Goal: Task Accomplishment & Management: Manage account settings

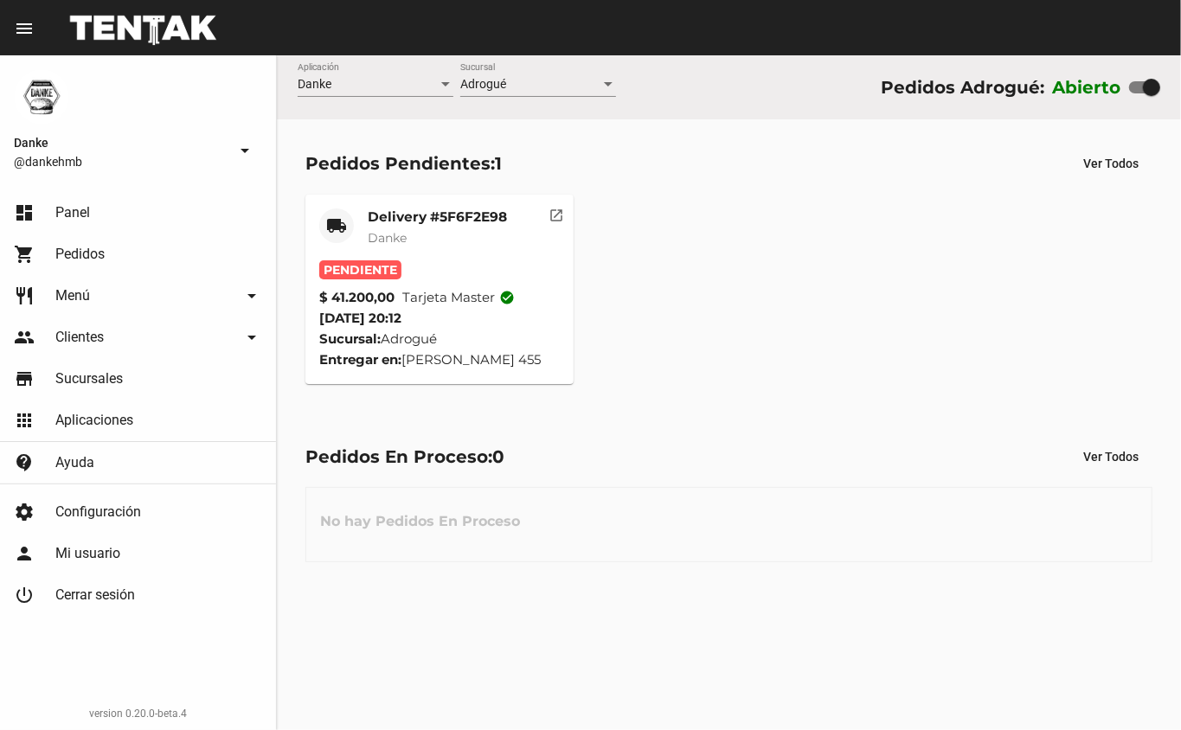
click at [440, 240] on mat-card-subtitle "Danke" at bounding box center [437, 237] width 139 height 17
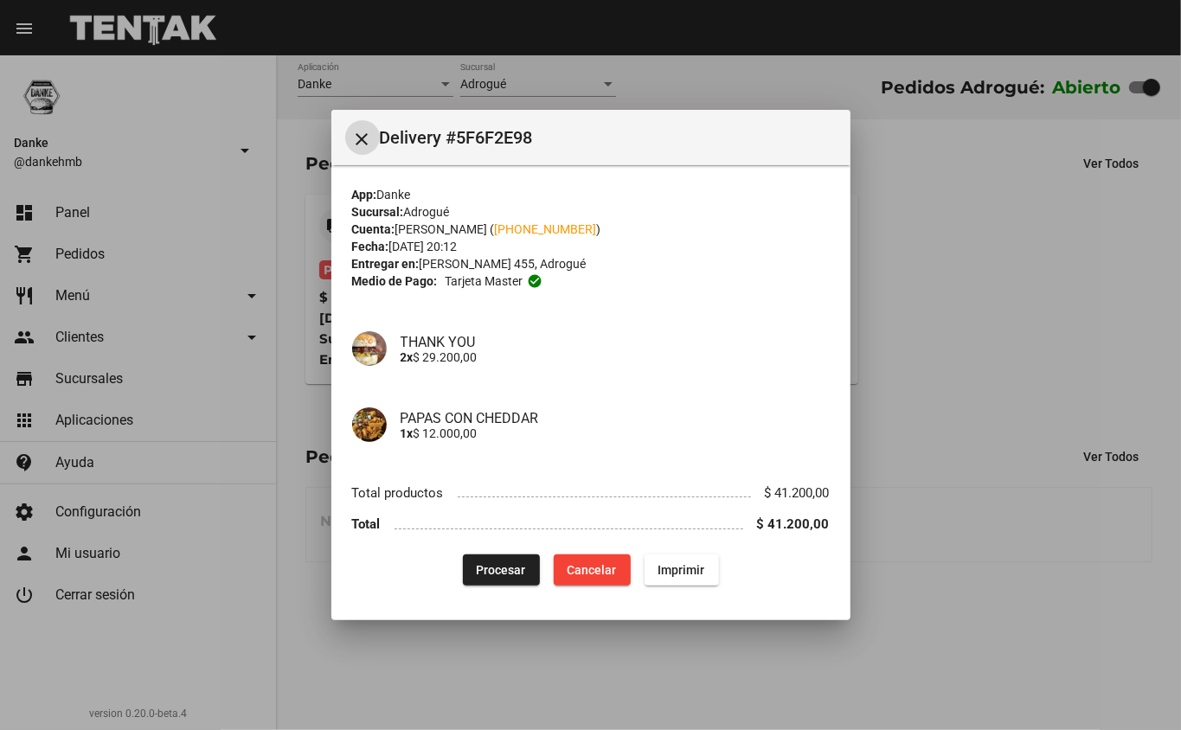
click at [489, 569] on span "Procesar" at bounding box center [501, 570] width 49 height 14
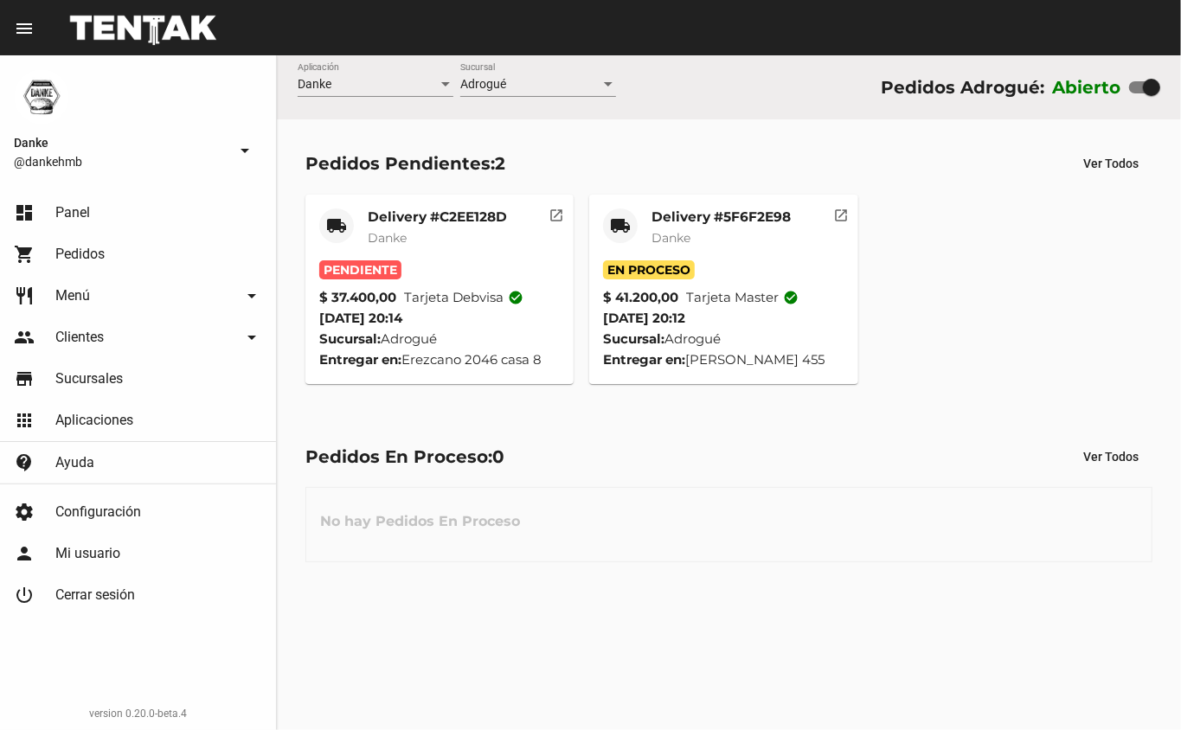
click at [421, 230] on mat-card-subtitle "Danke" at bounding box center [437, 237] width 139 height 17
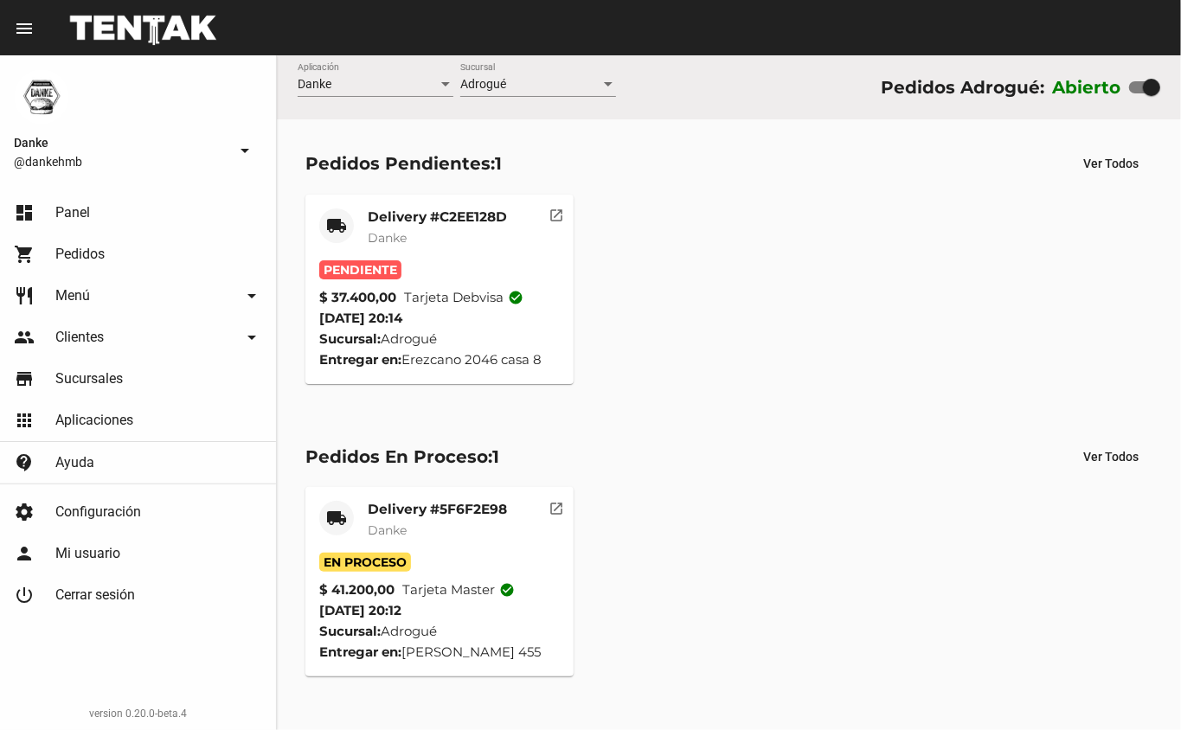
click at [428, 222] on mat-card-title "Delivery #C2EE128D" at bounding box center [437, 217] width 139 height 17
click at [468, 218] on mat-card-title "Delivery #C2EE128D" at bounding box center [437, 217] width 139 height 17
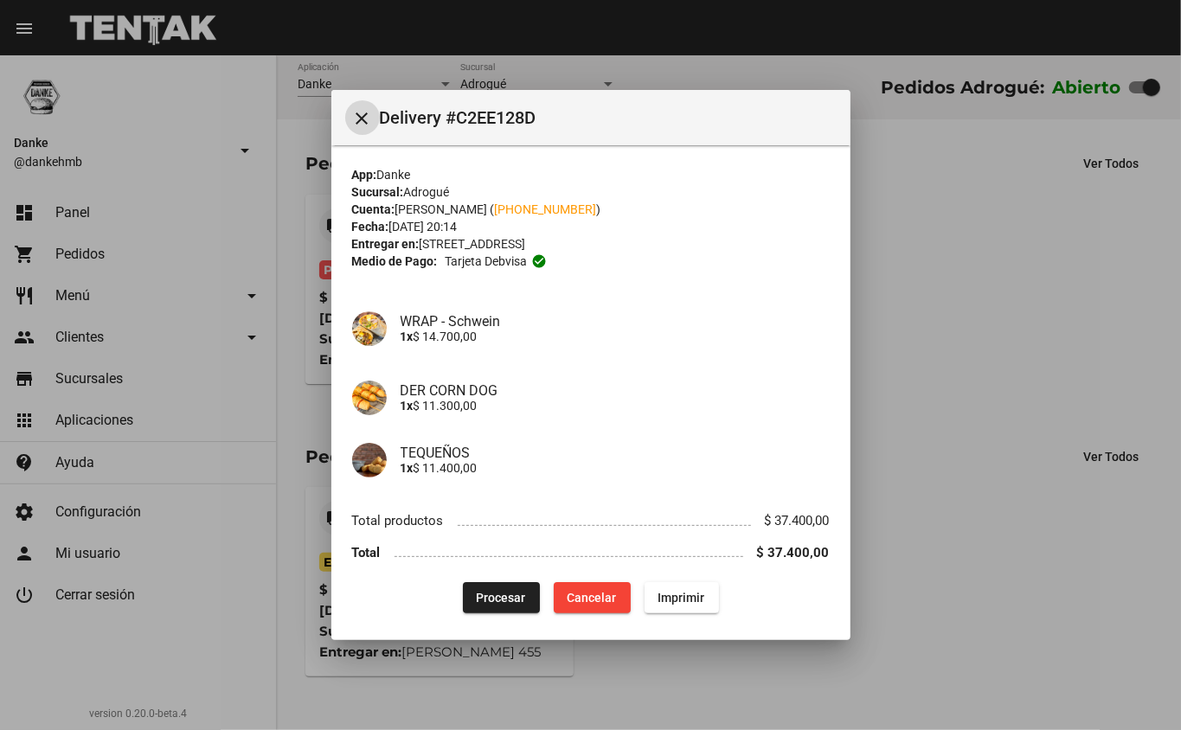
click at [495, 597] on span "Procesar" at bounding box center [501, 598] width 49 height 14
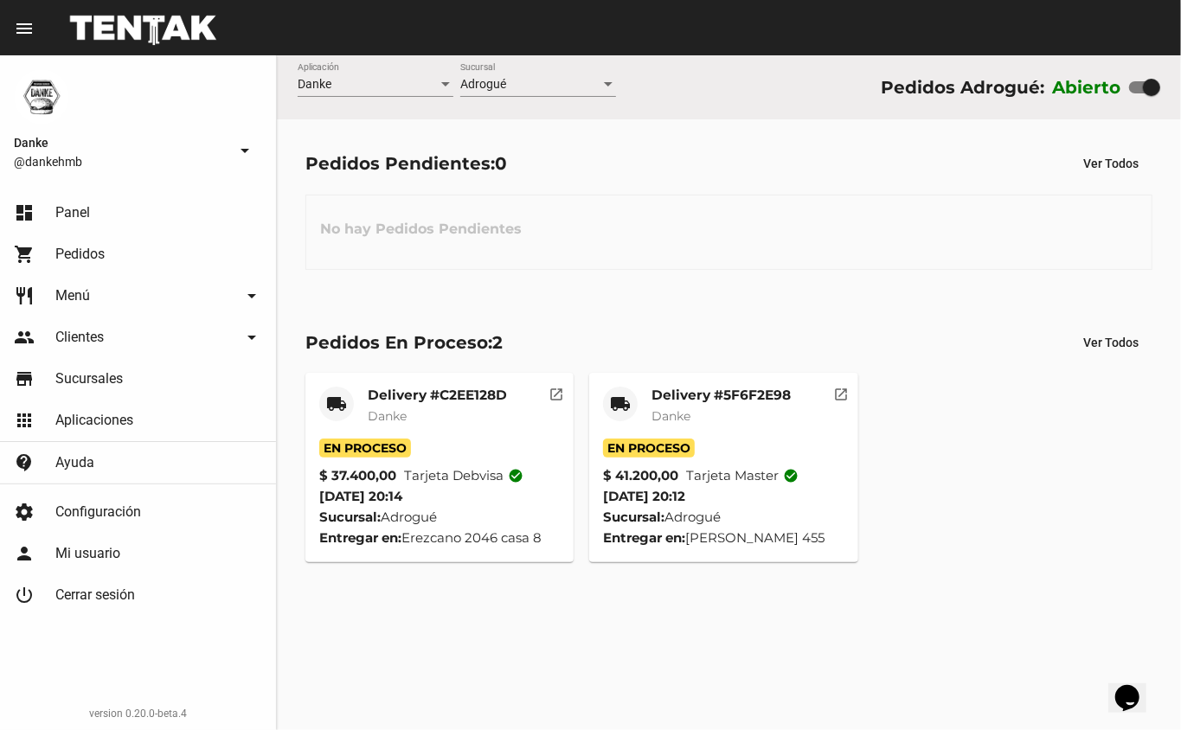
click at [753, 412] on mat-card-subtitle "Danke" at bounding box center [721, 416] width 139 height 17
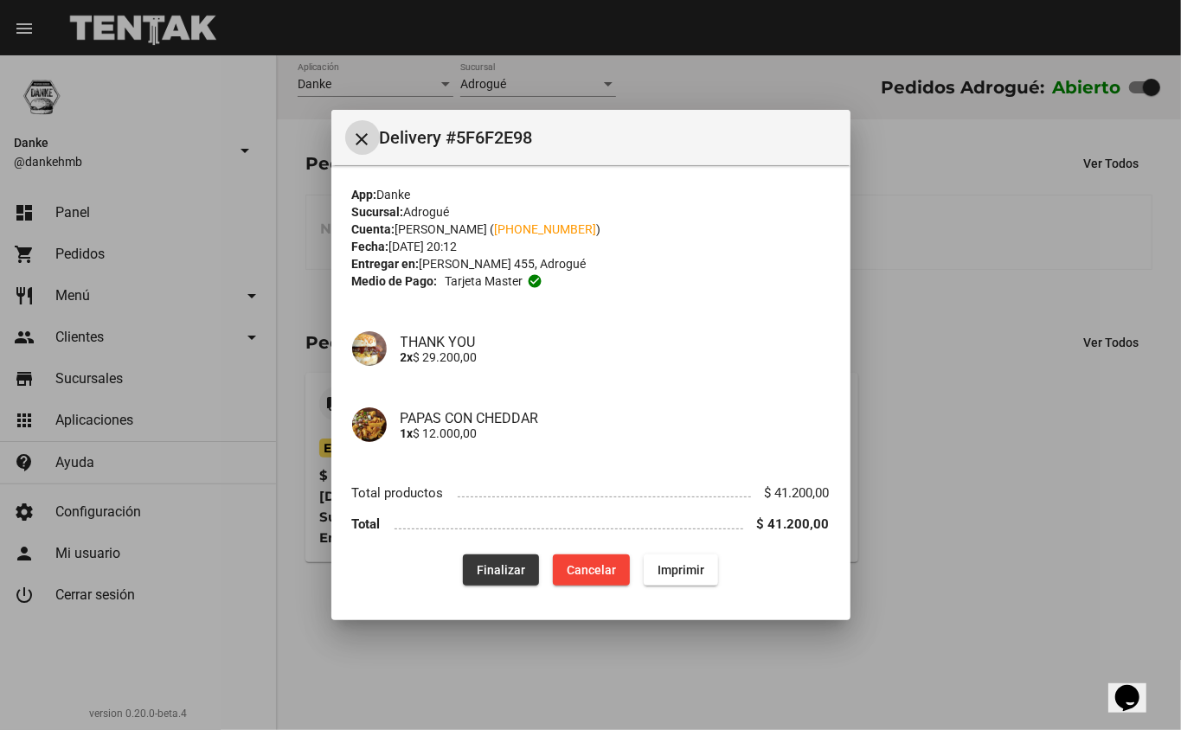
click at [504, 569] on span "Finalizar" at bounding box center [501, 570] width 48 height 14
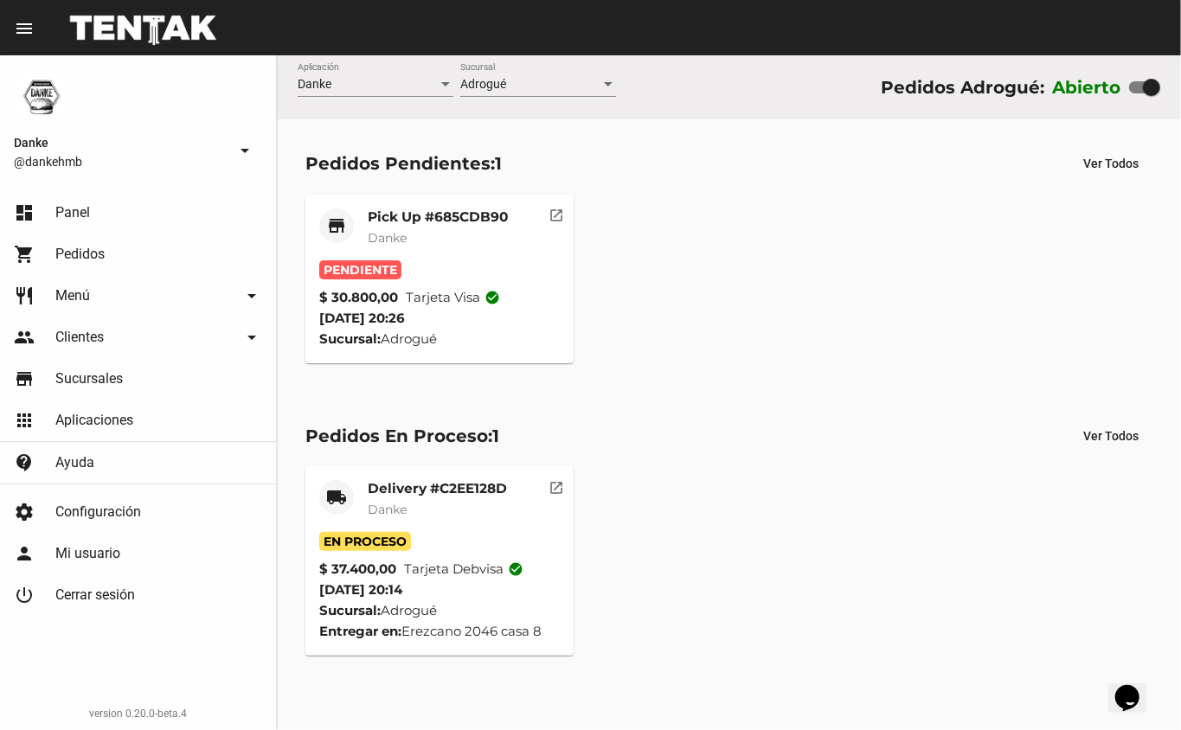
click at [473, 220] on mat-card-title "Pick Up #685CDB90" at bounding box center [438, 217] width 140 height 17
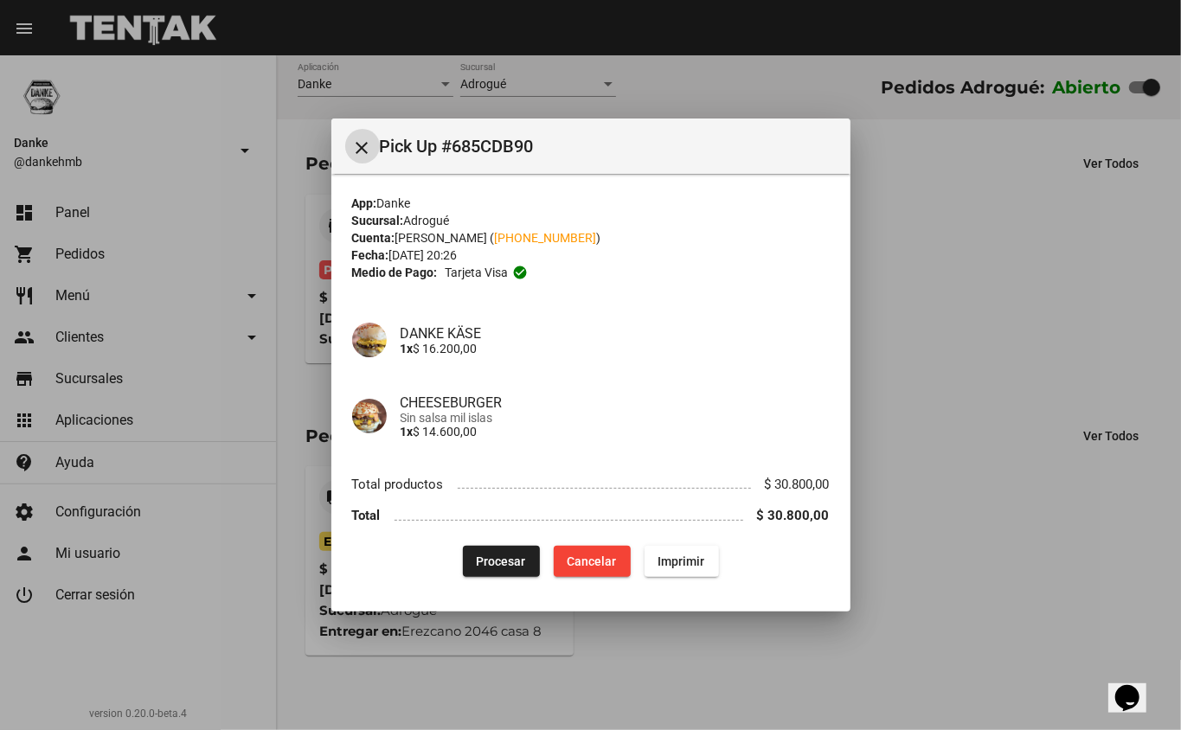
click at [503, 559] on span "Procesar" at bounding box center [501, 562] width 49 height 14
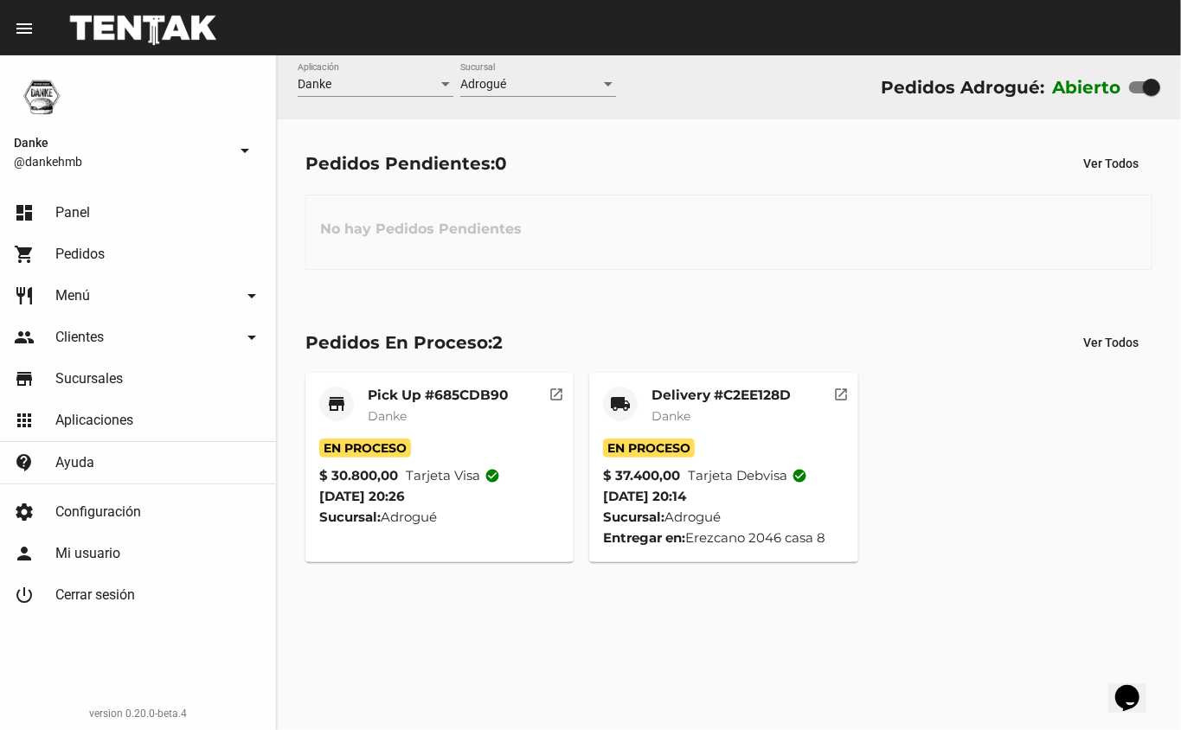
click at [483, 396] on mat-card-title "Pick Up #685CDB90" at bounding box center [438, 395] width 140 height 17
click at [751, 417] on mat-card-subtitle "Danke" at bounding box center [721, 416] width 139 height 17
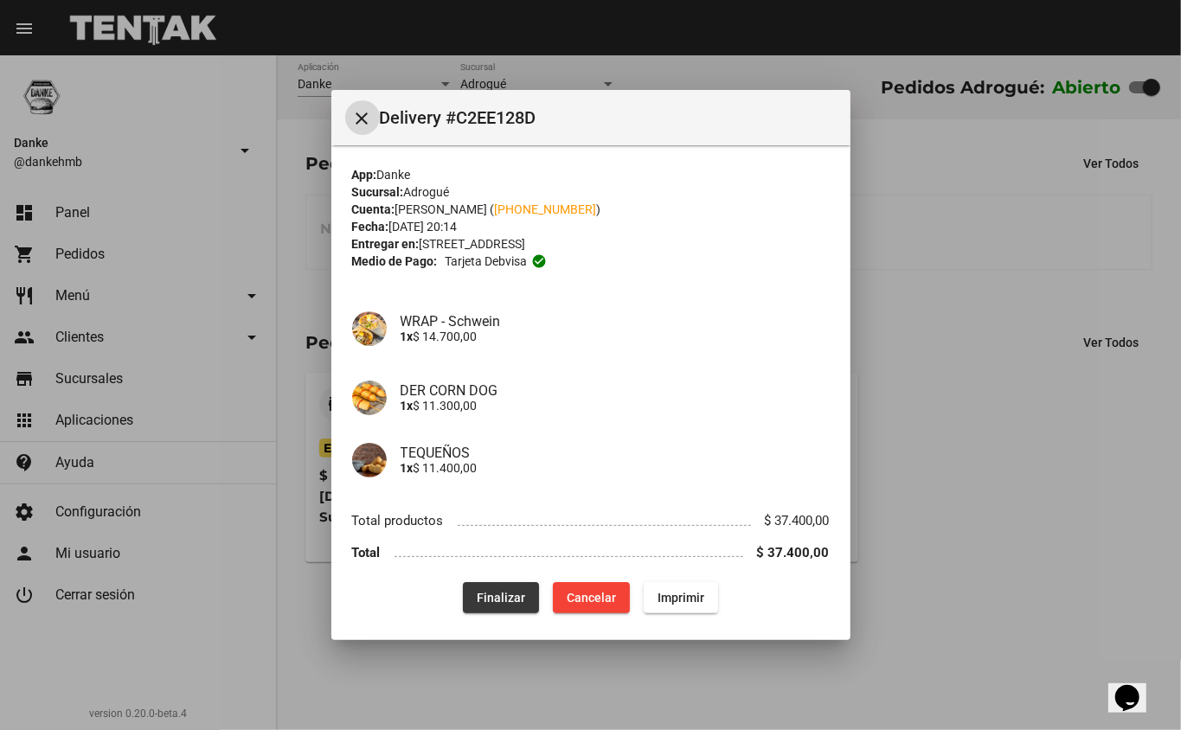
click at [499, 595] on span "Finalizar" at bounding box center [501, 598] width 48 height 14
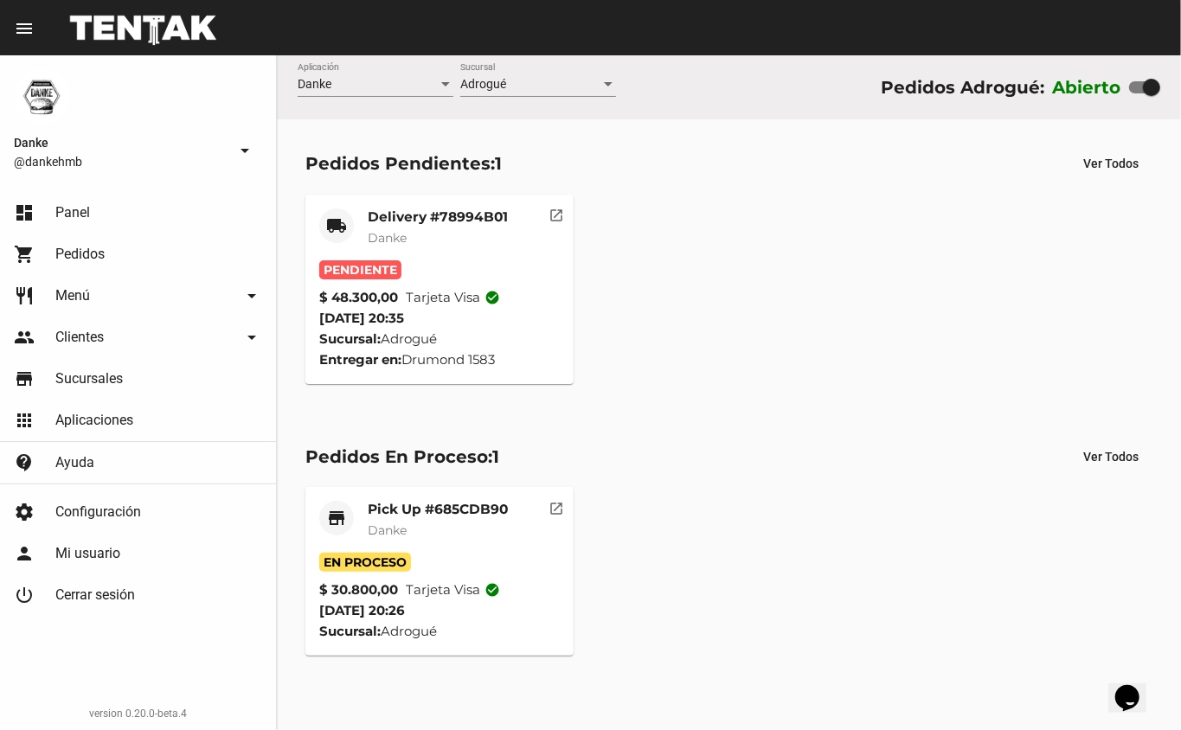
click at [452, 530] on mat-card-subtitle "Danke" at bounding box center [438, 530] width 140 height 17
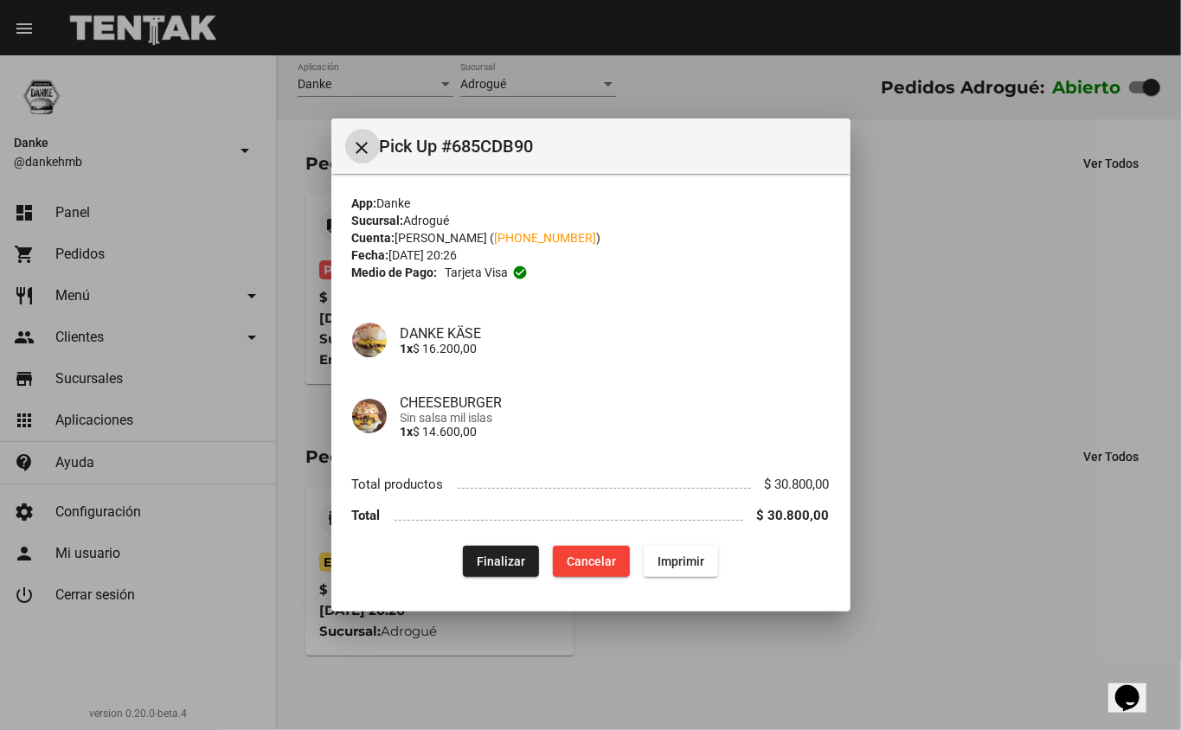
click at [482, 569] on span "Finalizar" at bounding box center [501, 562] width 48 height 14
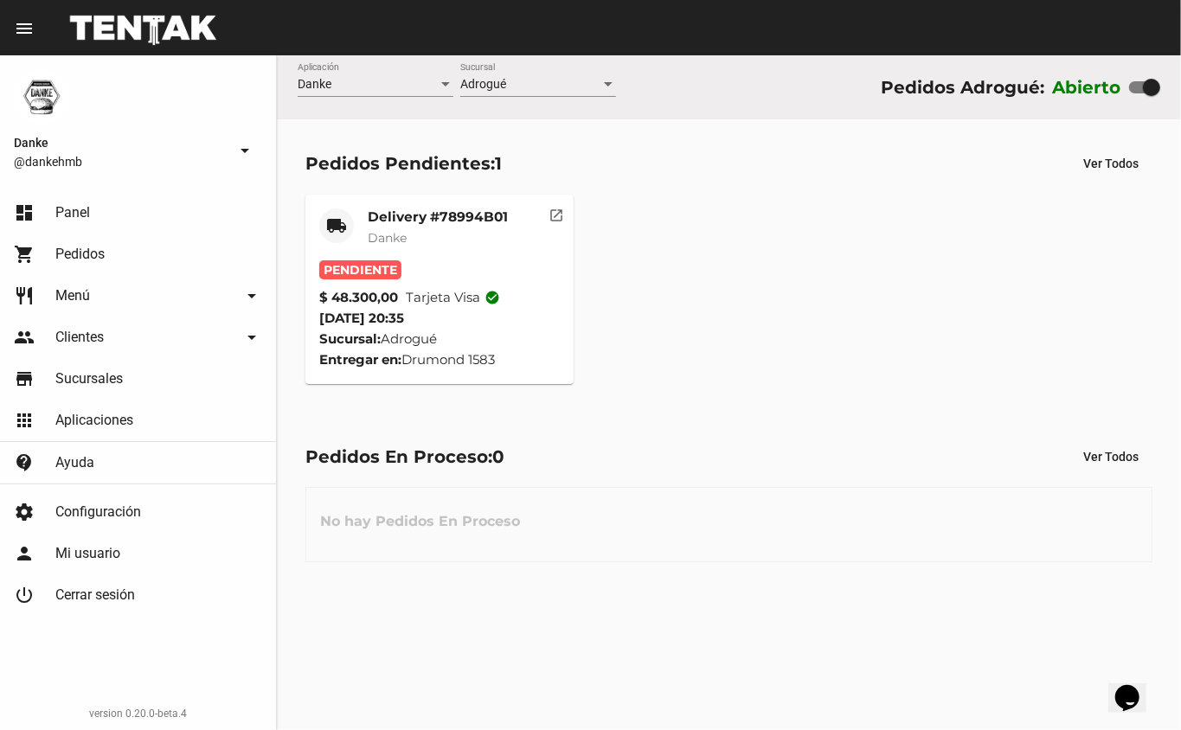
click at [450, 234] on mat-card-subtitle "Danke" at bounding box center [438, 237] width 140 height 17
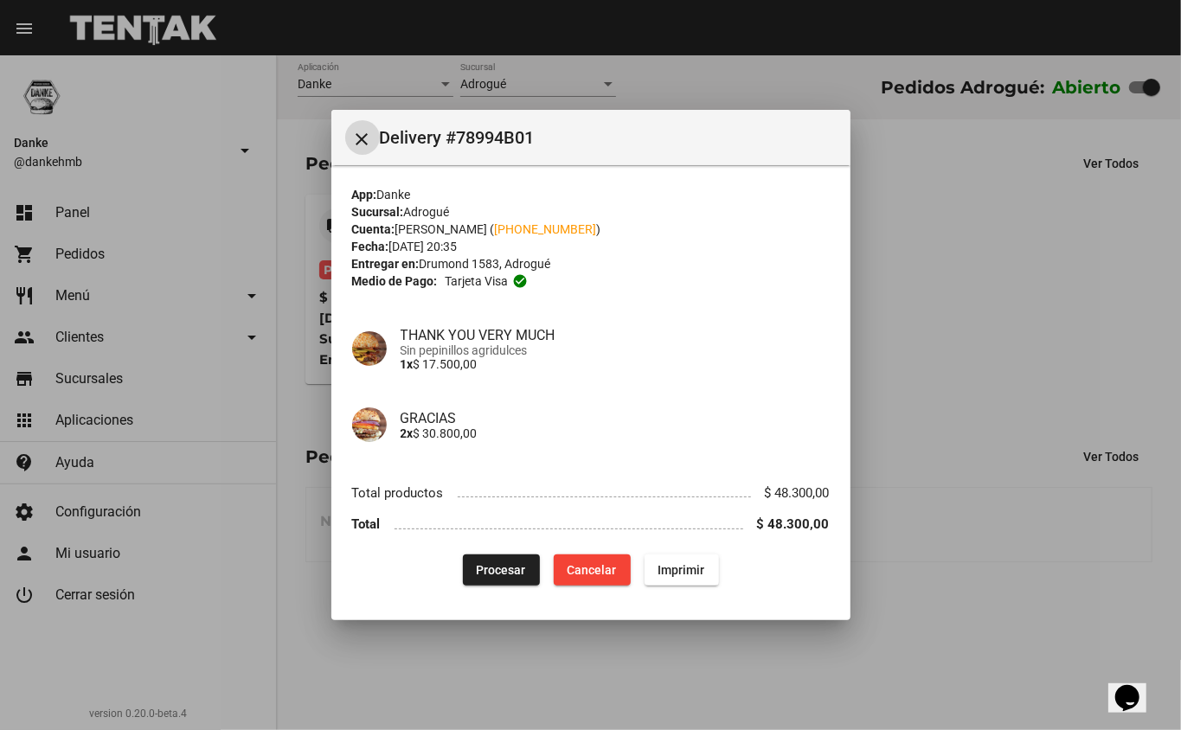
click at [503, 576] on span "Procesar" at bounding box center [501, 570] width 49 height 14
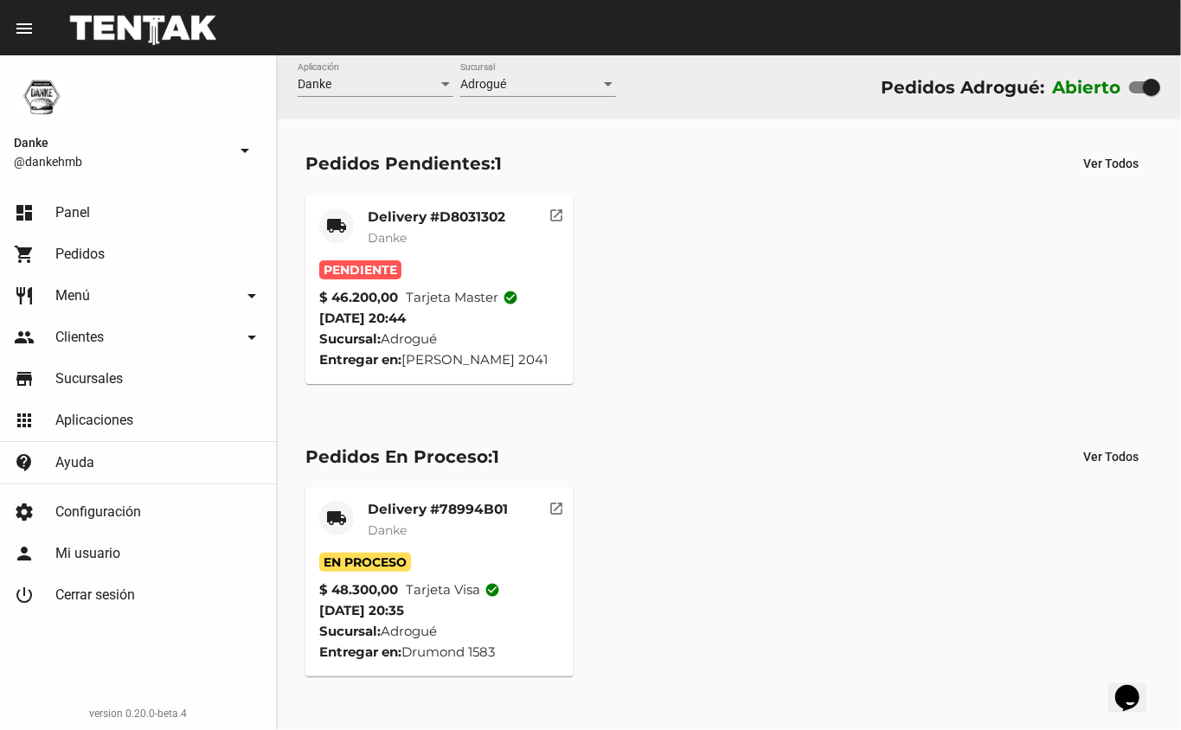
click at [485, 220] on mat-card-title "Delivery #D8031302" at bounding box center [437, 217] width 138 height 17
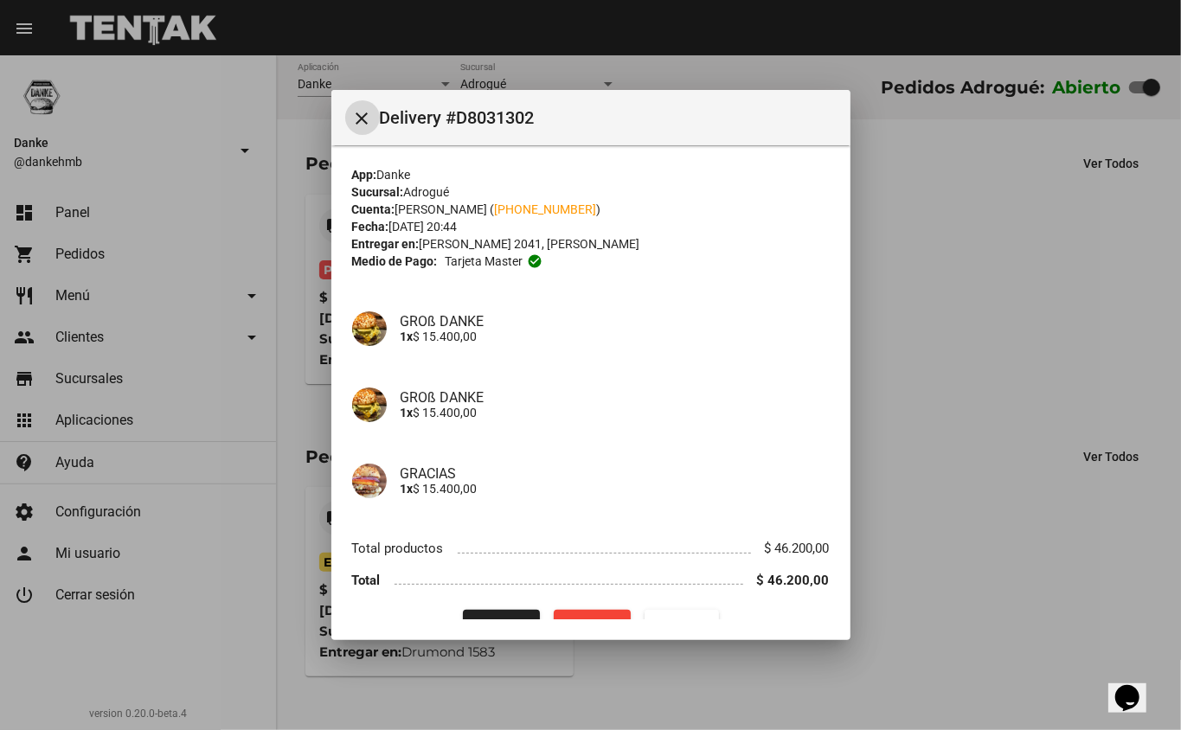
scroll to position [35, 0]
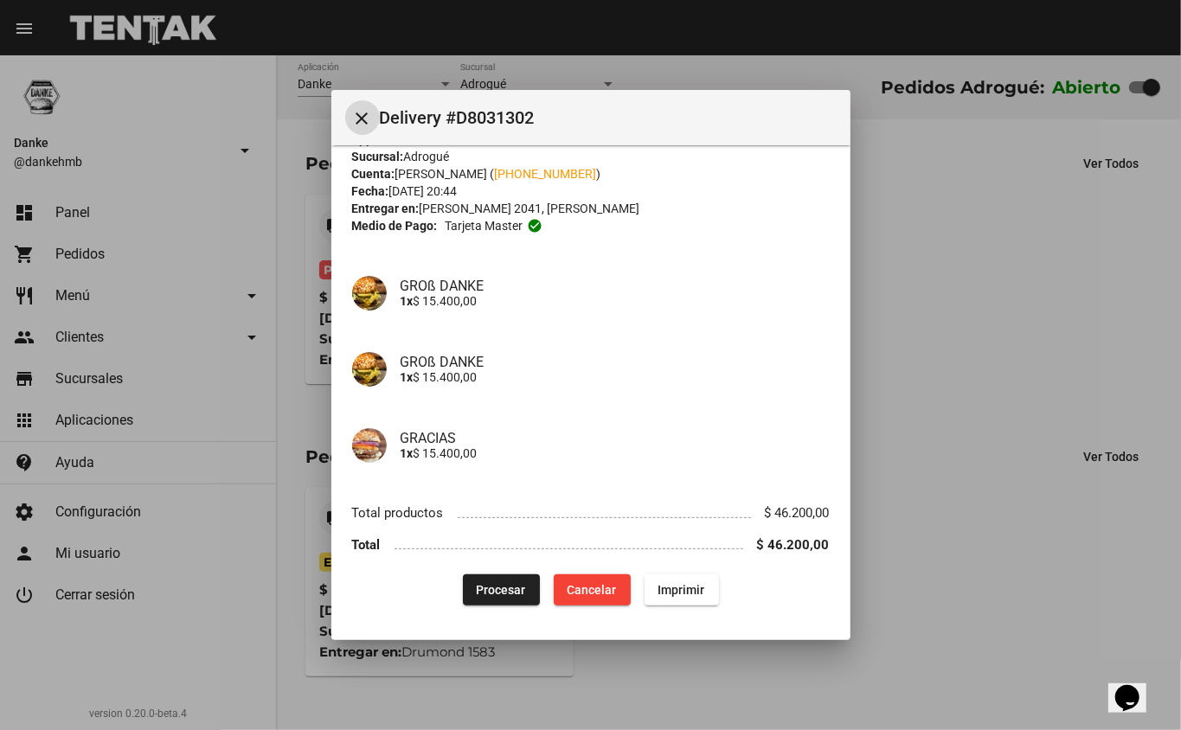
click at [517, 595] on span "Procesar" at bounding box center [501, 590] width 49 height 14
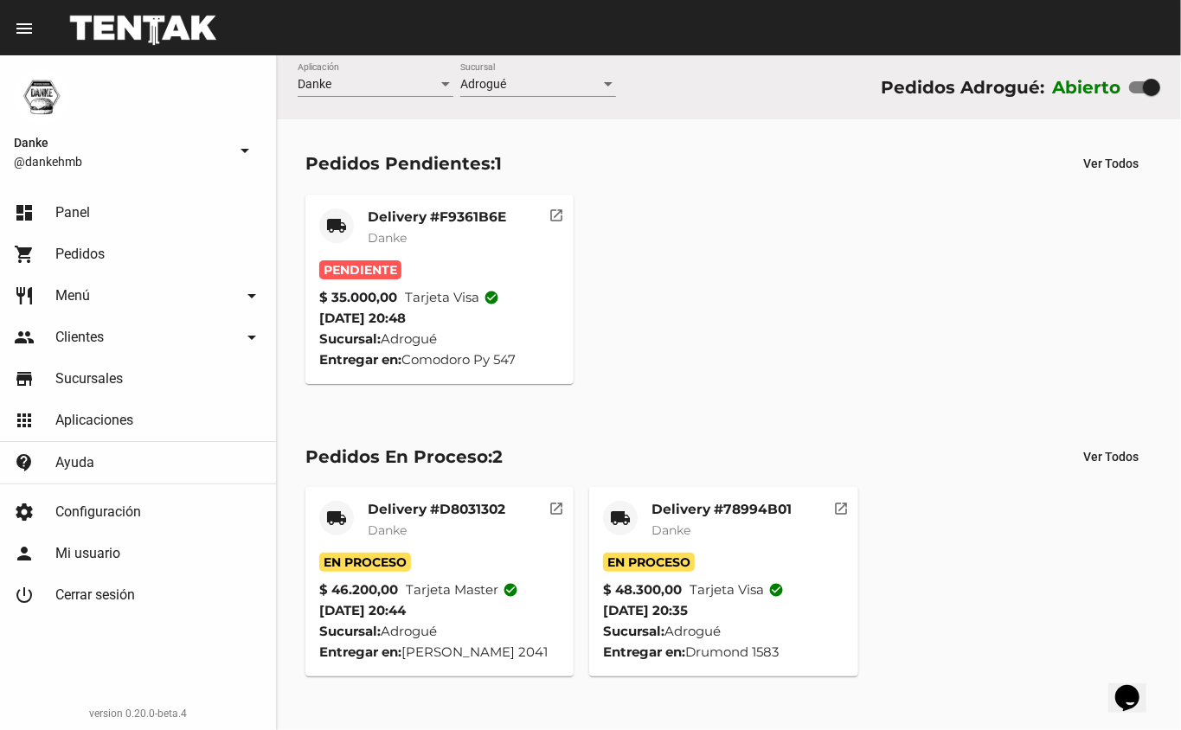
click at [437, 222] on mat-card-title "Delivery #F9361B6E" at bounding box center [437, 217] width 138 height 17
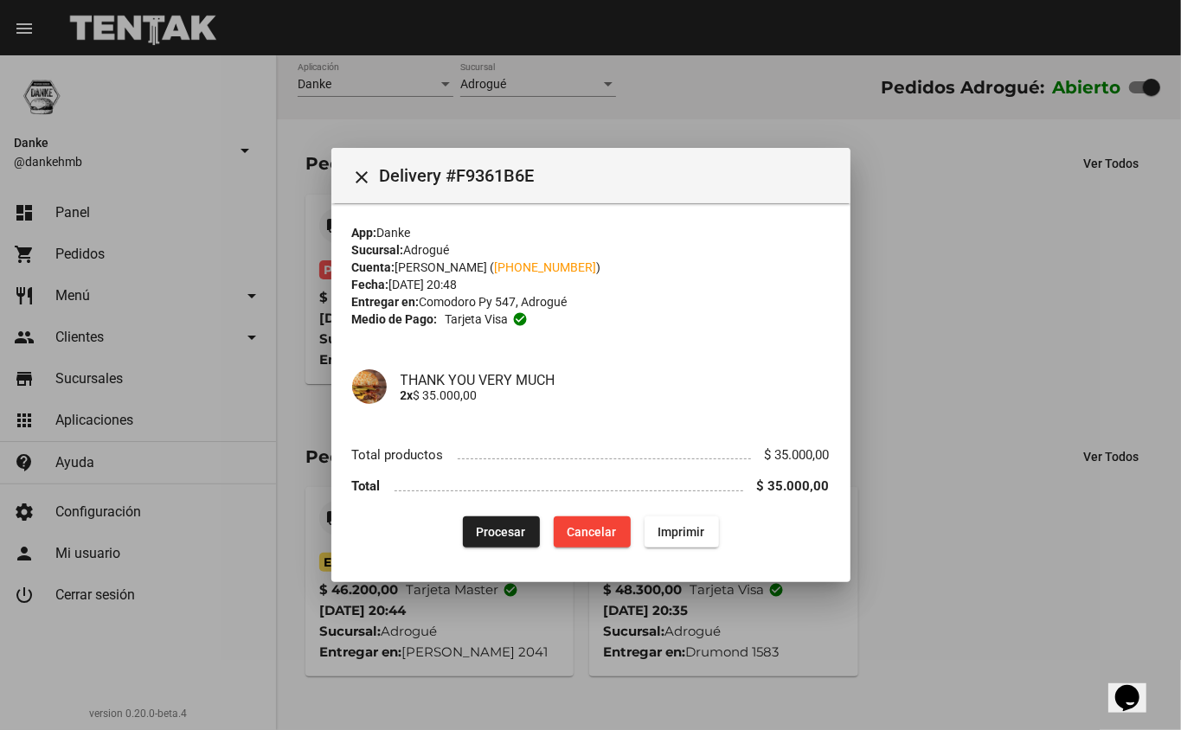
click at [506, 525] on span "Procesar" at bounding box center [501, 532] width 49 height 14
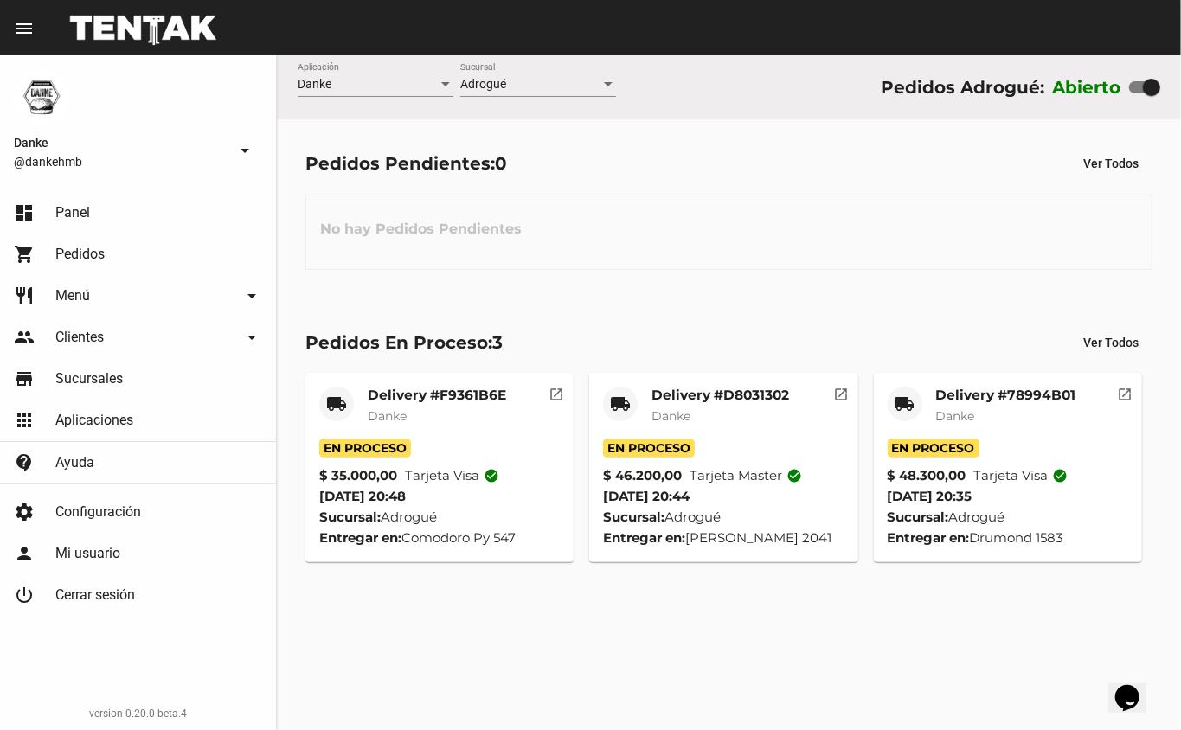
click at [1043, 417] on mat-card-subtitle "Danke" at bounding box center [1006, 416] width 140 height 17
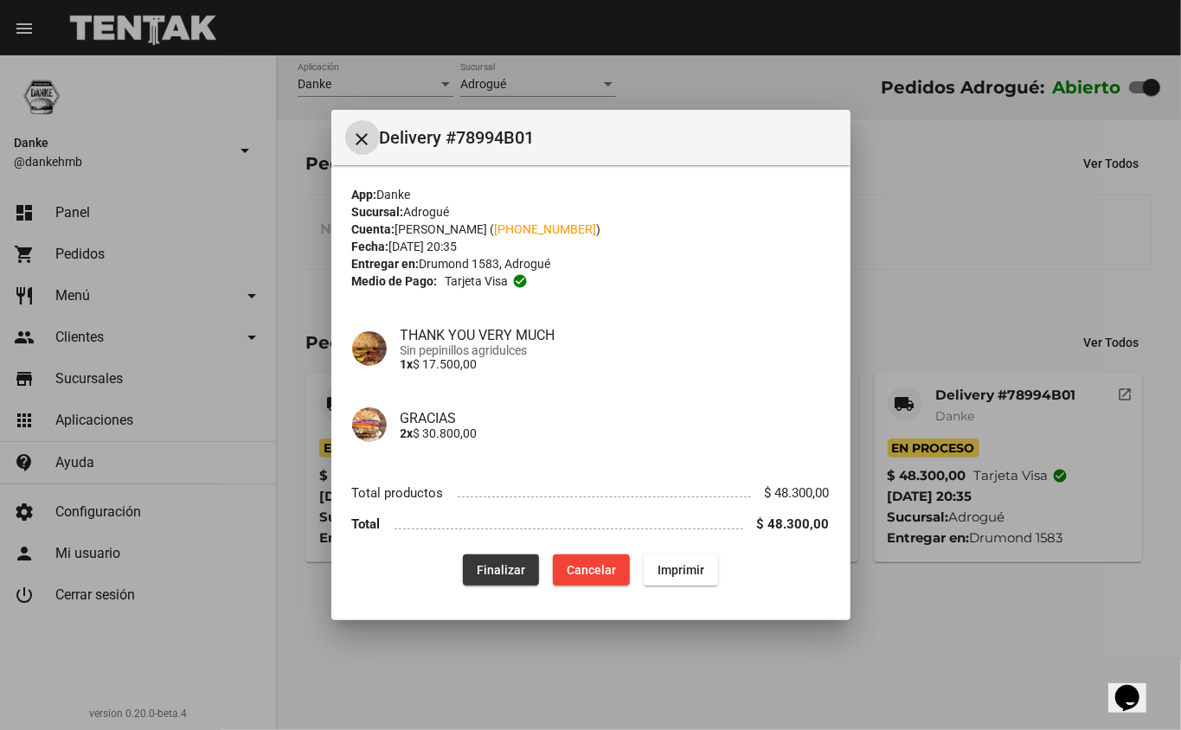
click at [523, 583] on button "Finalizar" at bounding box center [501, 570] width 76 height 31
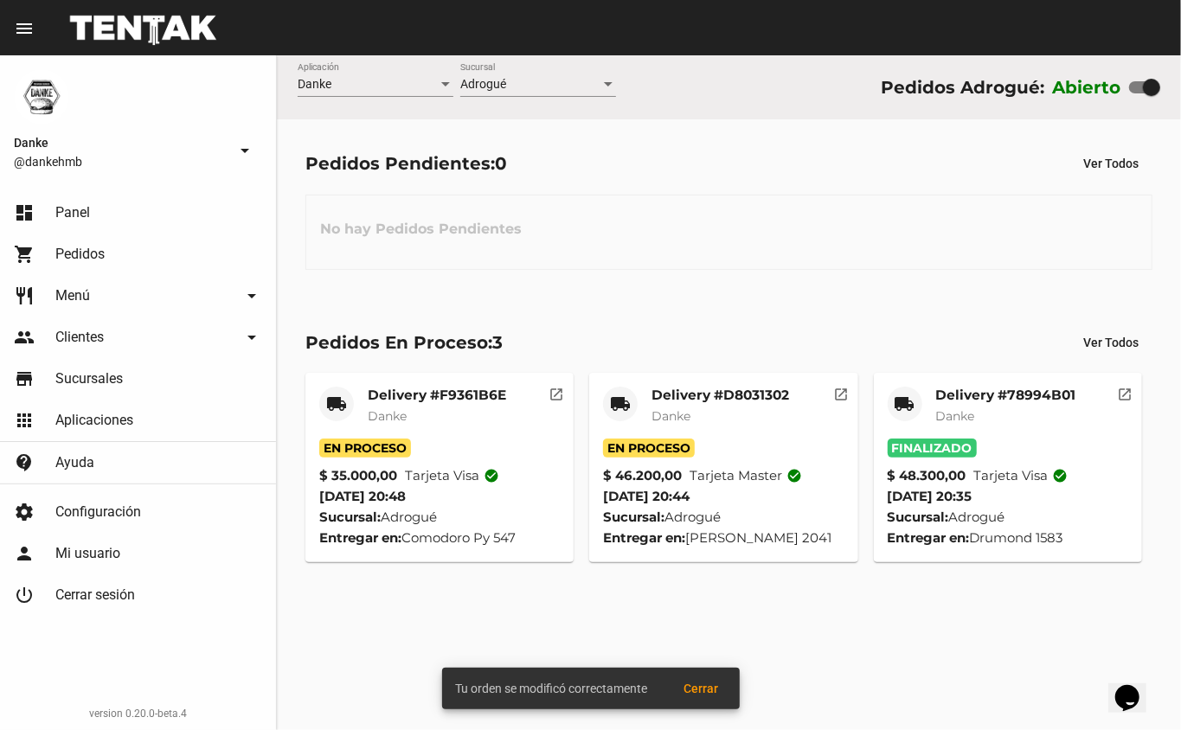
click at [779, 399] on mat-card-title "Delivery #D8031302" at bounding box center [721, 395] width 138 height 17
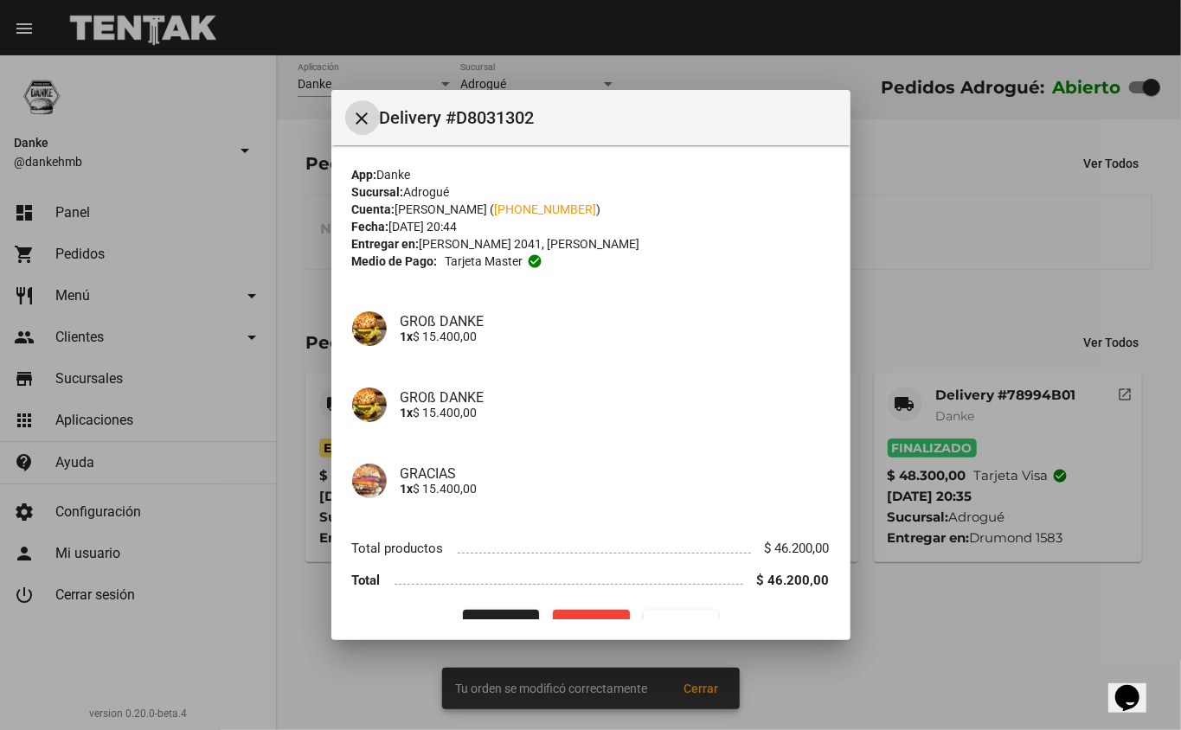
scroll to position [35, 0]
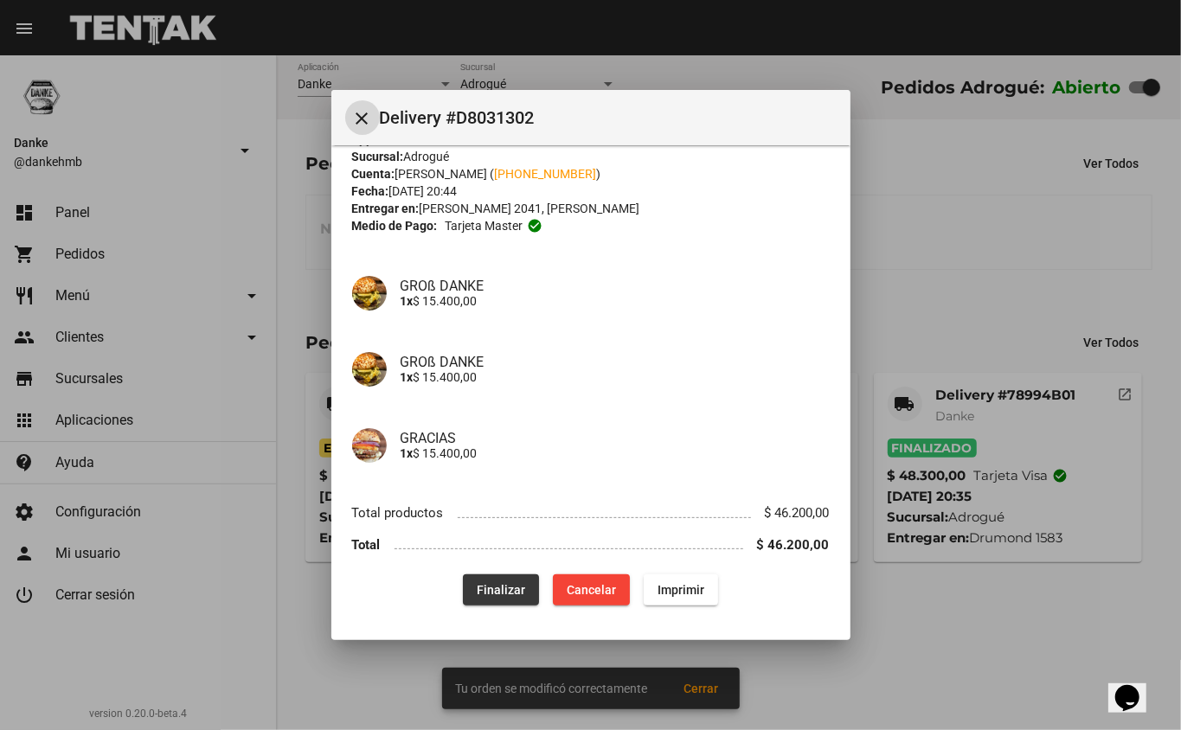
click at [497, 595] on span "Finalizar" at bounding box center [501, 590] width 48 height 14
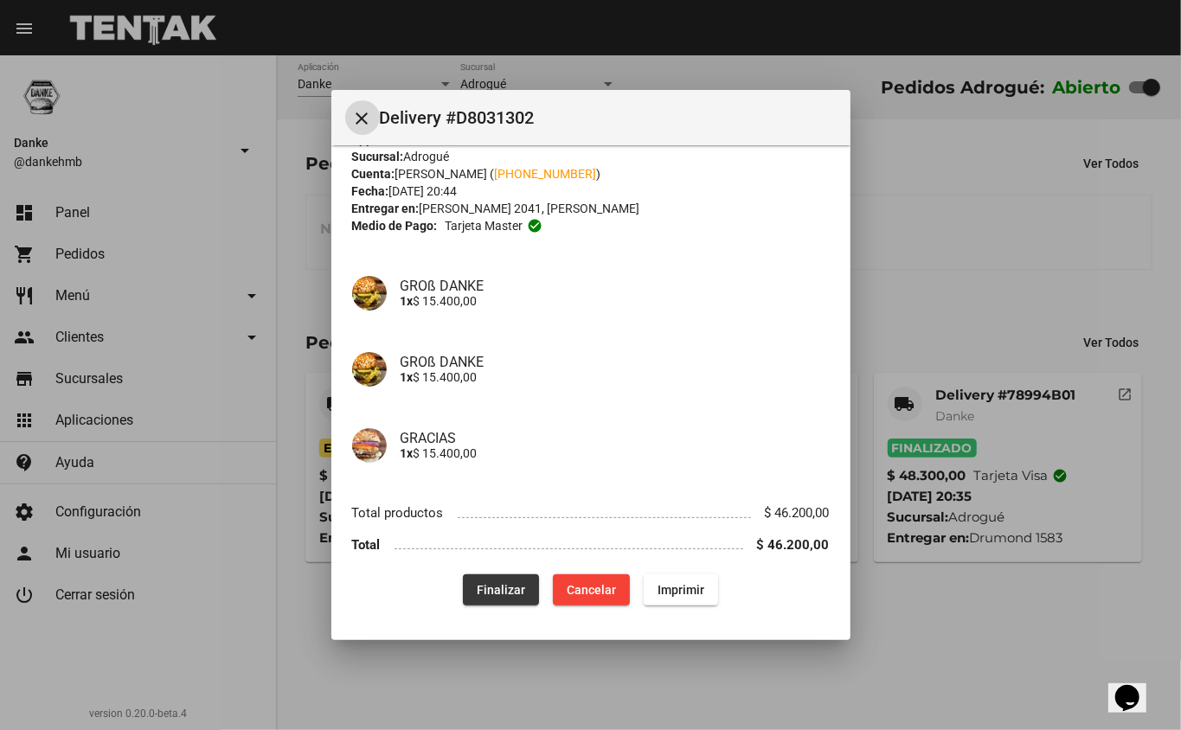
scroll to position [0, 0]
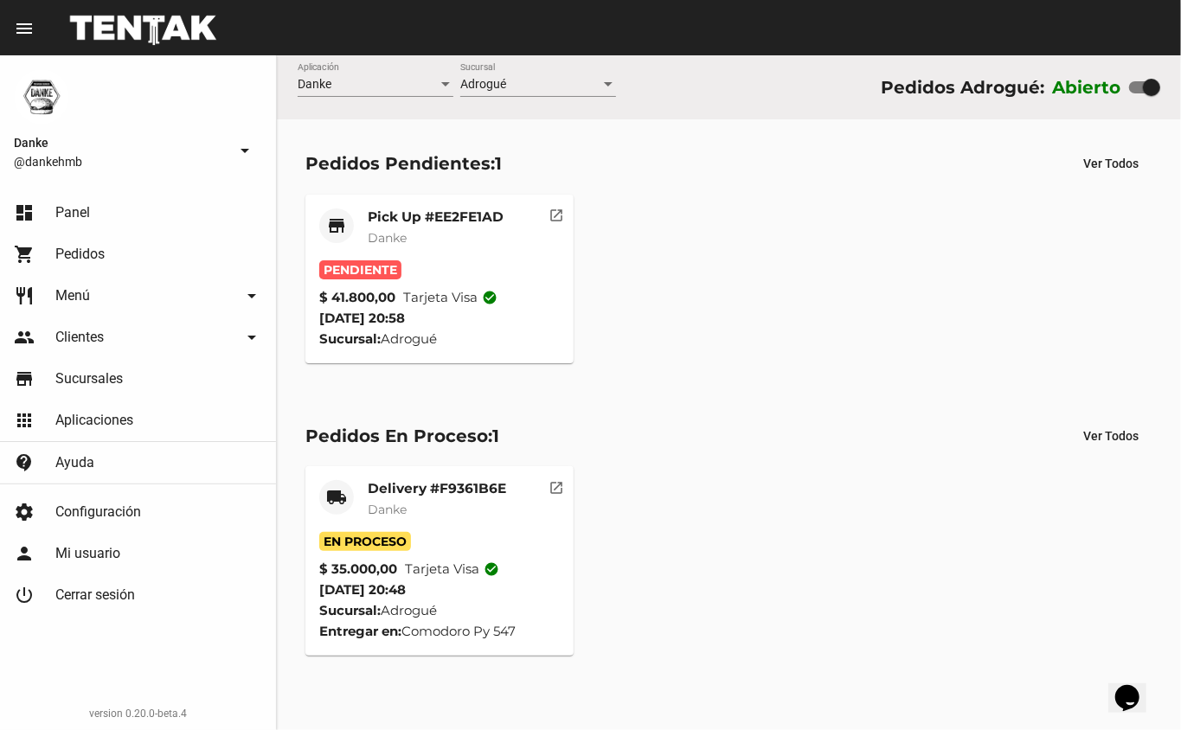
click at [448, 241] on mat-card-subtitle "Danke" at bounding box center [436, 237] width 136 height 17
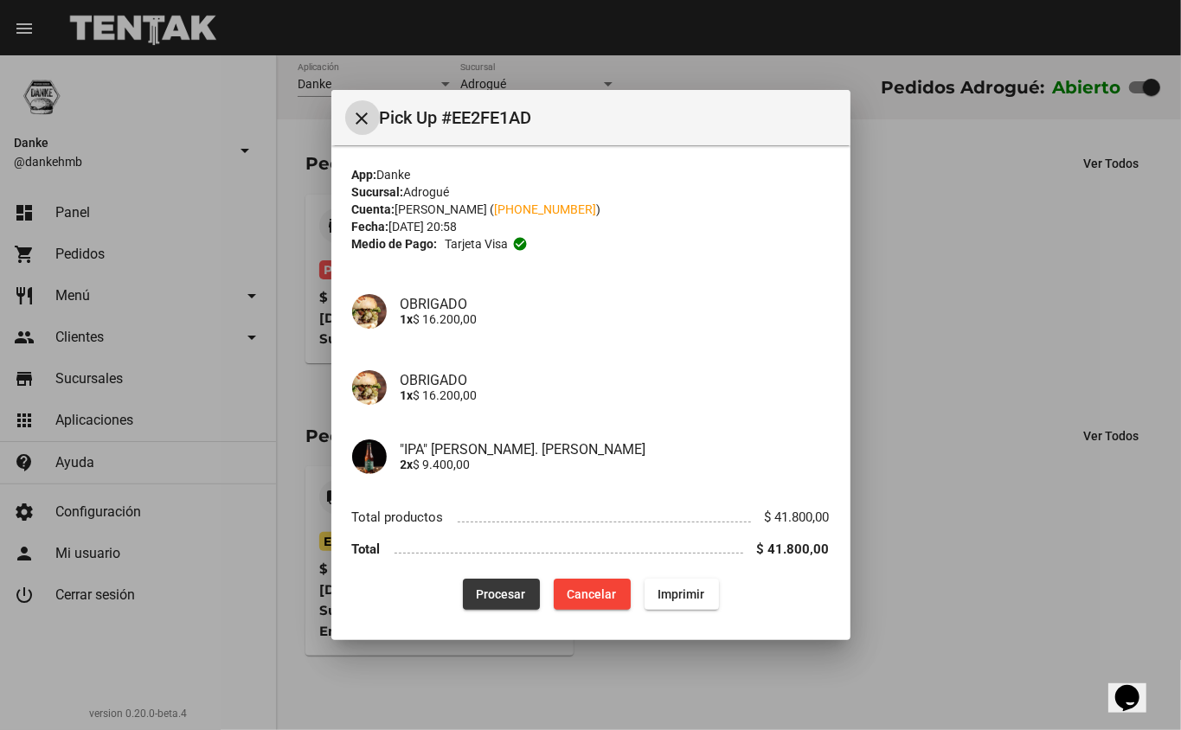
click at [514, 583] on button "Procesar" at bounding box center [501, 594] width 77 height 31
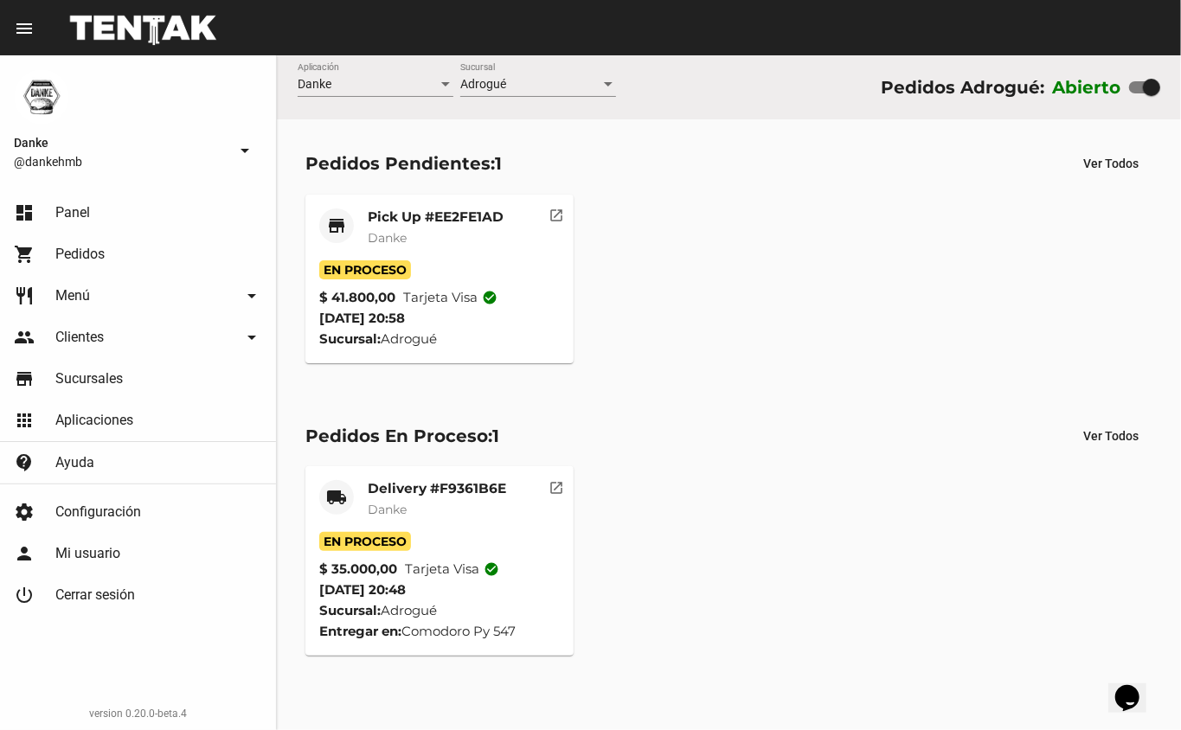
click at [467, 492] on mat-card-title "Delivery #F9361B6E" at bounding box center [437, 488] width 138 height 17
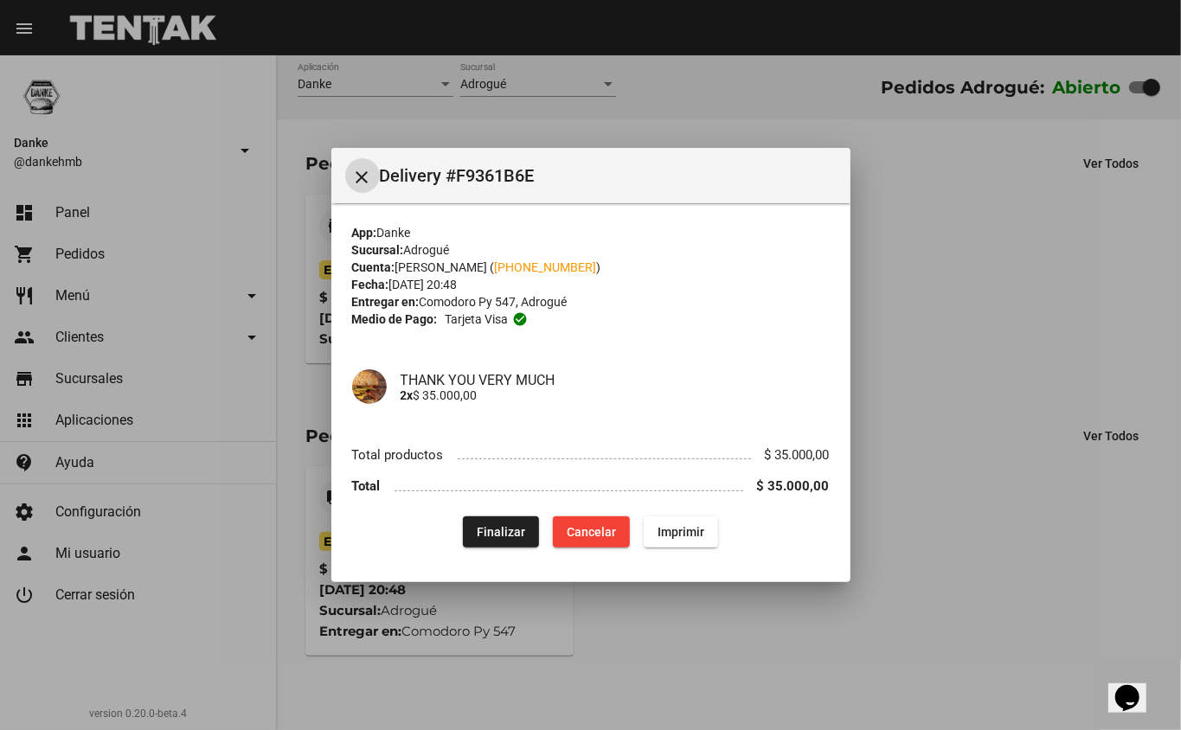
click at [495, 533] on span "Finalizar" at bounding box center [501, 532] width 48 height 14
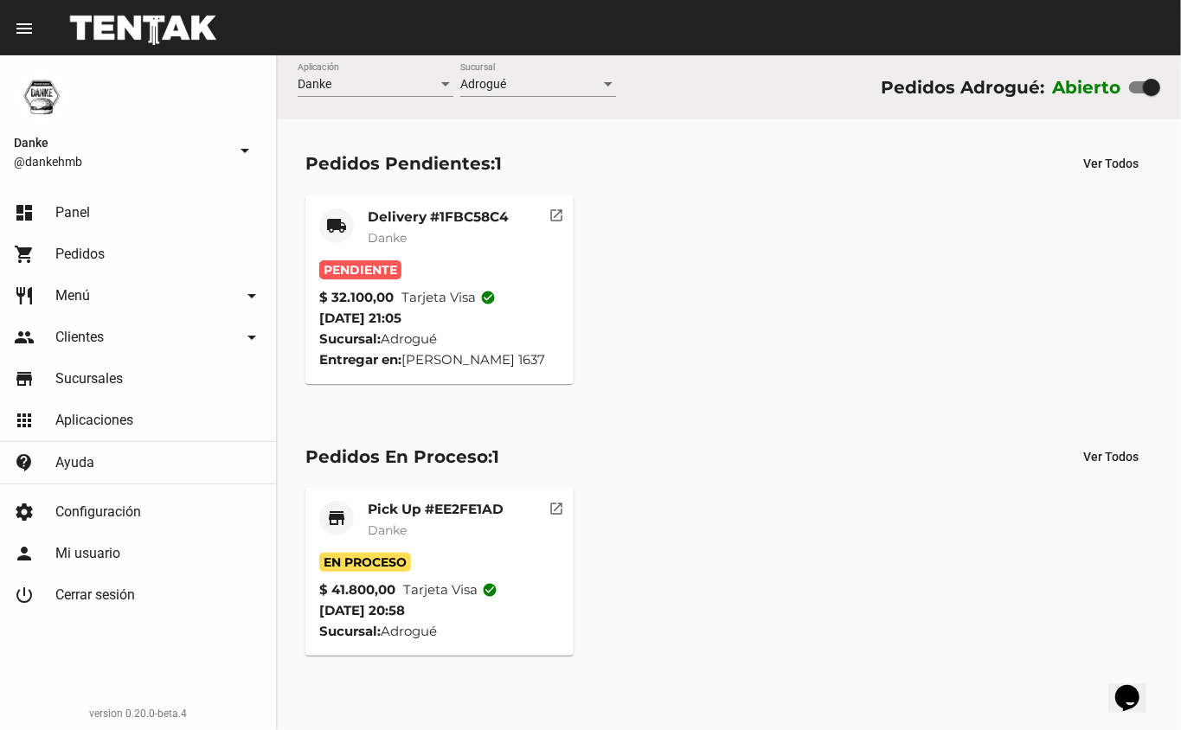
click at [429, 233] on mat-card-subtitle "Danke" at bounding box center [438, 237] width 141 height 17
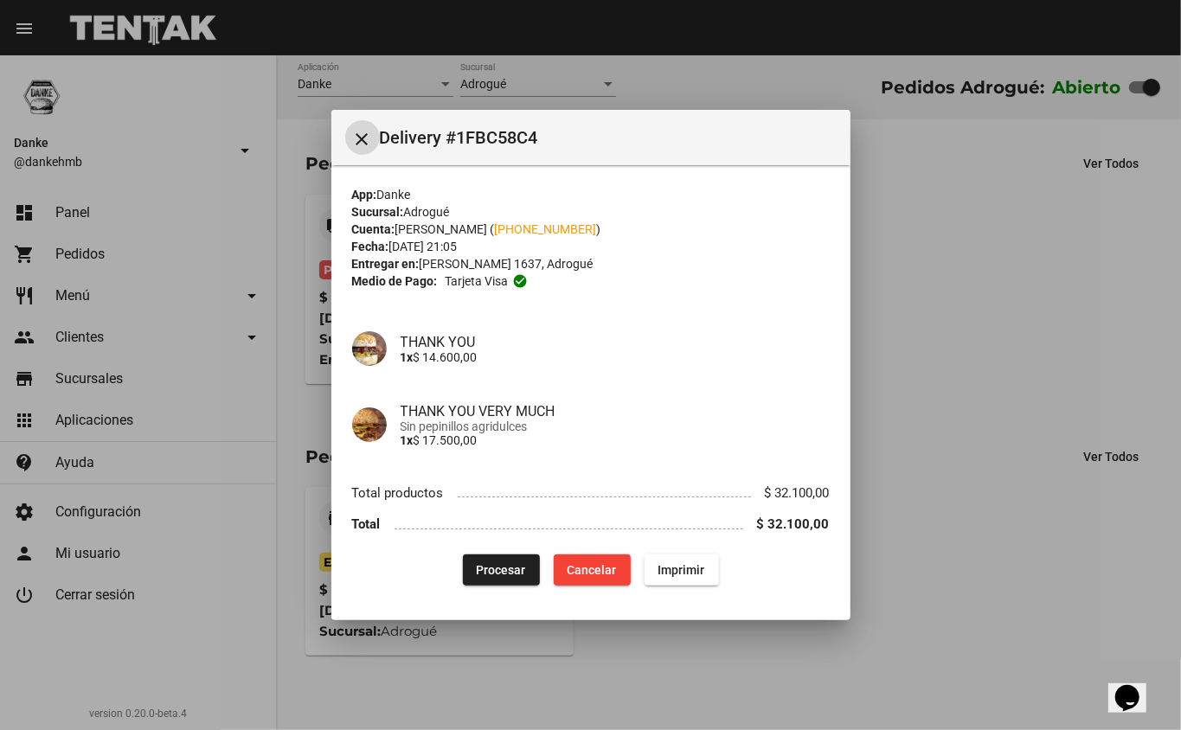
click at [518, 573] on span "Procesar" at bounding box center [501, 570] width 49 height 14
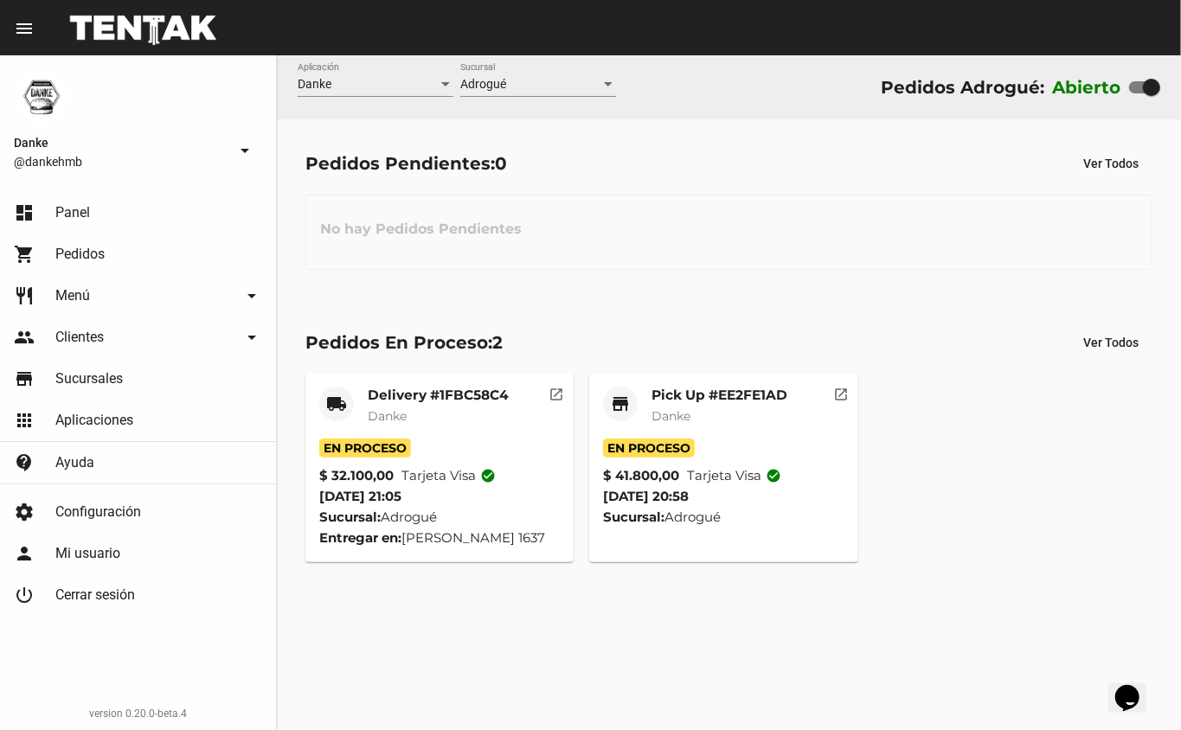
click at [789, 405] on mat-card-header "store Pick Up #EE2FE1AD Danke" at bounding box center [723, 413] width 241 height 52
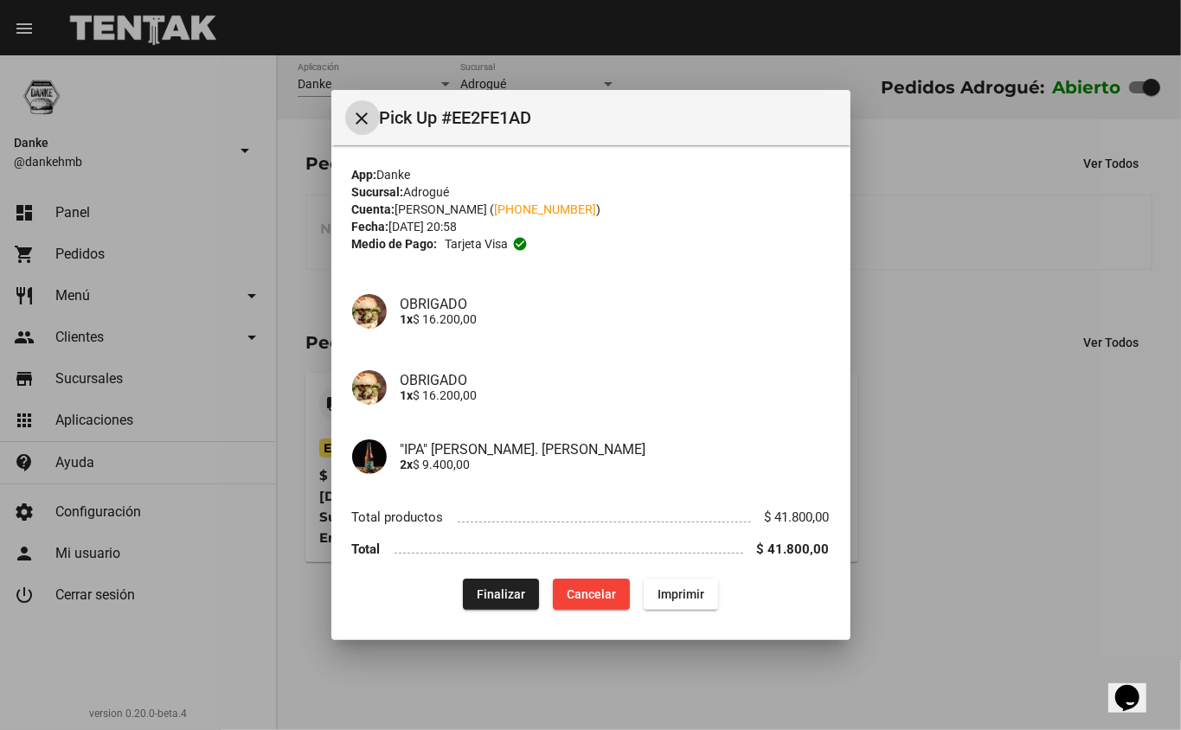
click at [492, 594] on span "Finalizar" at bounding box center [501, 595] width 48 height 14
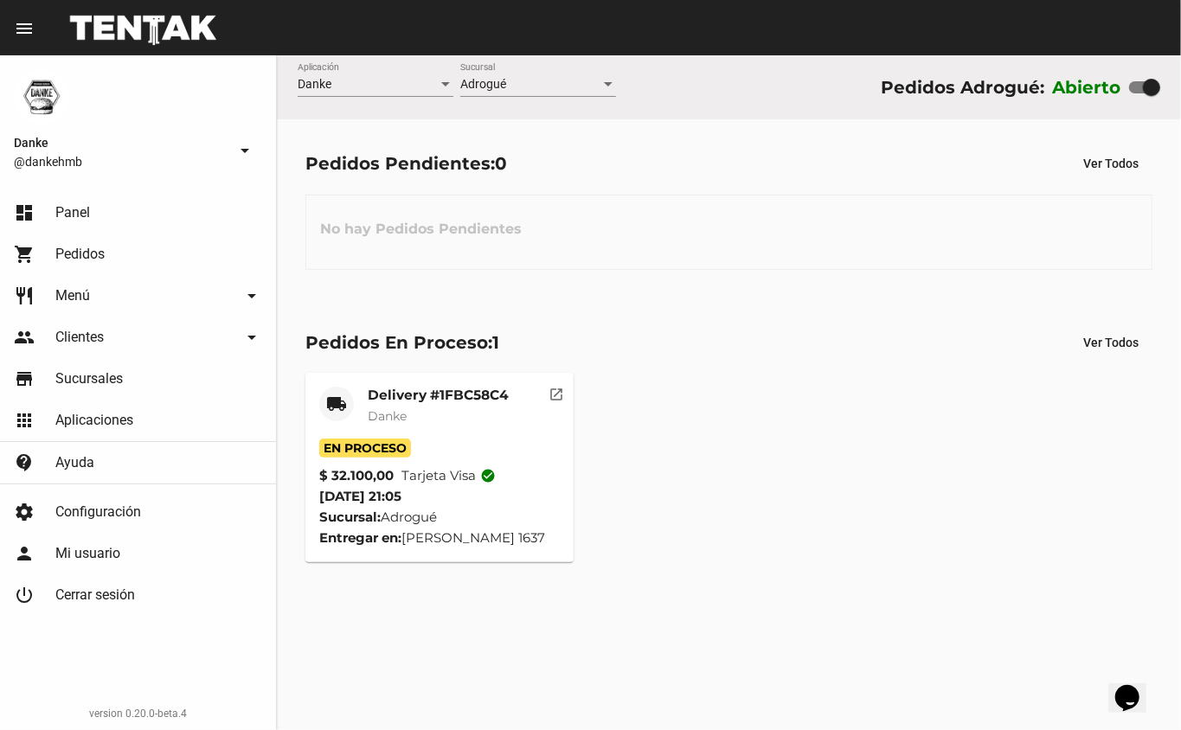
click at [466, 400] on mat-card-title "Delivery #1FBC58C4" at bounding box center [438, 395] width 141 height 17
click at [464, 430] on div "Delivery #1FBC58C4 Danke" at bounding box center [438, 413] width 141 height 52
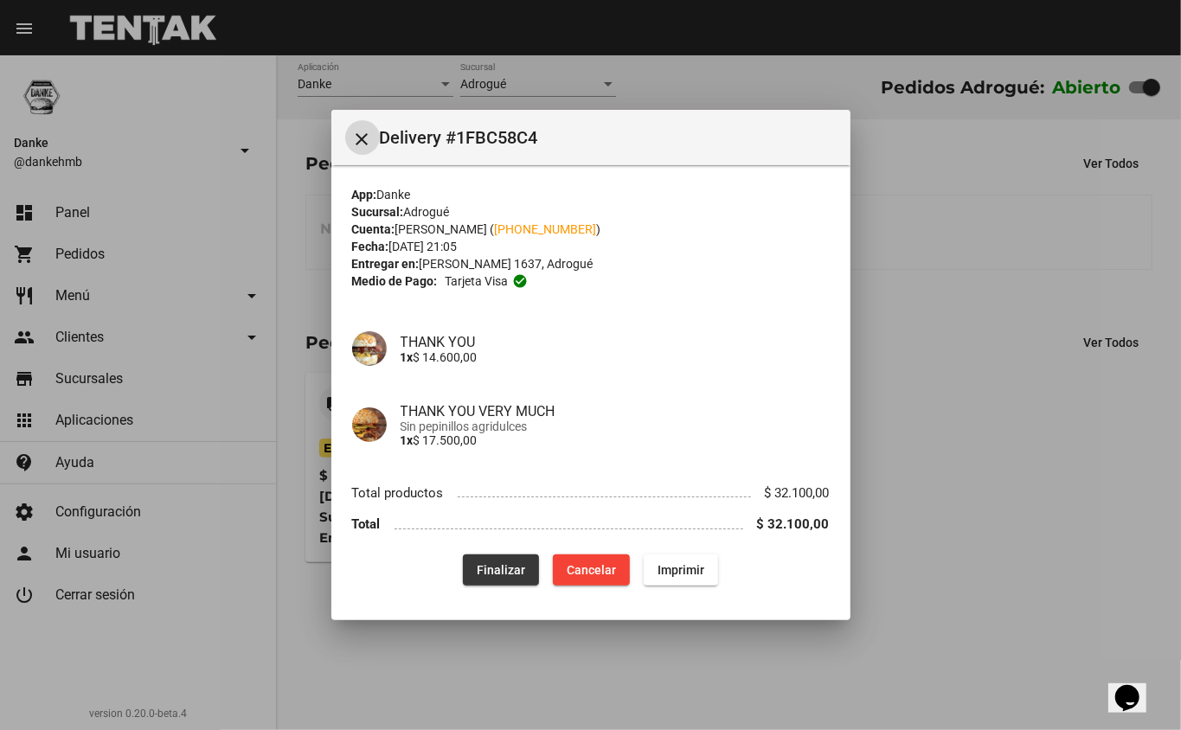
click at [503, 576] on span "Finalizar" at bounding box center [501, 570] width 48 height 14
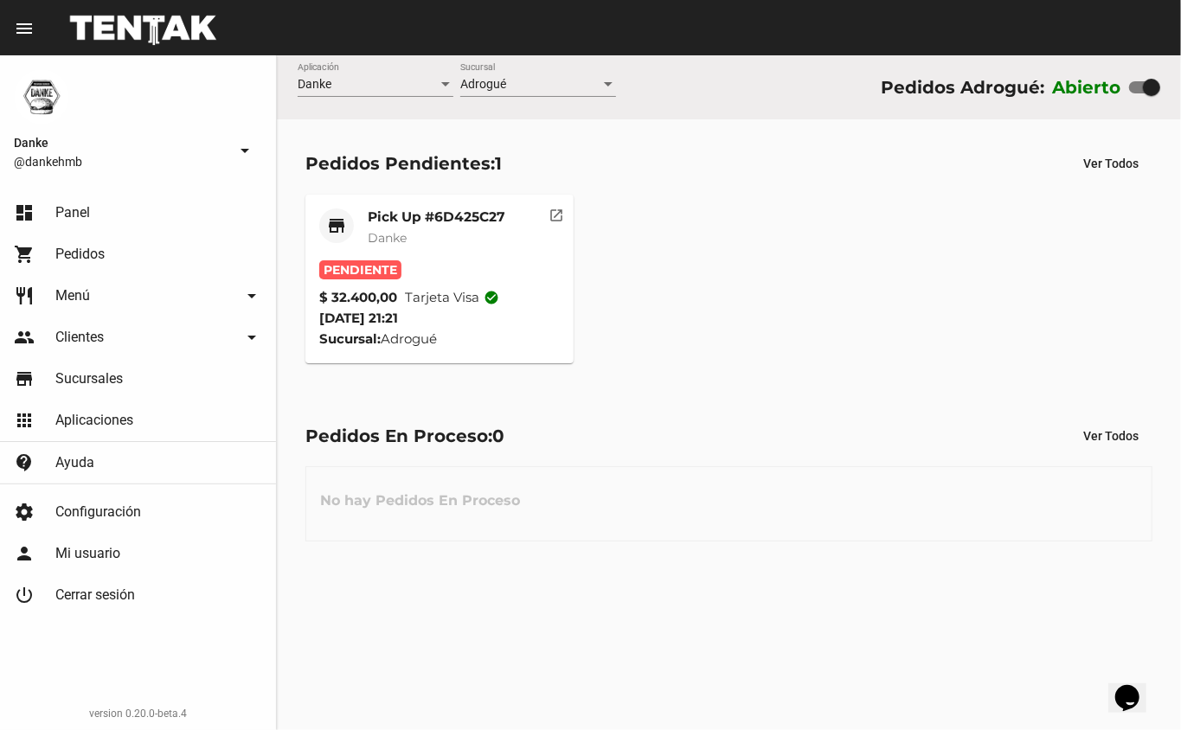
click at [466, 213] on mat-card-title "Pick Up #6D425C27" at bounding box center [437, 217] width 138 height 17
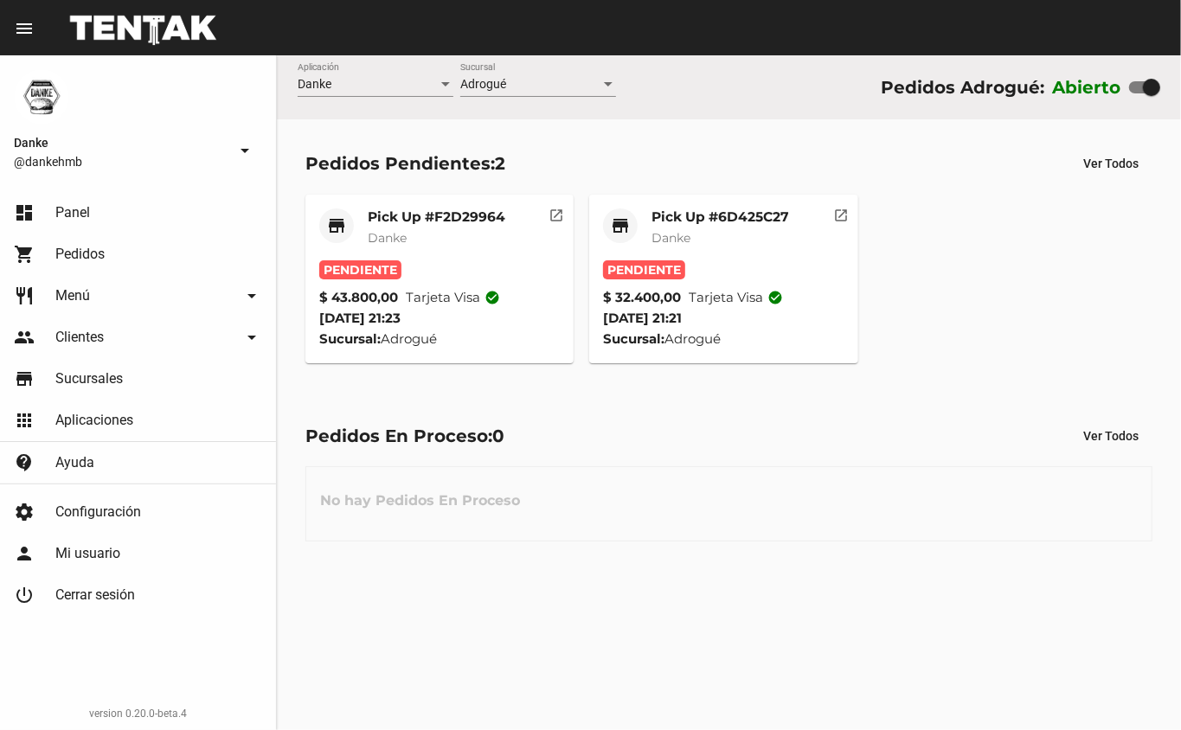
click at [731, 241] on mat-card-subtitle "Danke" at bounding box center [721, 237] width 138 height 17
click at [492, 234] on mat-card-subtitle "Danke" at bounding box center [437, 237] width 138 height 17
click at [443, 219] on mat-card-title "Pick Up #F2D29964" at bounding box center [437, 217] width 138 height 17
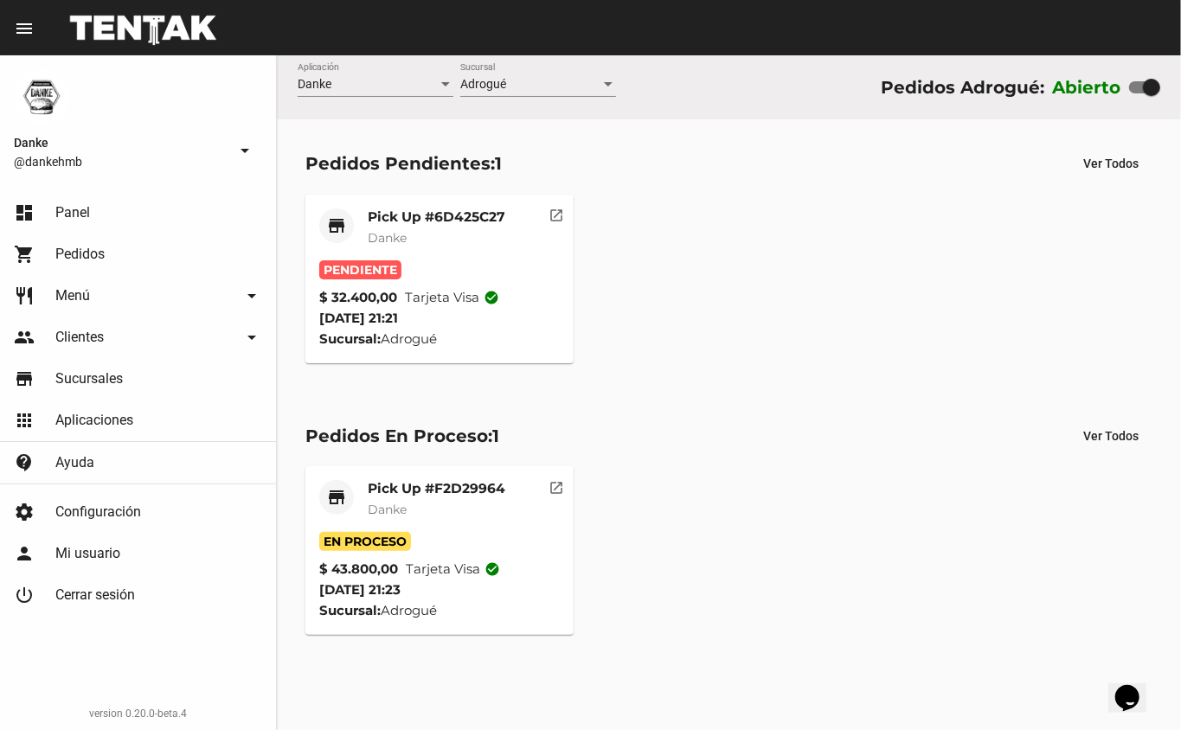
click at [429, 220] on mat-card-title "Pick Up #6D425C27" at bounding box center [437, 217] width 138 height 17
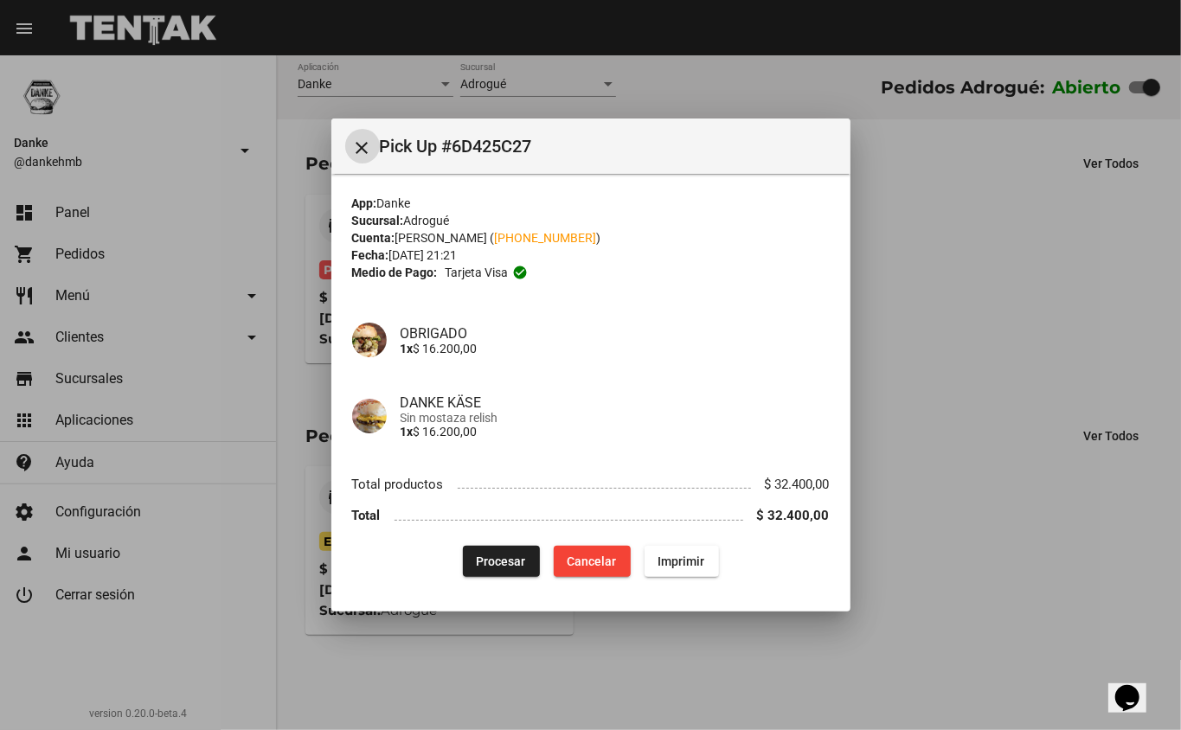
click at [503, 555] on span "Procesar" at bounding box center [501, 562] width 49 height 14
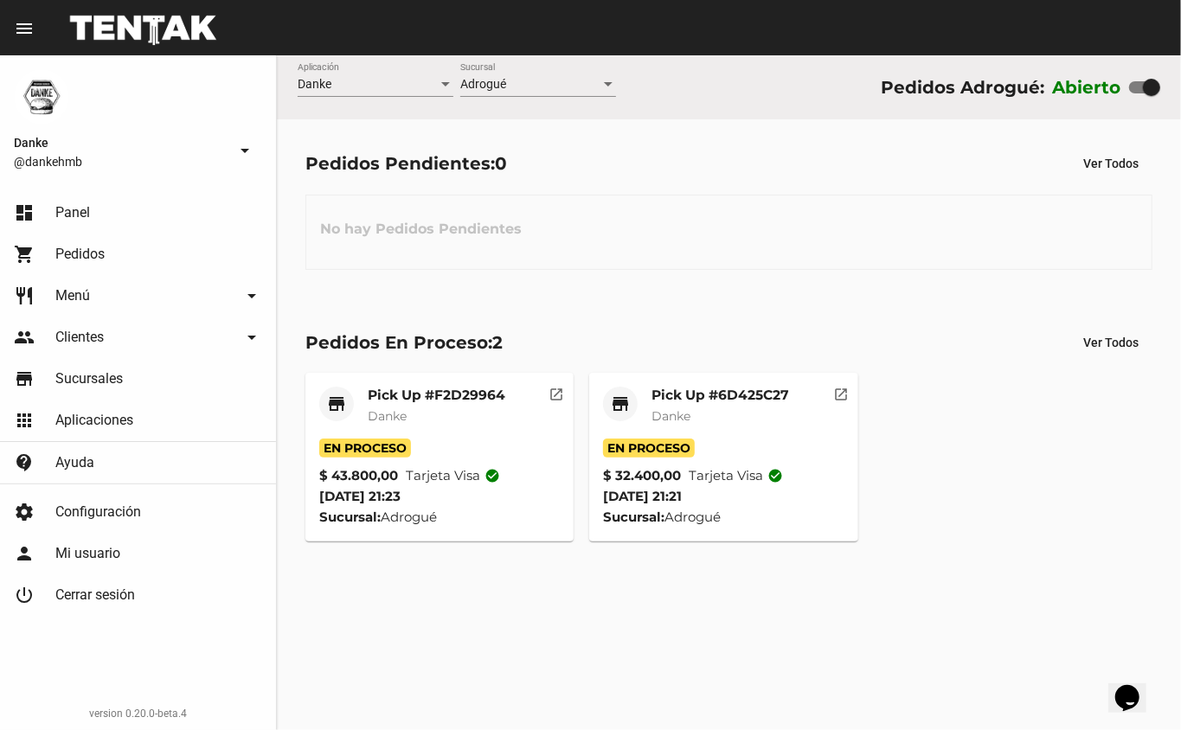
click at [756, 393] on mat-card-title "Pick Up #6D425C27" at bounding box center [721, 395] width 138 height 17
click at [438, 392] on mat-card-title "Pick Up #F2D29964" at bounding box center [437, 395] width 138 height 17
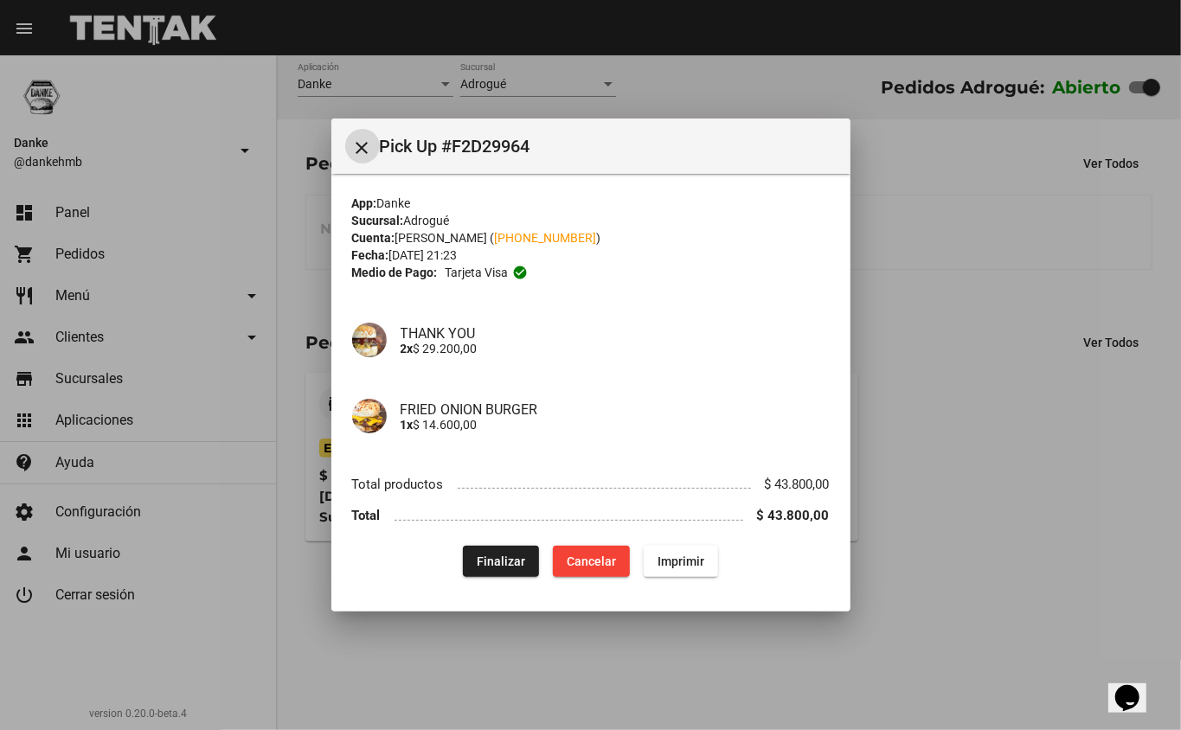
click at [499, 559] on span "Finalizar" at bounding box center [501, 562] width 48 height 14
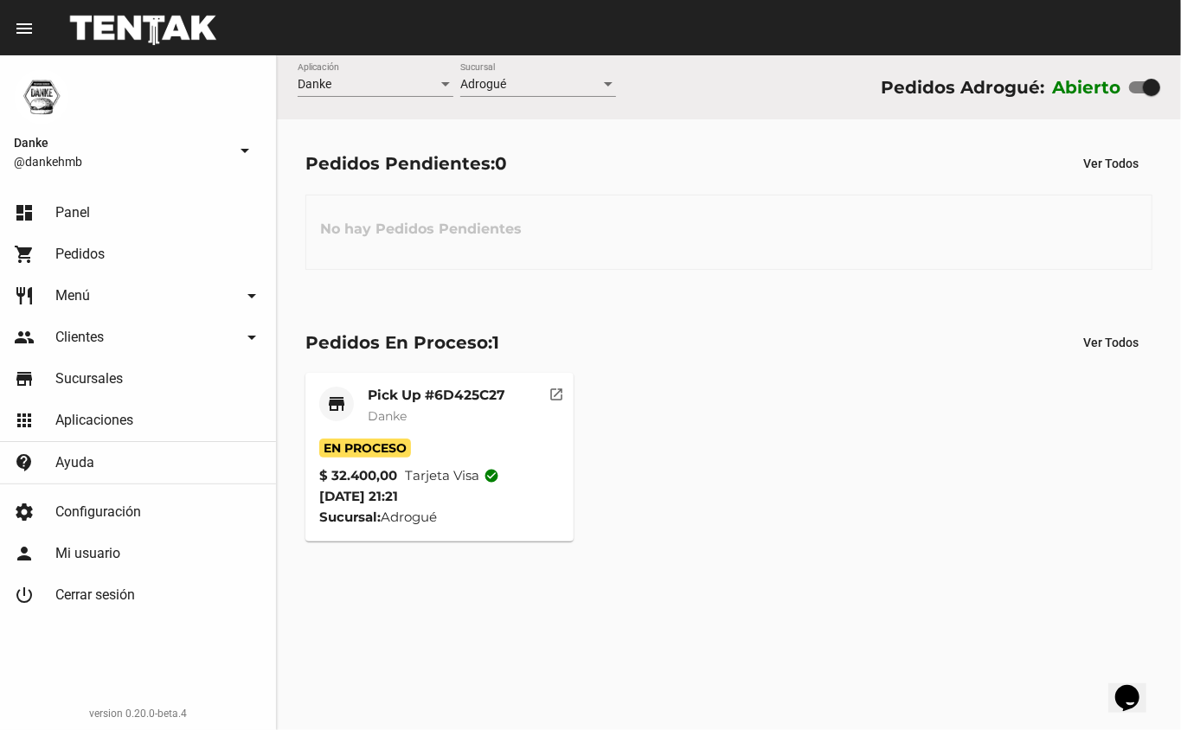
click at [453, 398] on mat-card-title "Pick Up #6D425C27" at bounding box center [437, 395] width 138 height 17
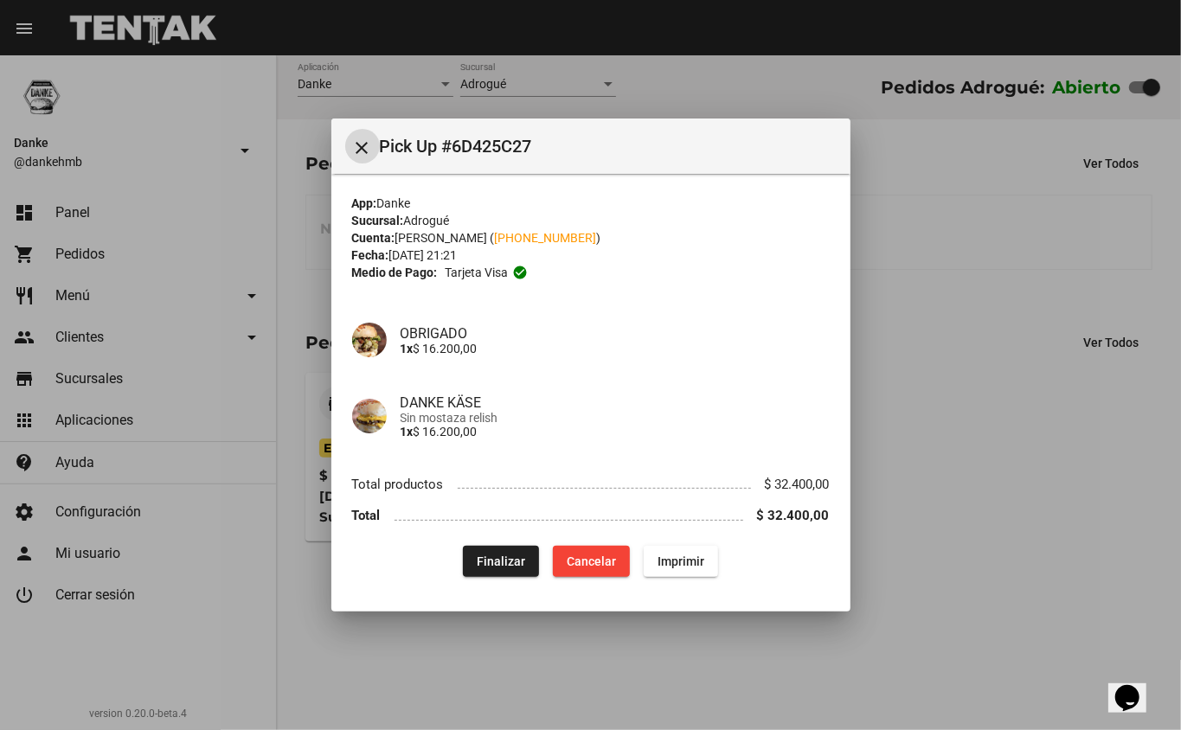
click at [489, 555] on span "Finalizar" at bounding box center [501, 562] width 48 height 14
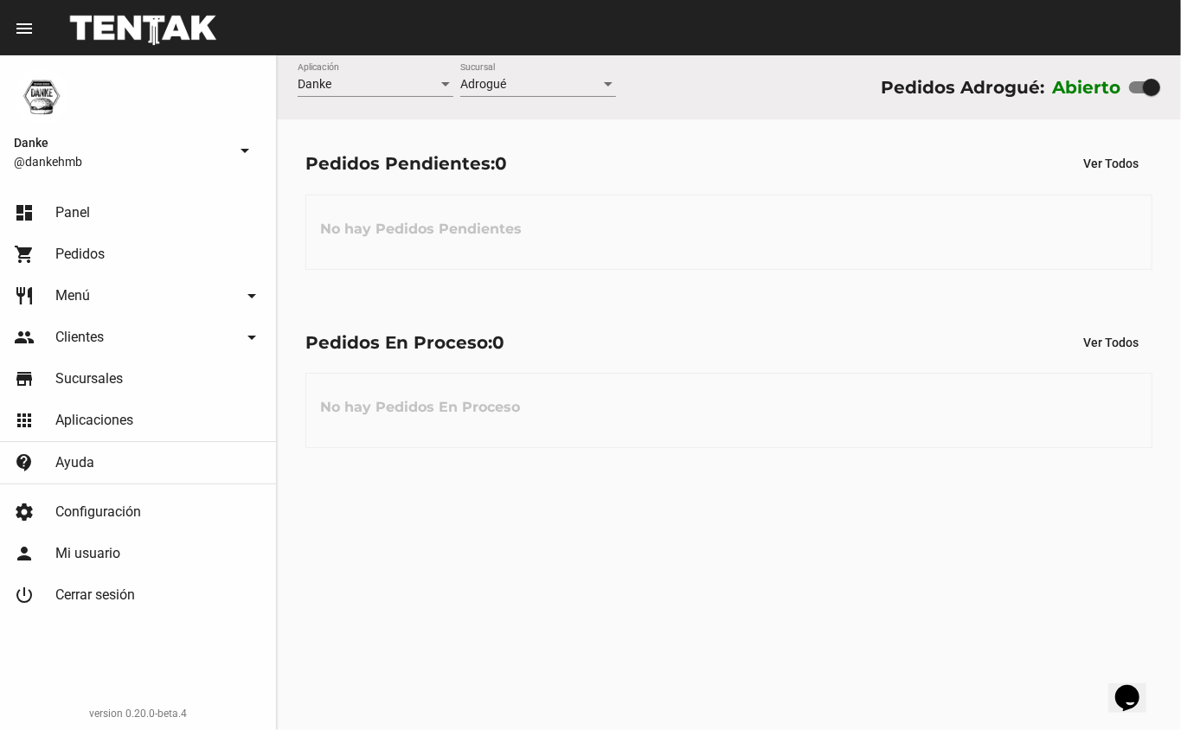
click at [150, 244] on link "shopping_cart Pedidos" at bounding box center [138, 255] width 276 height 42
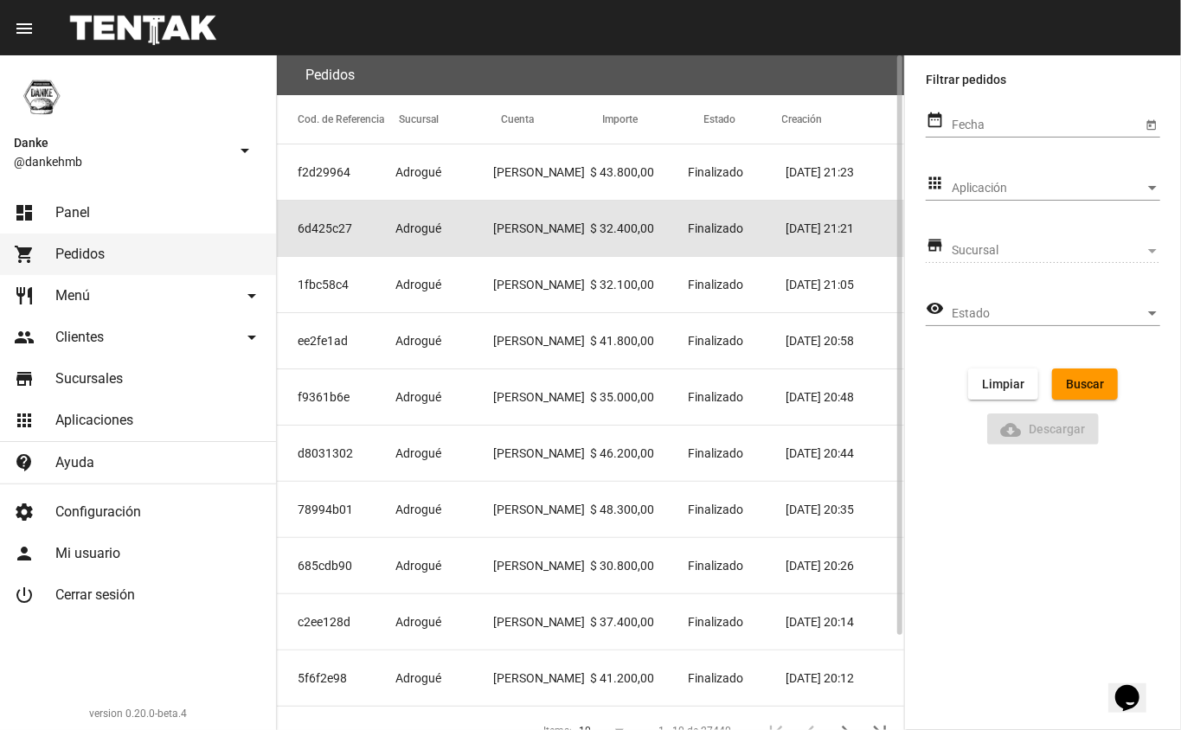
click at [594, 220] on mat-cell "$ 32.400,00" at bounding box center [639, 228] width 98 height 55
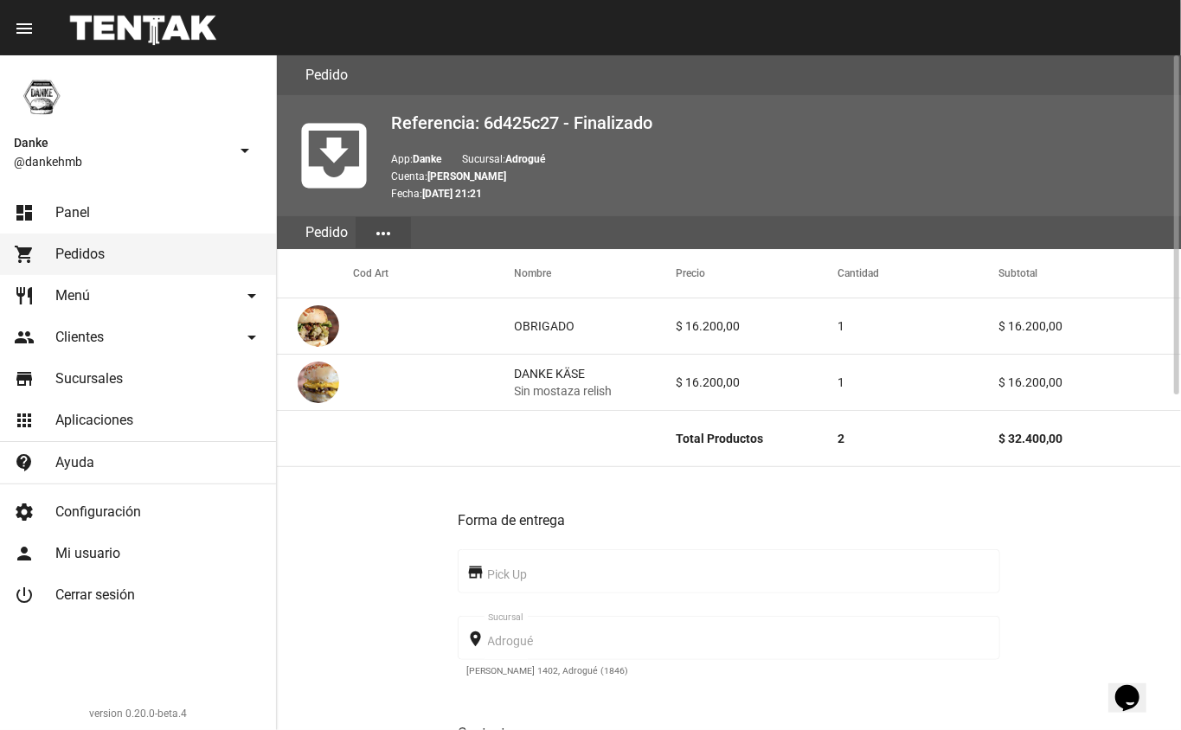
click at [163, 204] on link "dashboard Panel" at bounding box center [138, 213] width 276 height 42
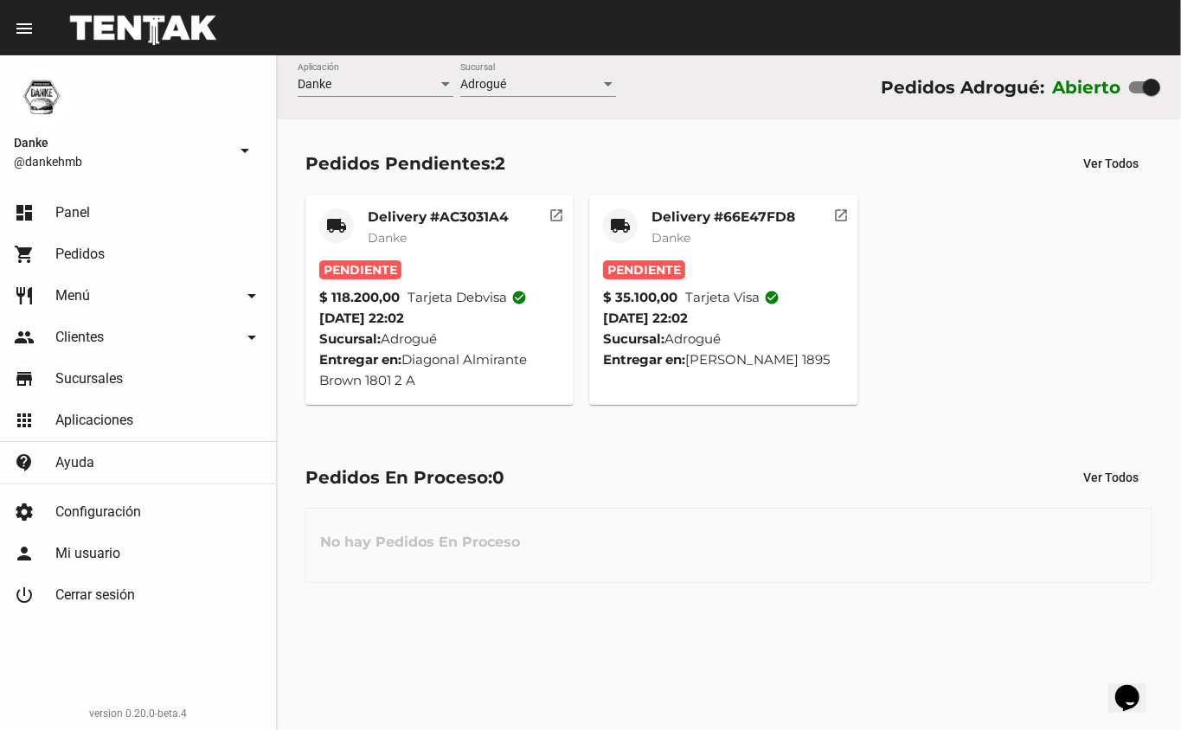
click at [770, 234] on mat-card-subtitle "Danke" at bounding box center [724, 237] width 144 height 17
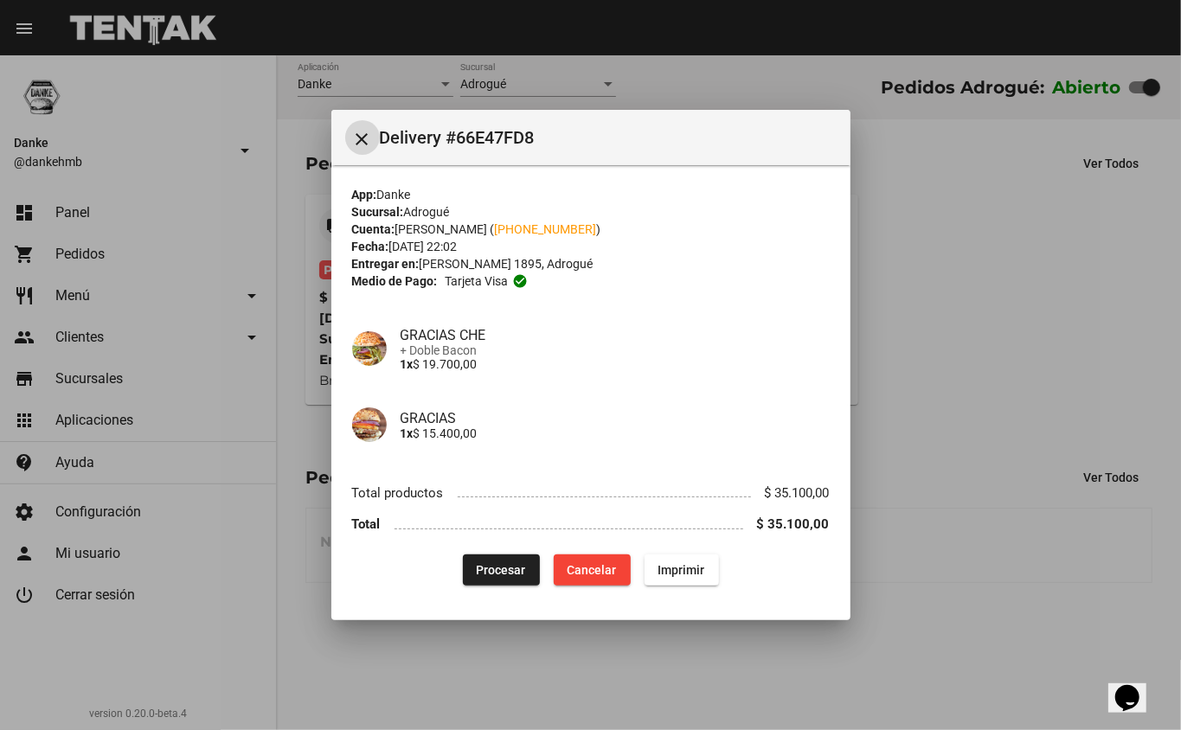
click at [505, 569] on span "Procesar" at bounding box center [501, 570] width 49 height 14
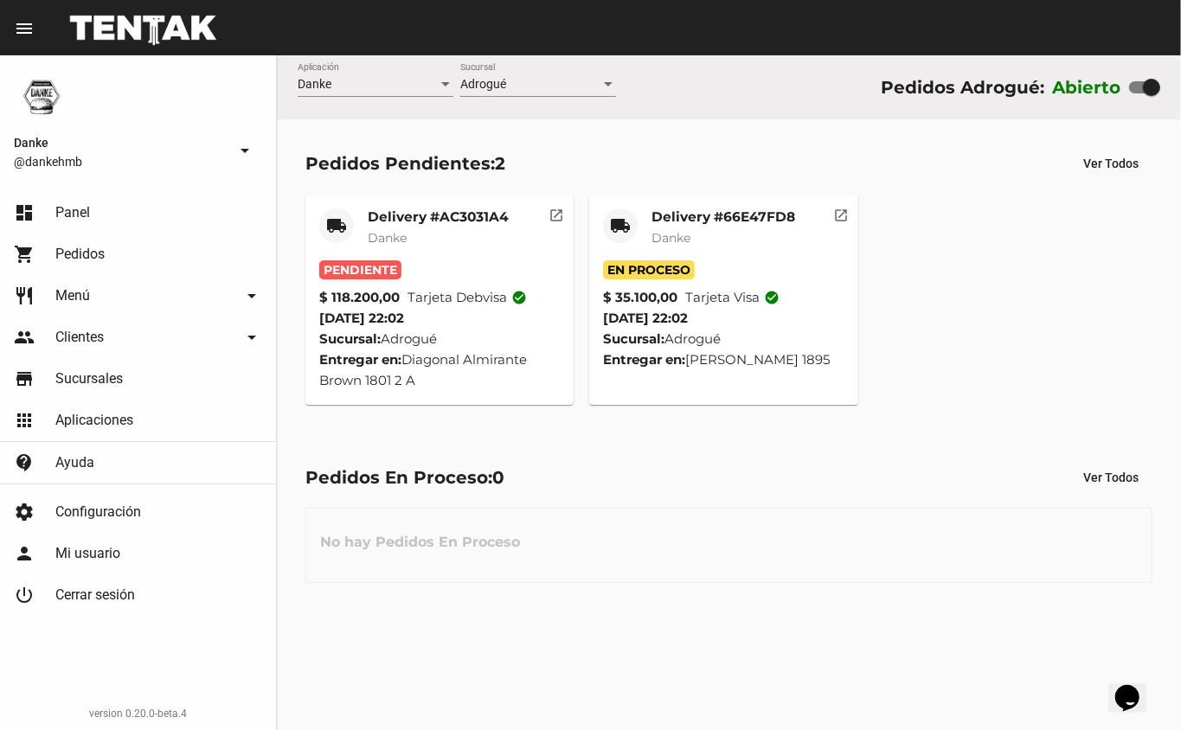
click at [396, 209] on mat-card-title "Delivery #AC3031A4" at bounding box center [438, 217] width 141 height 17
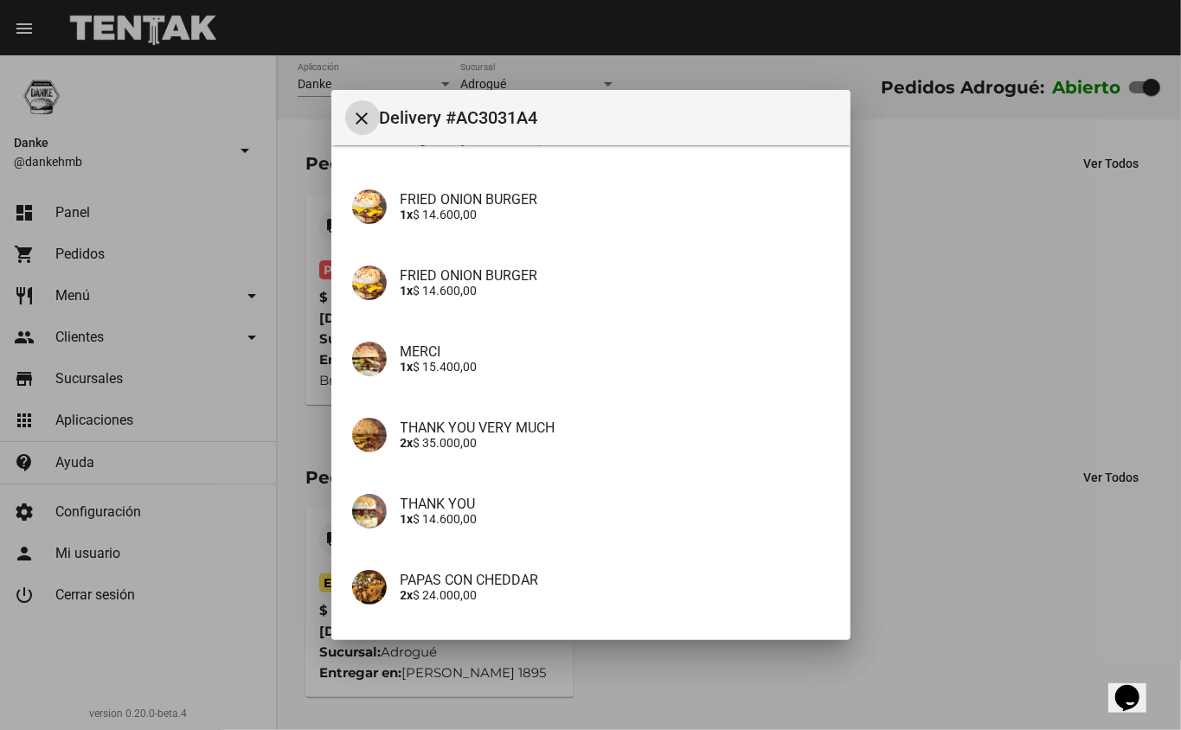
scroll to position [264, 0]
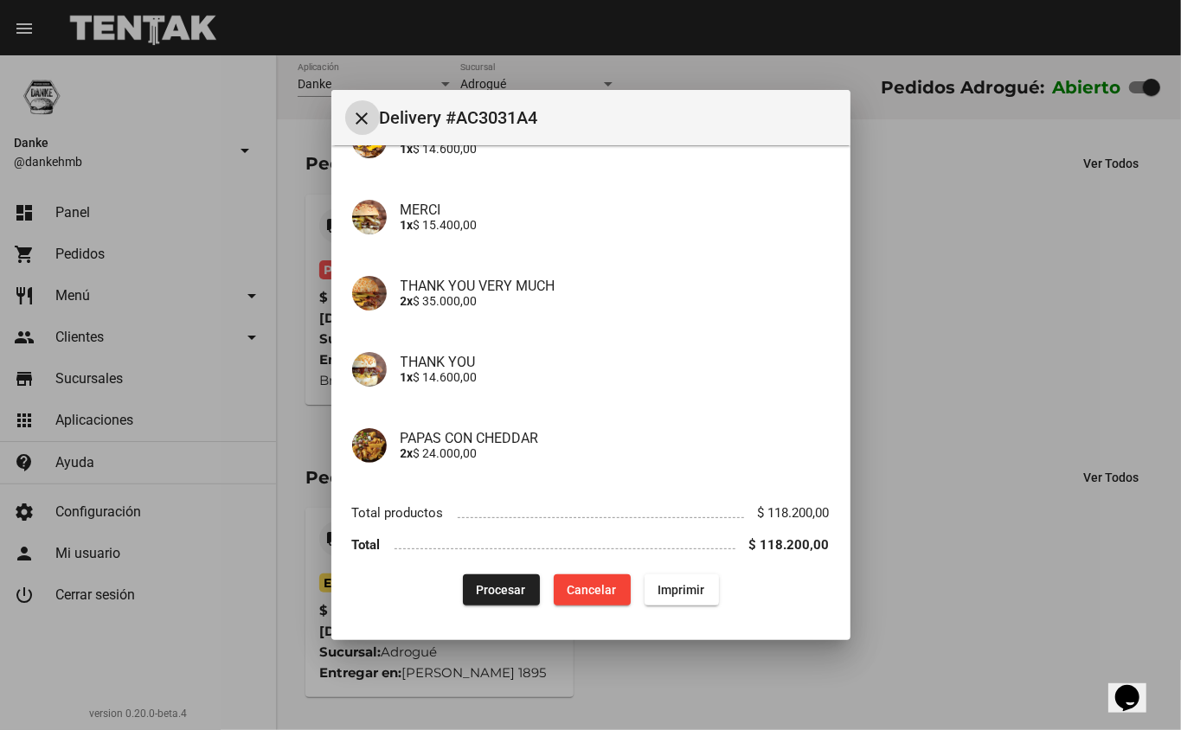
click at [579, 587] on span "Cancelar" at bounding box center [592, 590] width 49 height 14
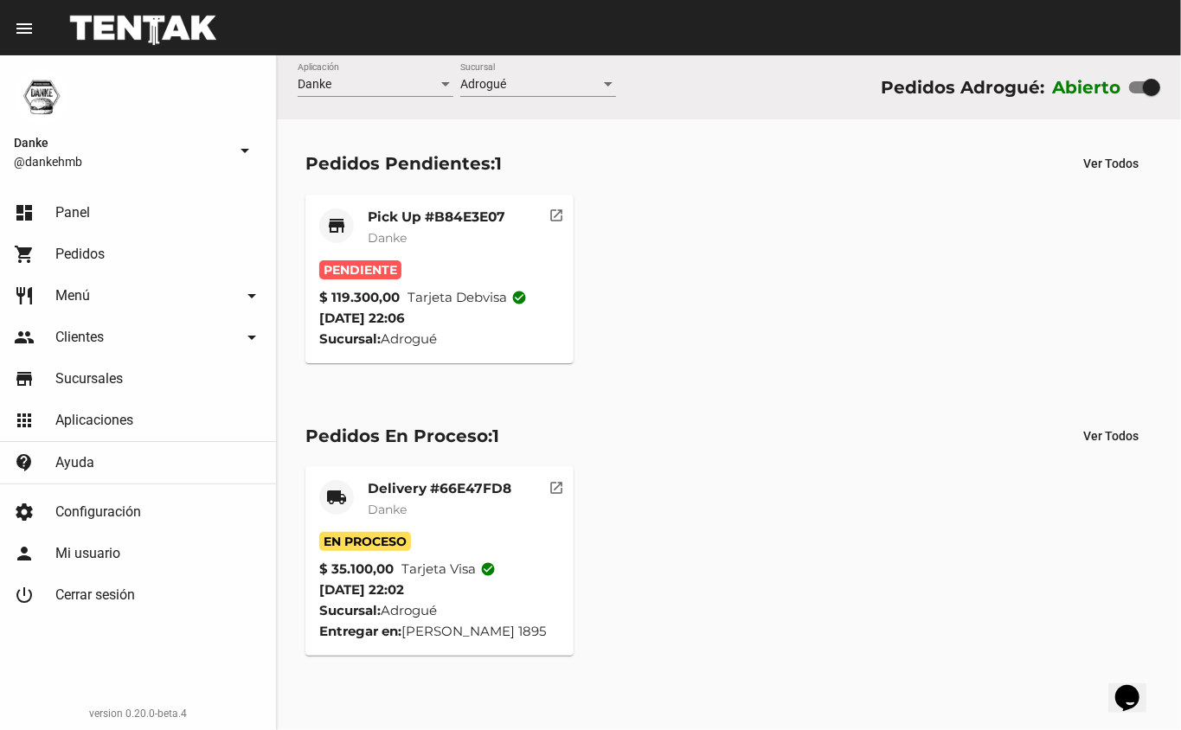
click at [453, 257] on div "Pick Up #B84E3E07 Danke" at bounding box center [437, 235] width 138 height 52
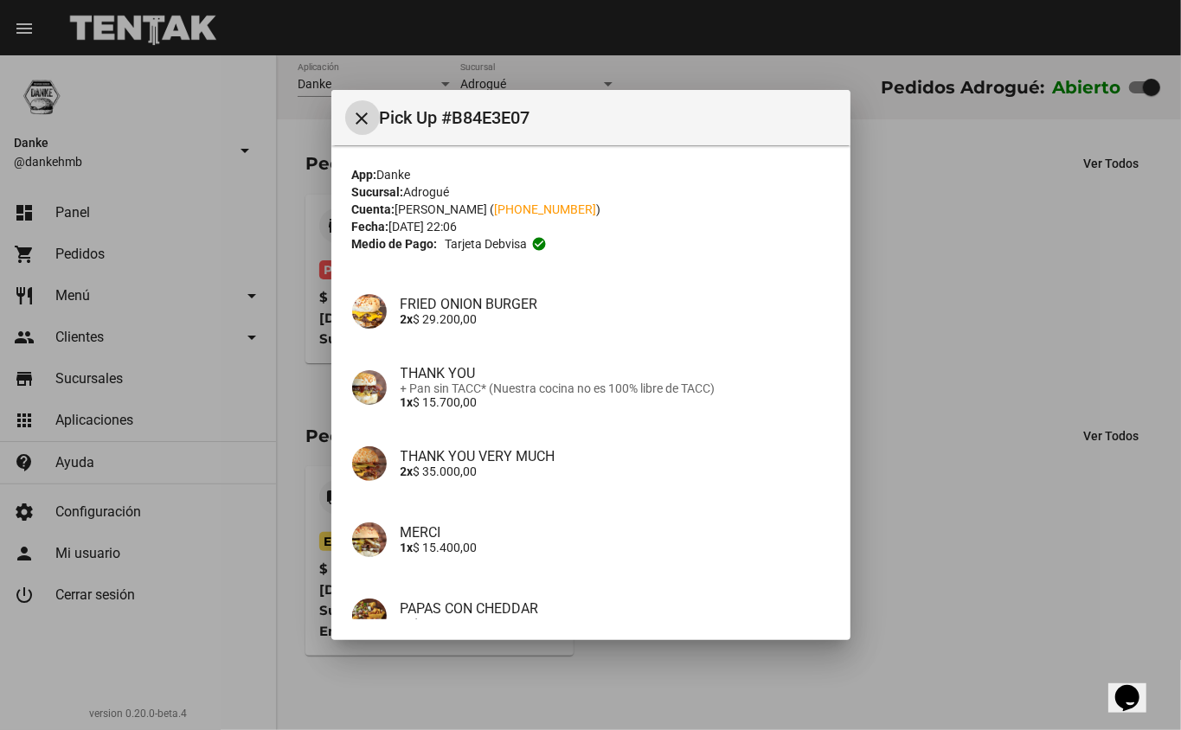
scroll to position [170, 0]
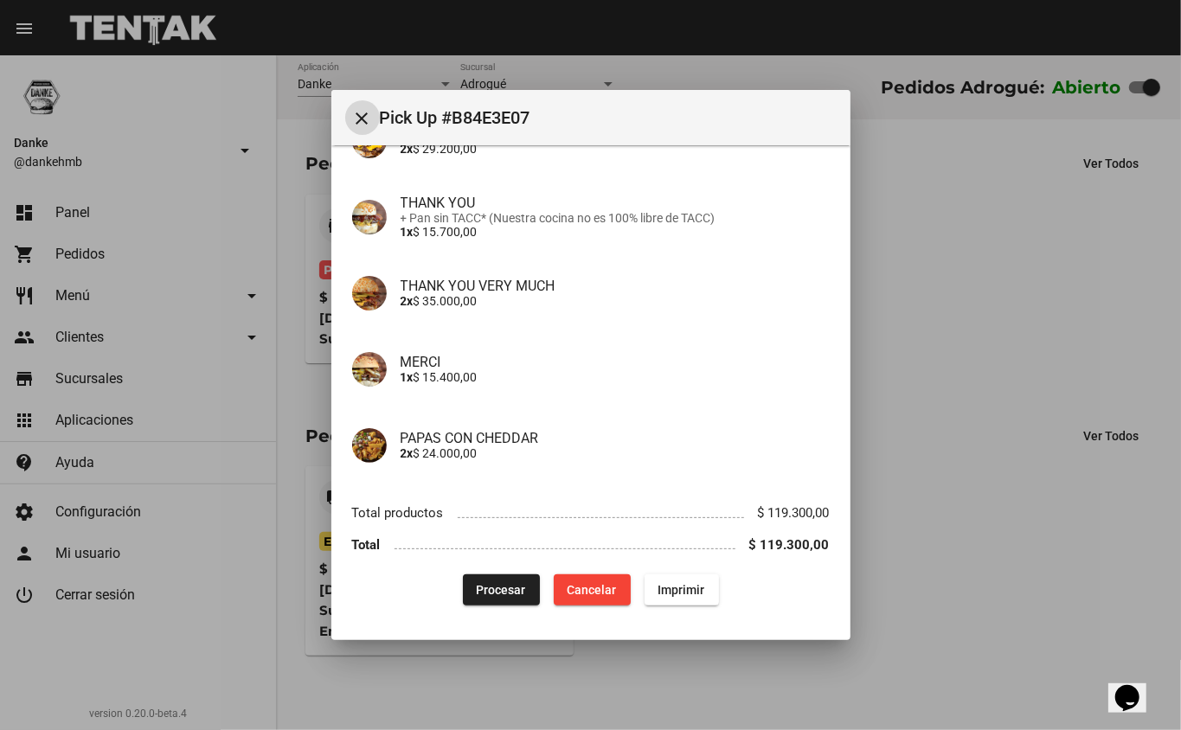
click at [507, 586] on span "Procesar" at bounding box center [501, 590] width 49 height 14
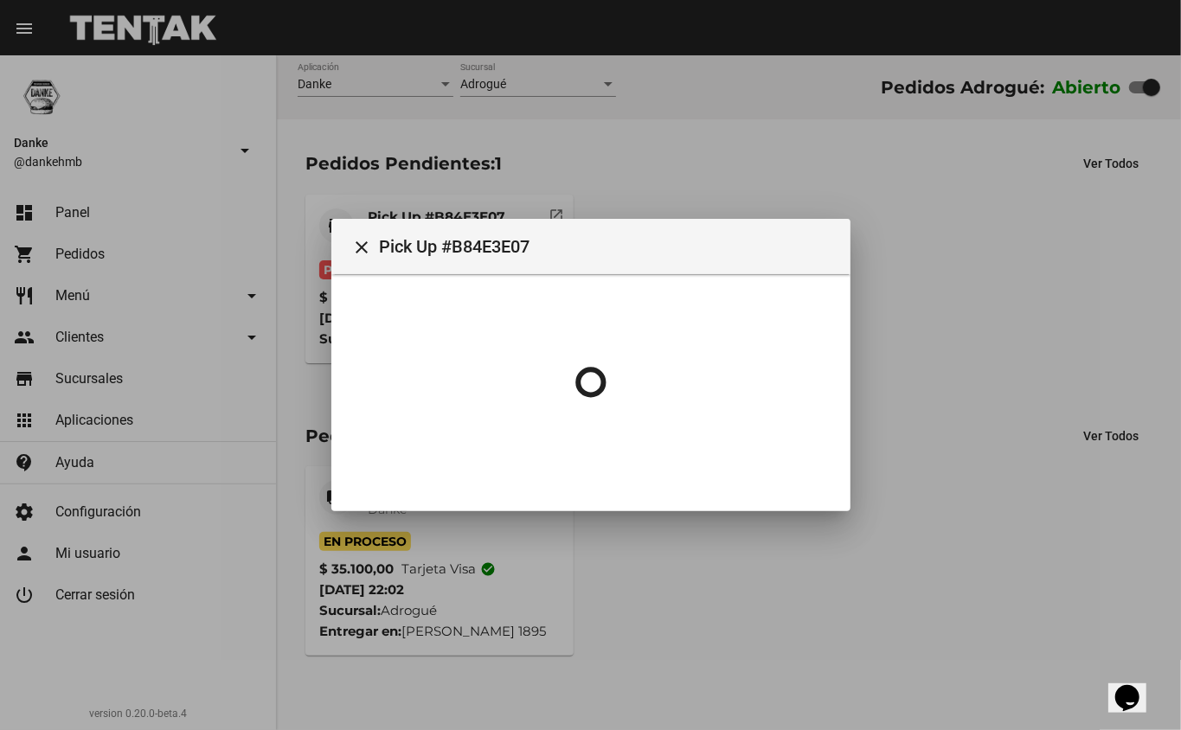
scroll to position [0, 0]
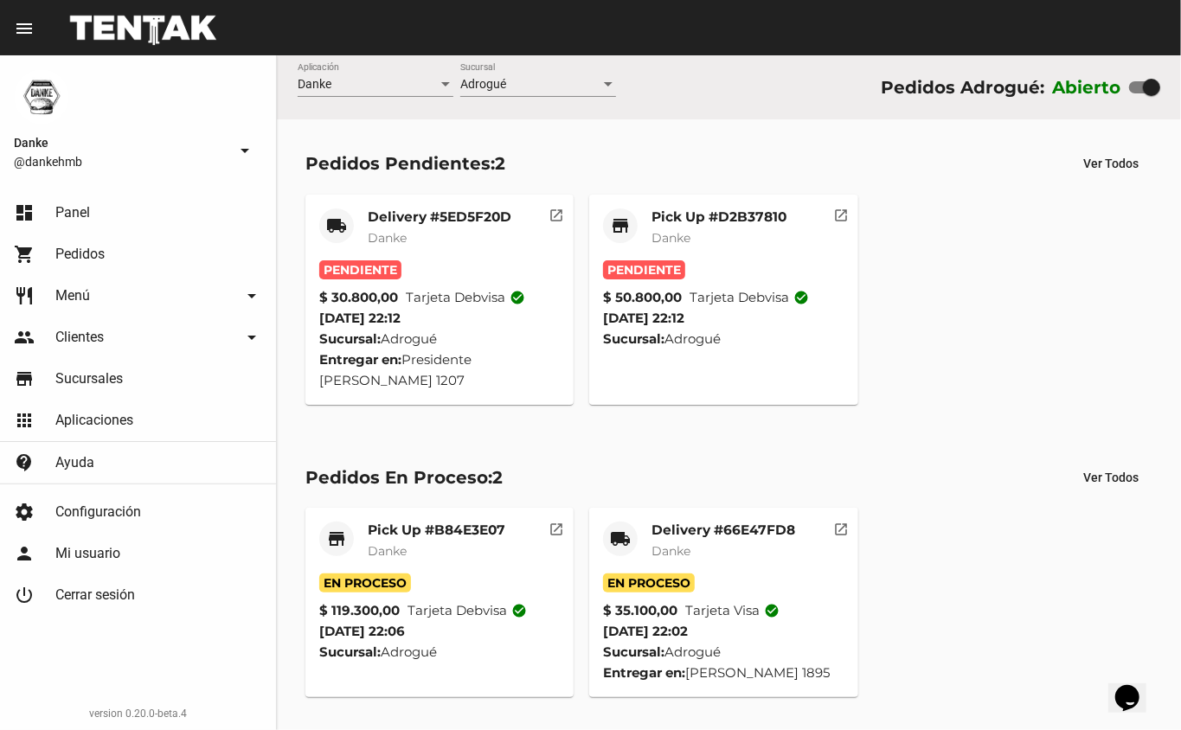
click at [749, 216] on mat-card-title "Pick Up #D2B37810" at bounding box center [719, 217] width 135 height 17
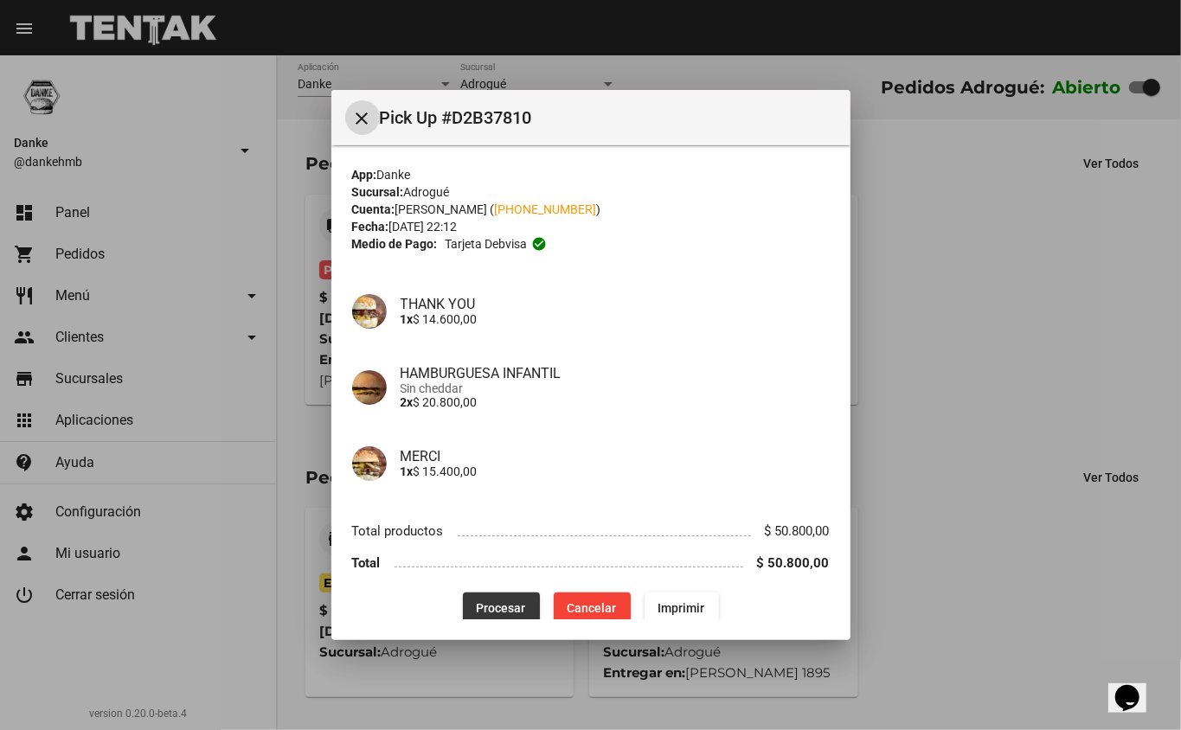
click at [496, 606] on span "Procesar" at bounding box center [501, 608] width 49 height 14
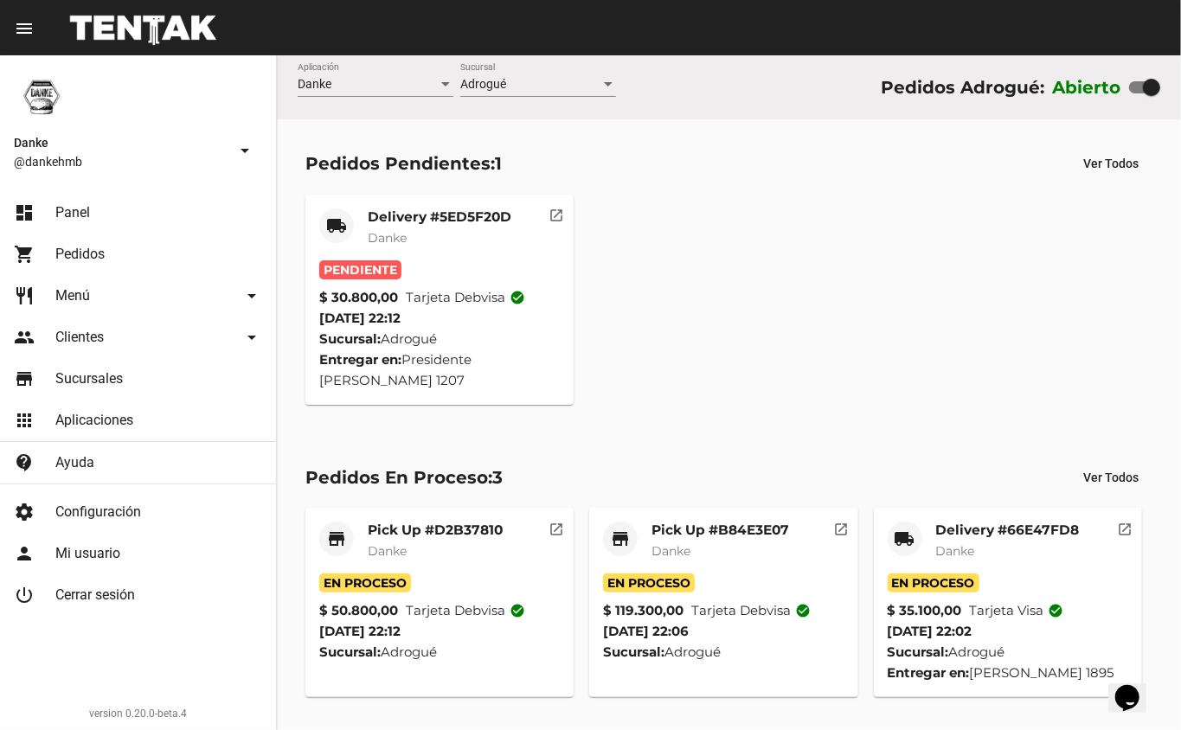
click at [479, 229] on mat-card-subtitle "Danke" at bounding box center [440, 237] width 144 height 17
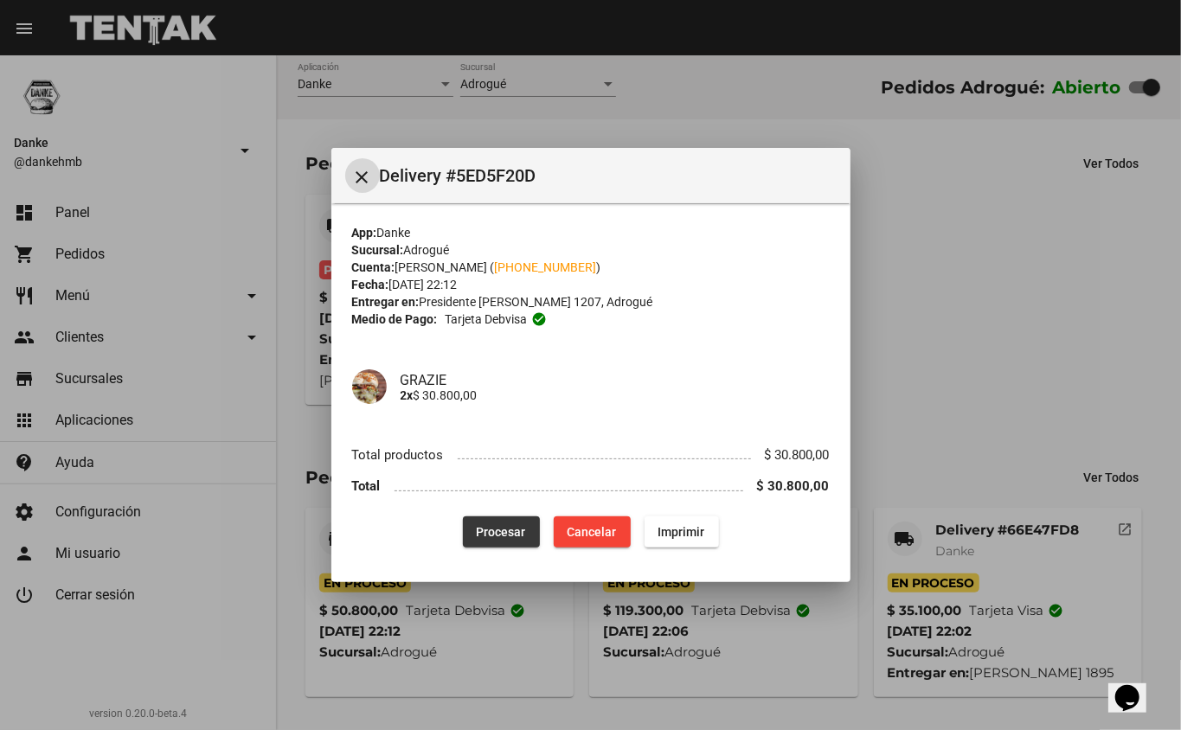
click at [526, 531] on span "Procesar" at bounding box center [501, 532] width 49 height 14
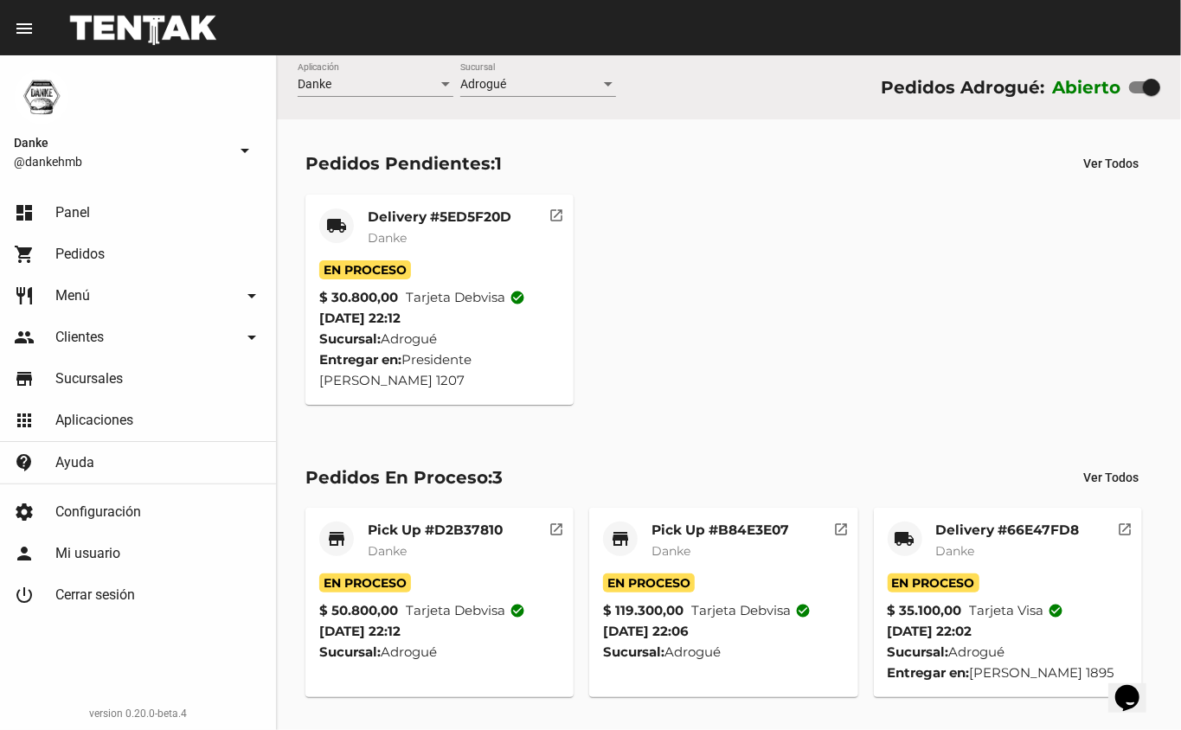
click at [88, 256] on span "Pedidos" at bounding box center [79, 254] width 49 height 17
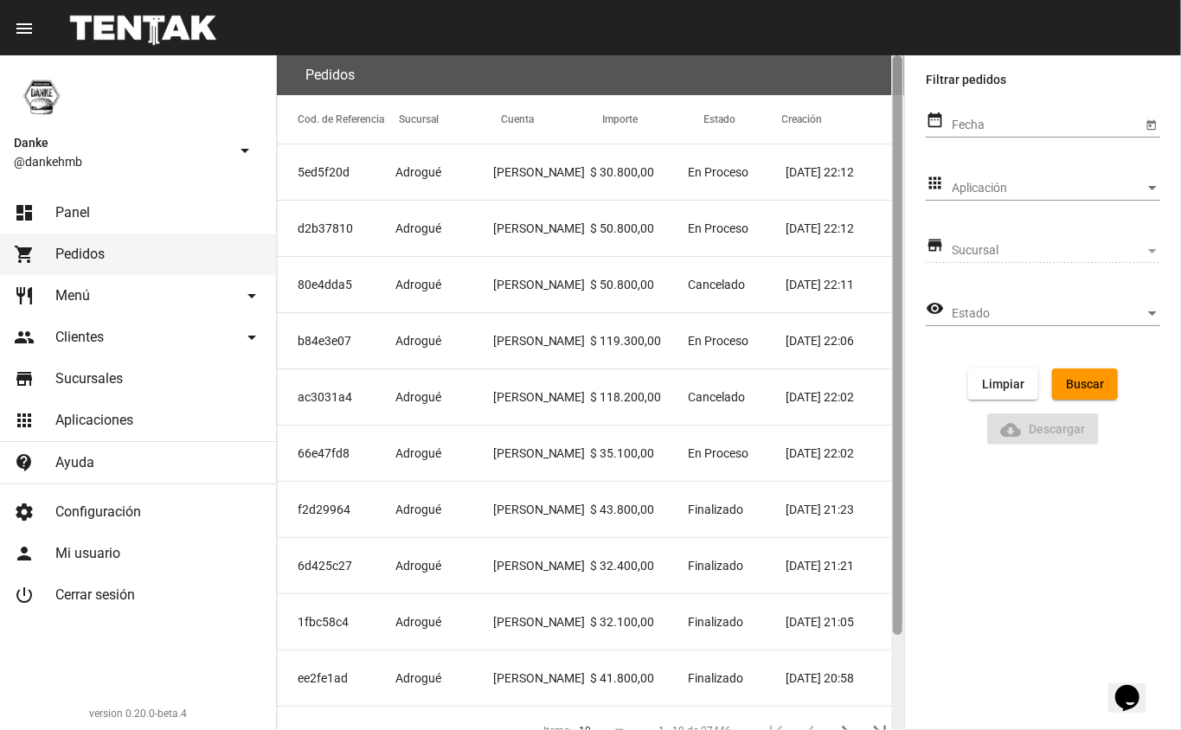
click at [900, 286] on div at bounding box center [898, 345] width 10 height 580
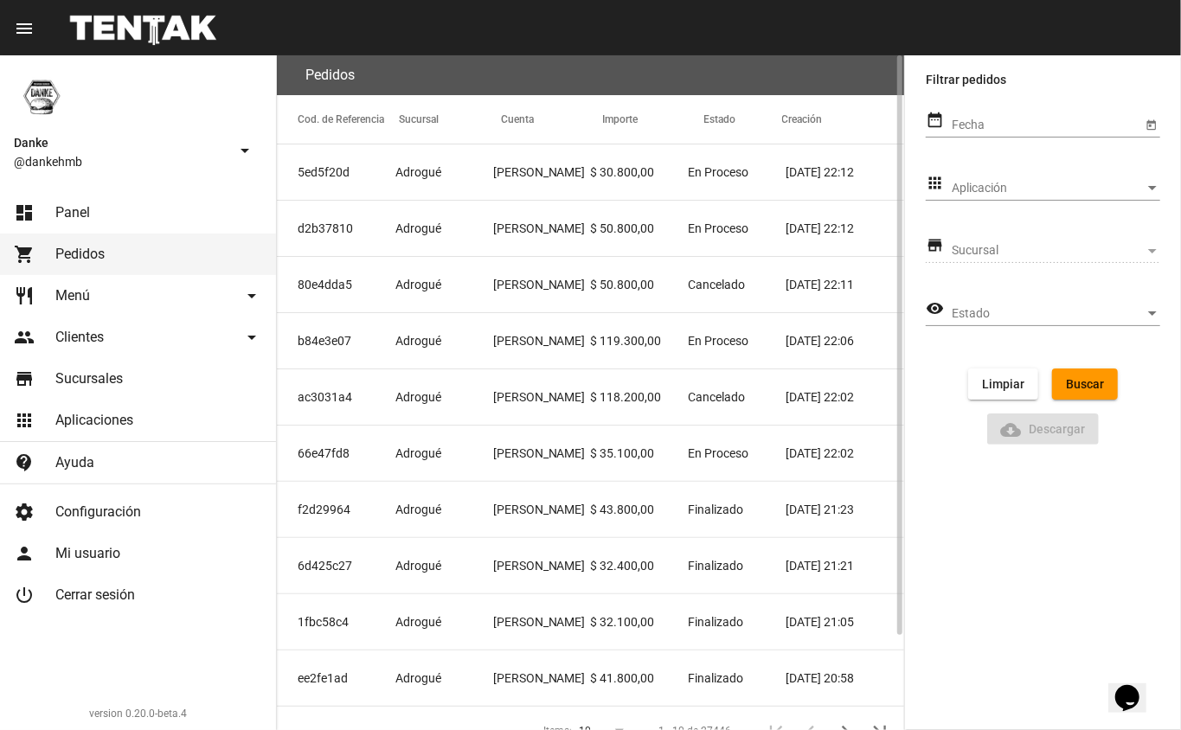
click at [767, 273] on mat-cell "Cancelado" at bounding box center [737, 284] width 98 height 55
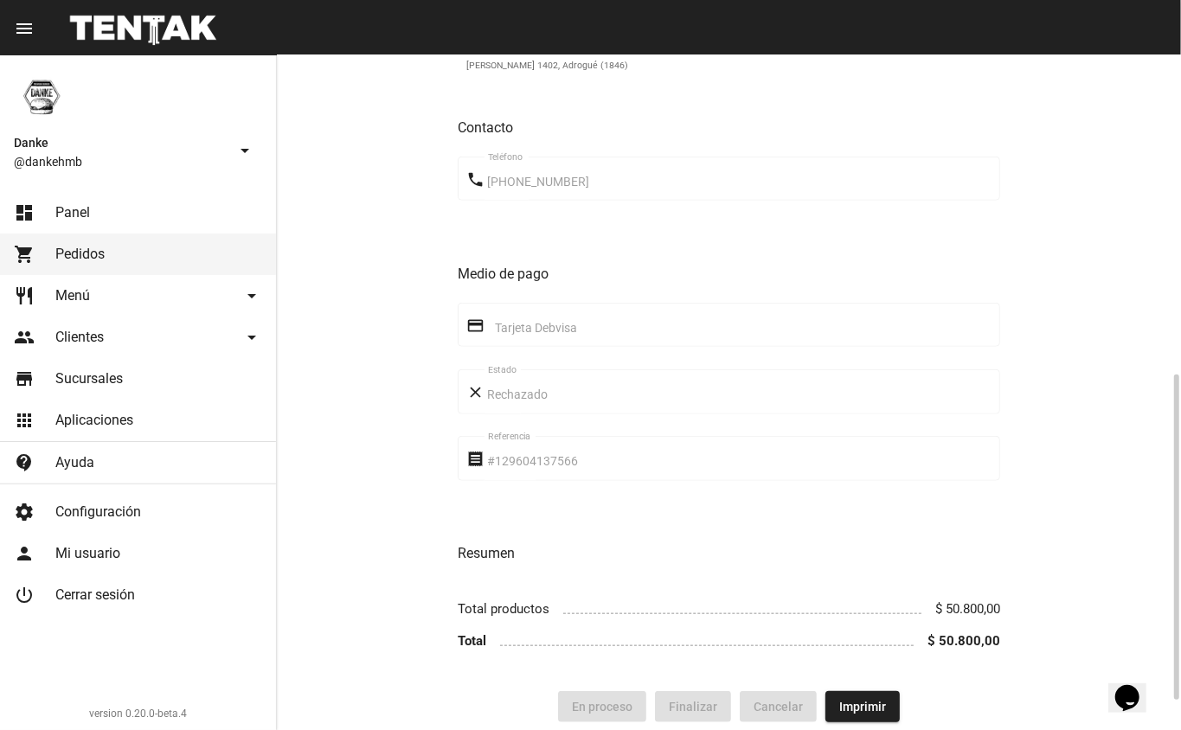
scroll to position [689, 0]
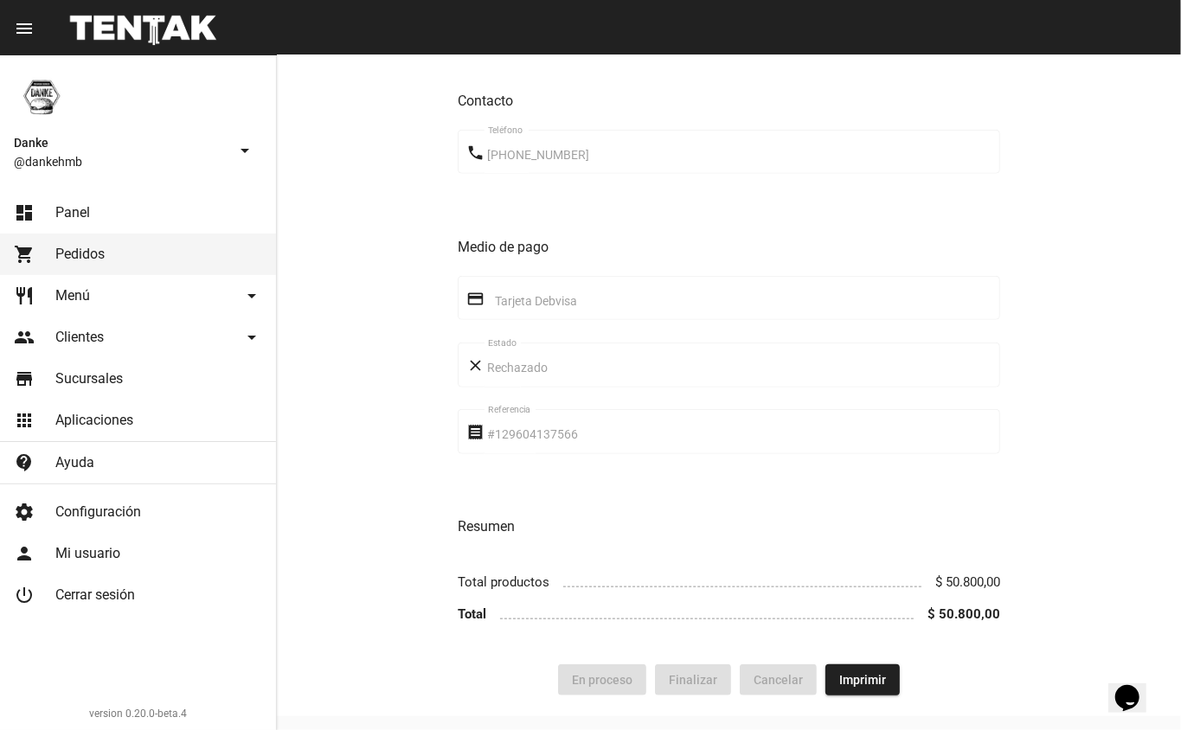
click at [142, 211] on link "dashboard Panel" at bounding box center [138, 213] width 276 height 42
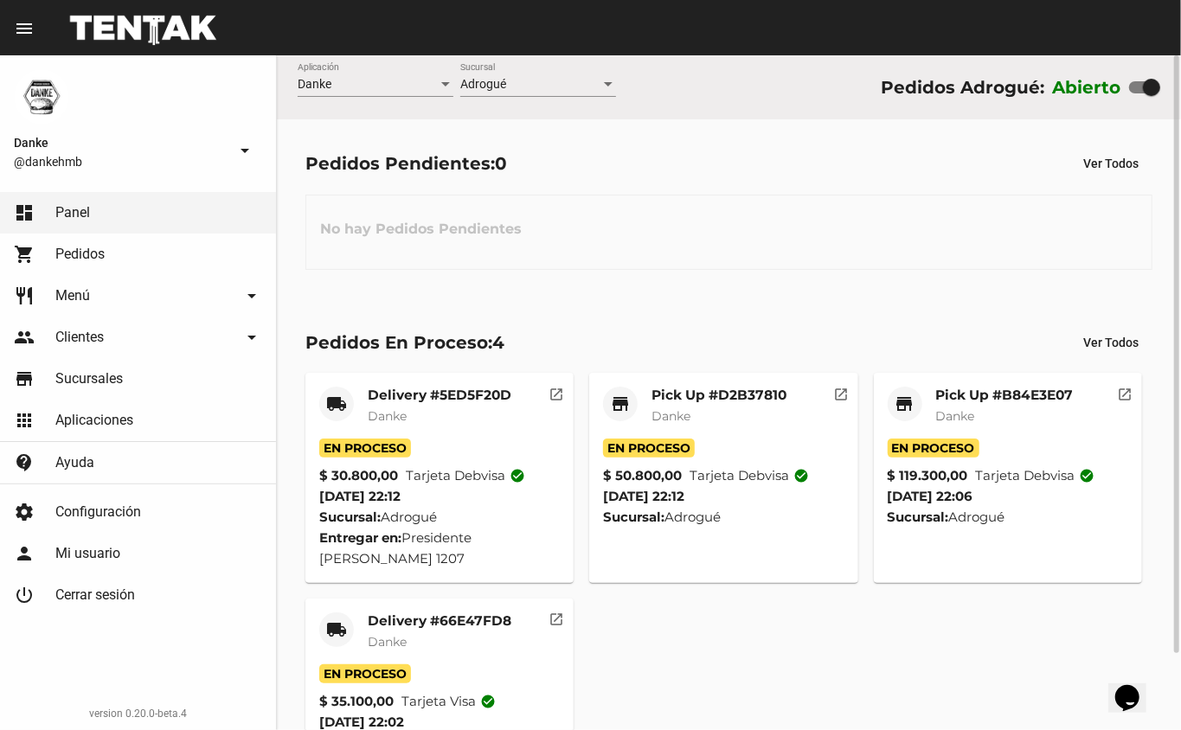
click at [947, 652] on div "local_shipping Delivery #5ED5F20D Danke En Proceso $ 30.800,00 Tarjeta debvisa …" at bounding box center [729, 580] width 863 height 430
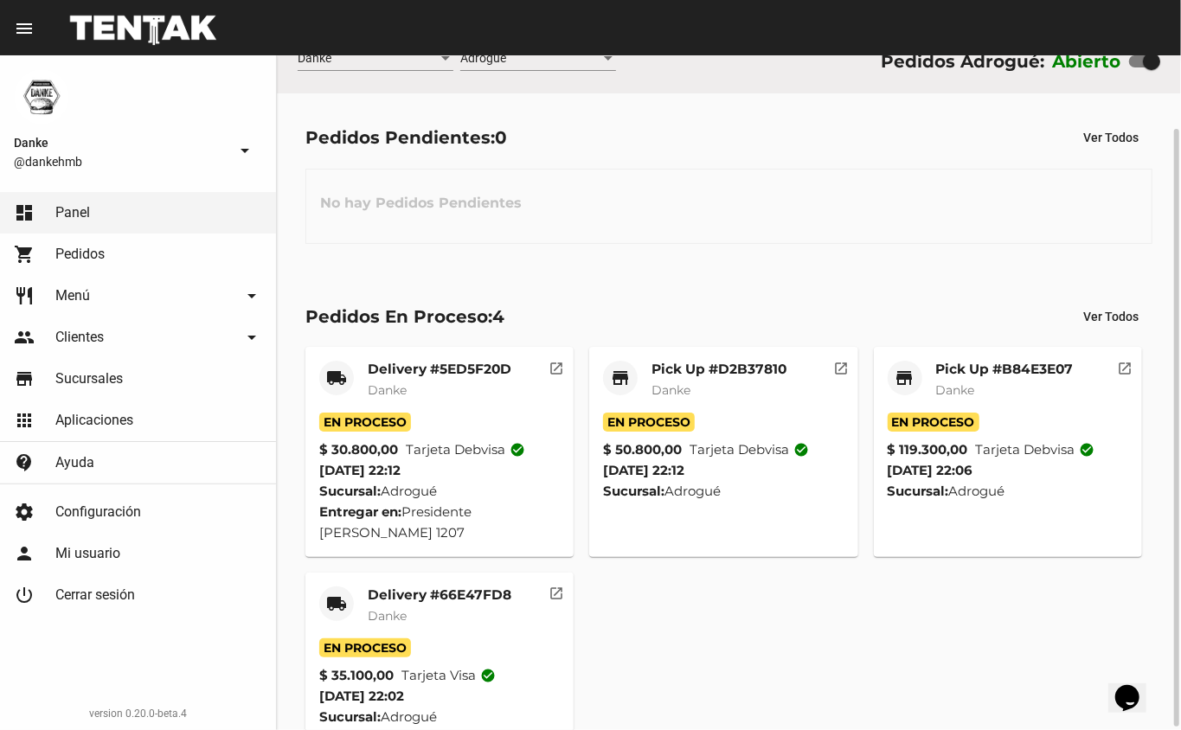
scroll to position [53, 0]
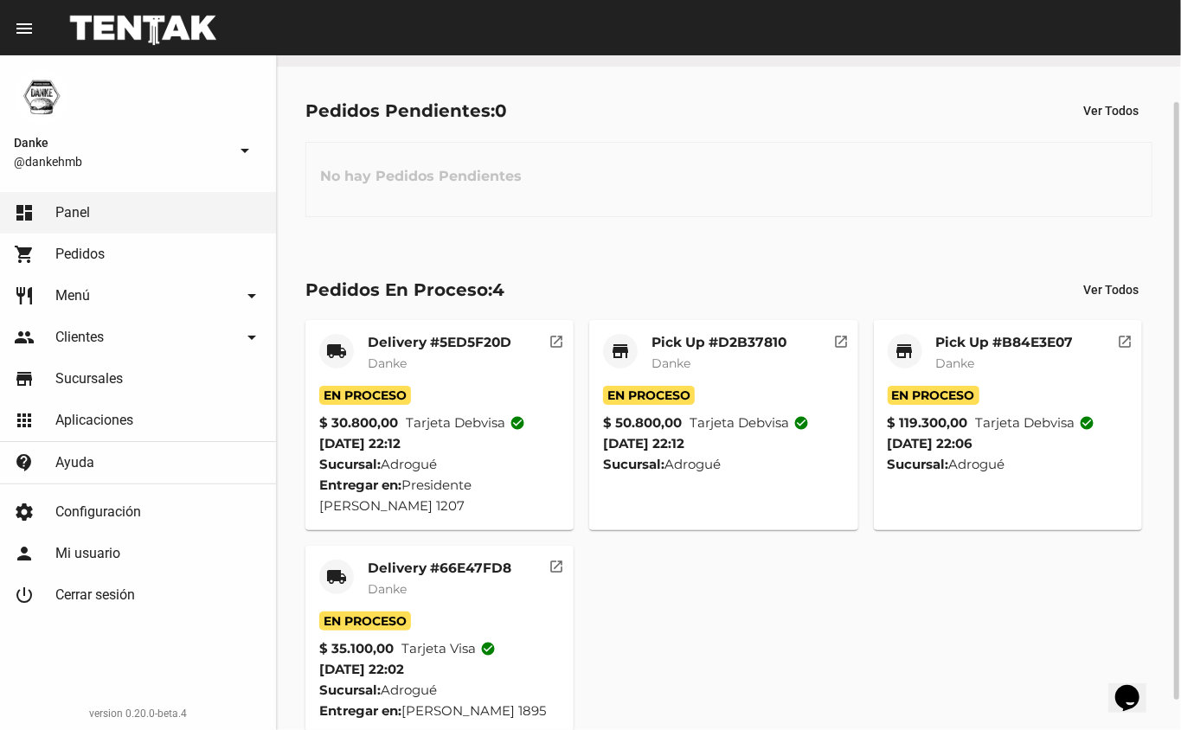
click at [457, 583] on mat-card-subtitle "Danke" at bounding box center [440, 589] width 144 height 17
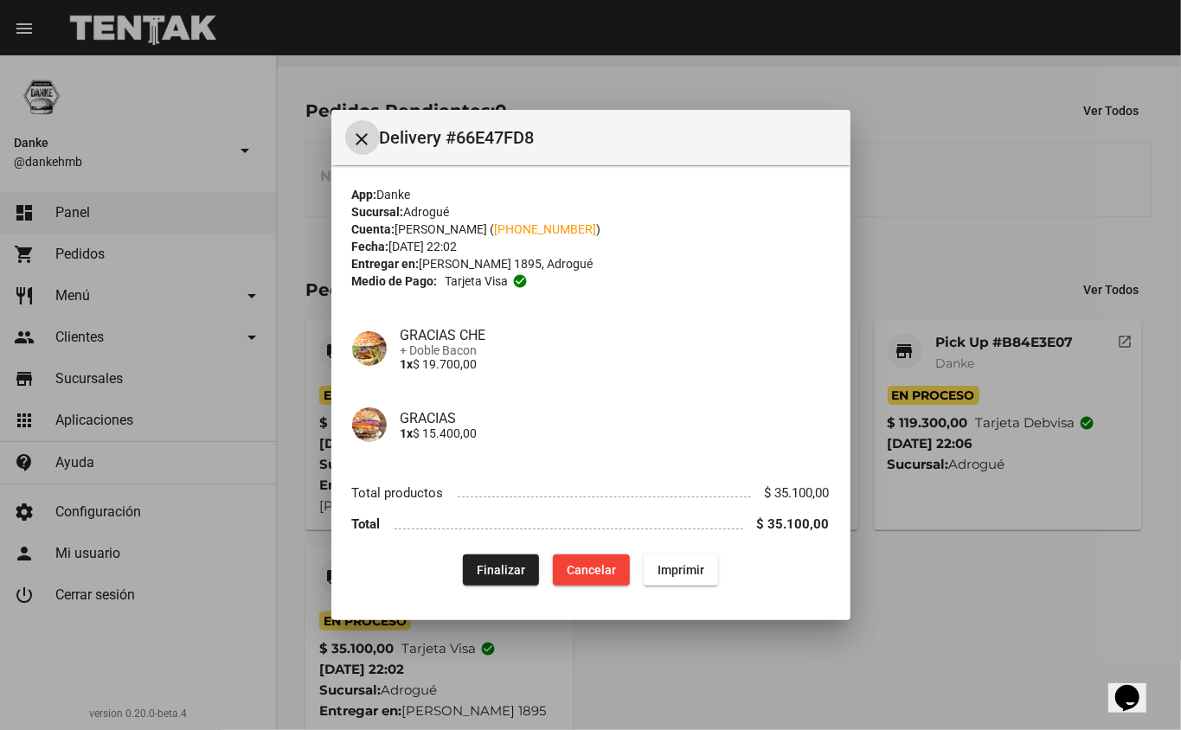
click at [505, 569] on span "Finalizar" at bounding box center [501, 570] width 48 height 14
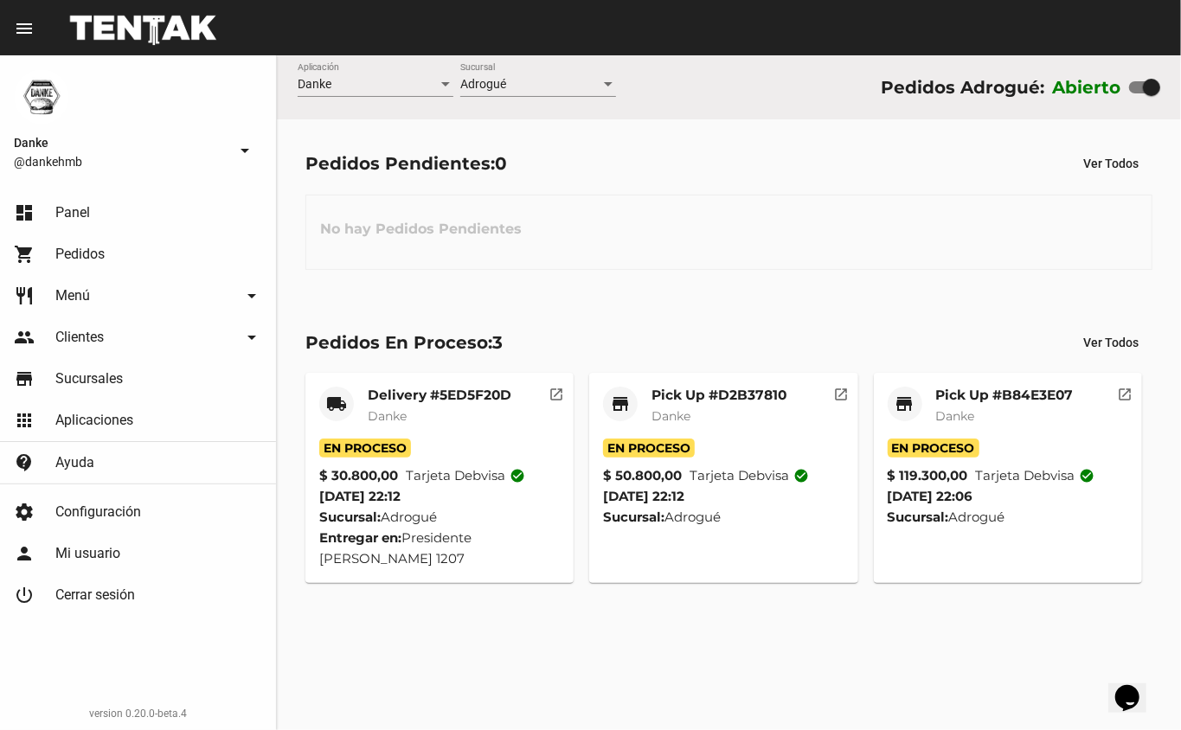
click at [1019, 415] on mat-card-subtitle "Danke" at bounding box center [1005, 416] width 138 height 17
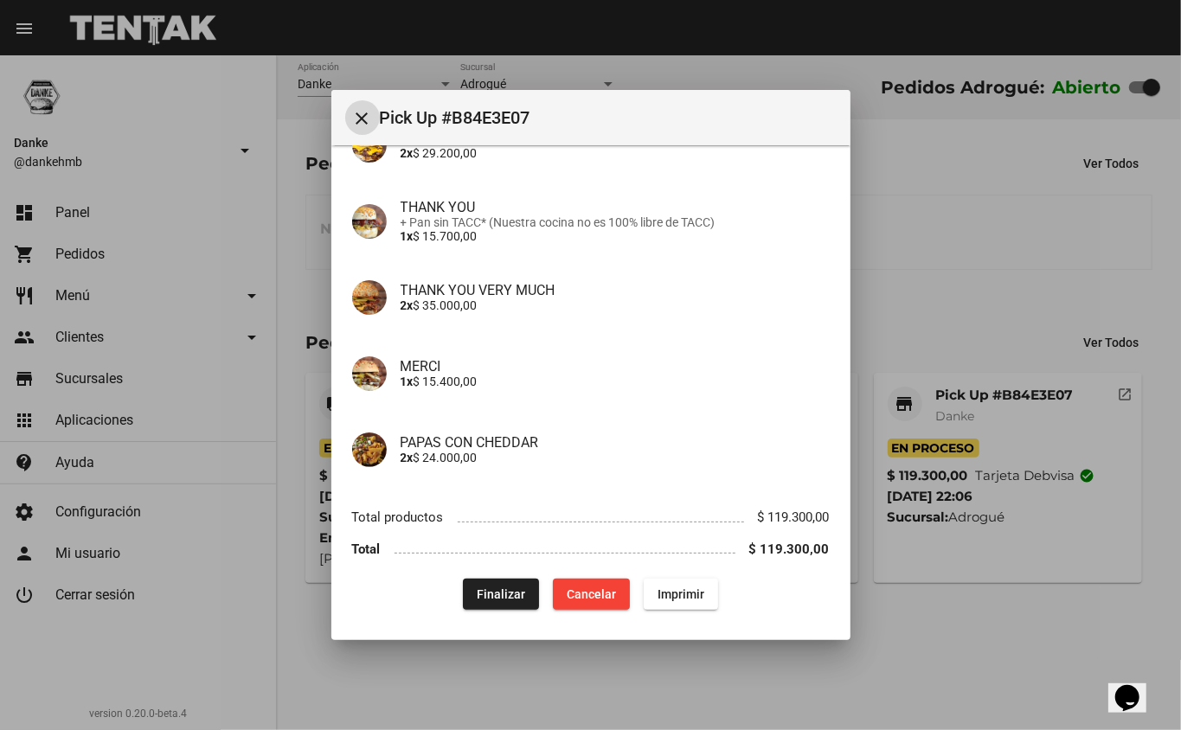
scroll to position [170, 0]
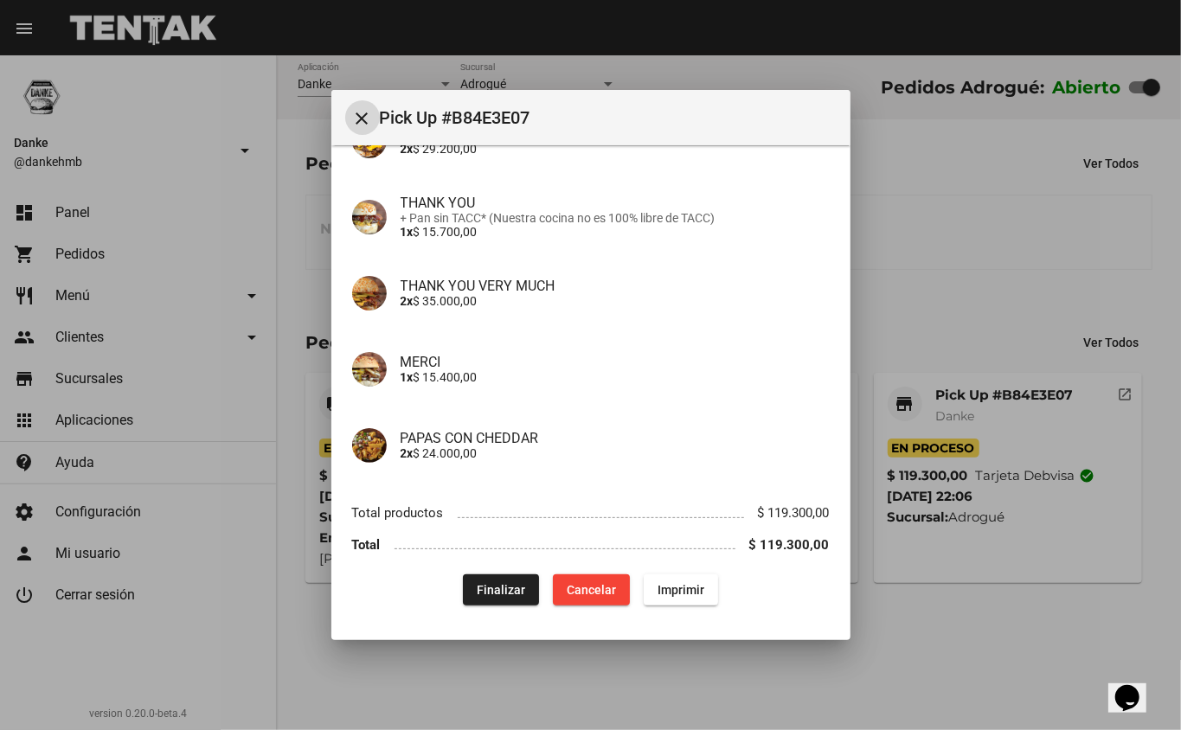
click at [498, 587] on span "Finalizar" at bounding box center [501, 590] width 48 height 14
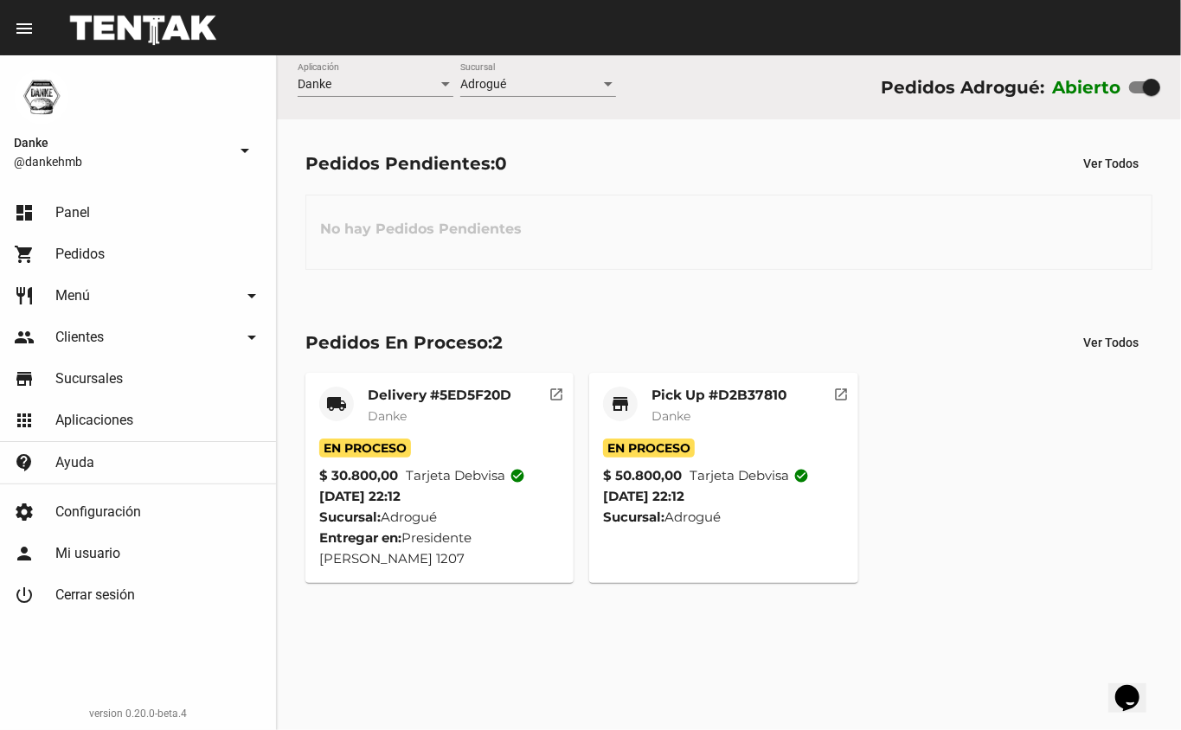
click at [457, 396] on mat-card-title "Delivery #5ED5F20D" at bounding box center [440, 395] width 144 height 17
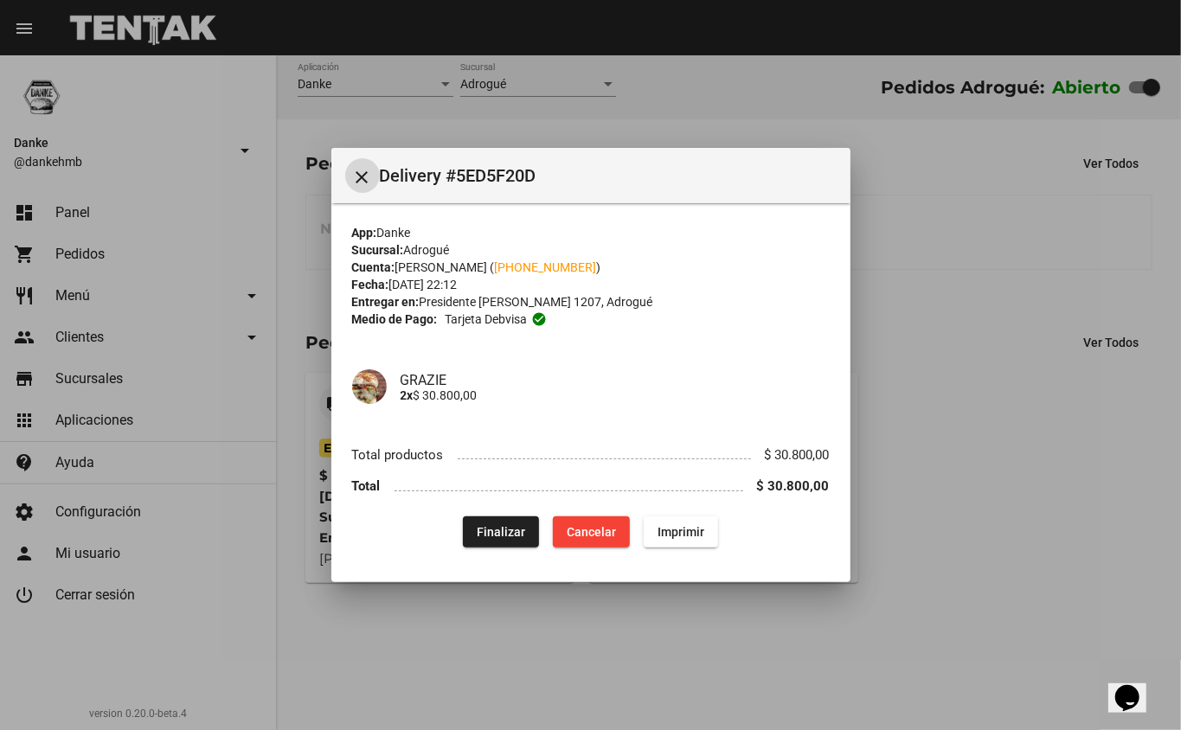
click at [502, 531] on span "Finalizar" at bounding box center [501, 532] width 48 height 14
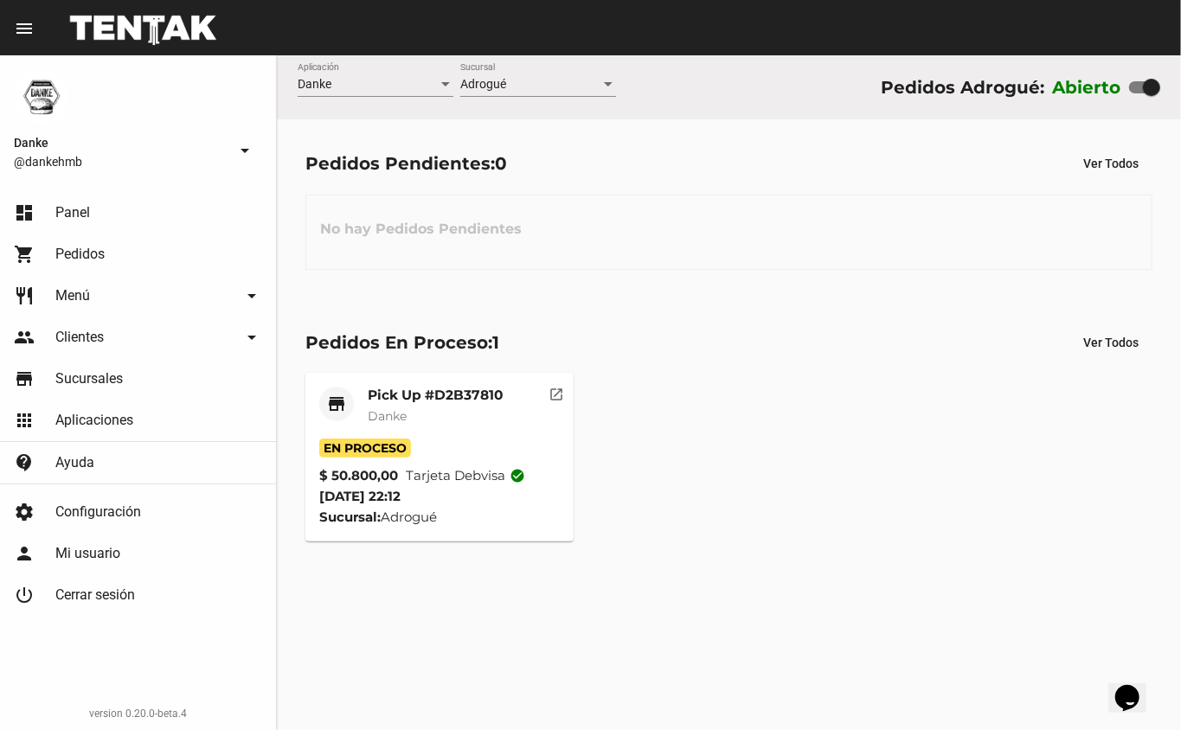
click at [476, 389] on mat-card-title "Pick Up #D2B37810" at bounding box center [435, 395] width 135 height 17
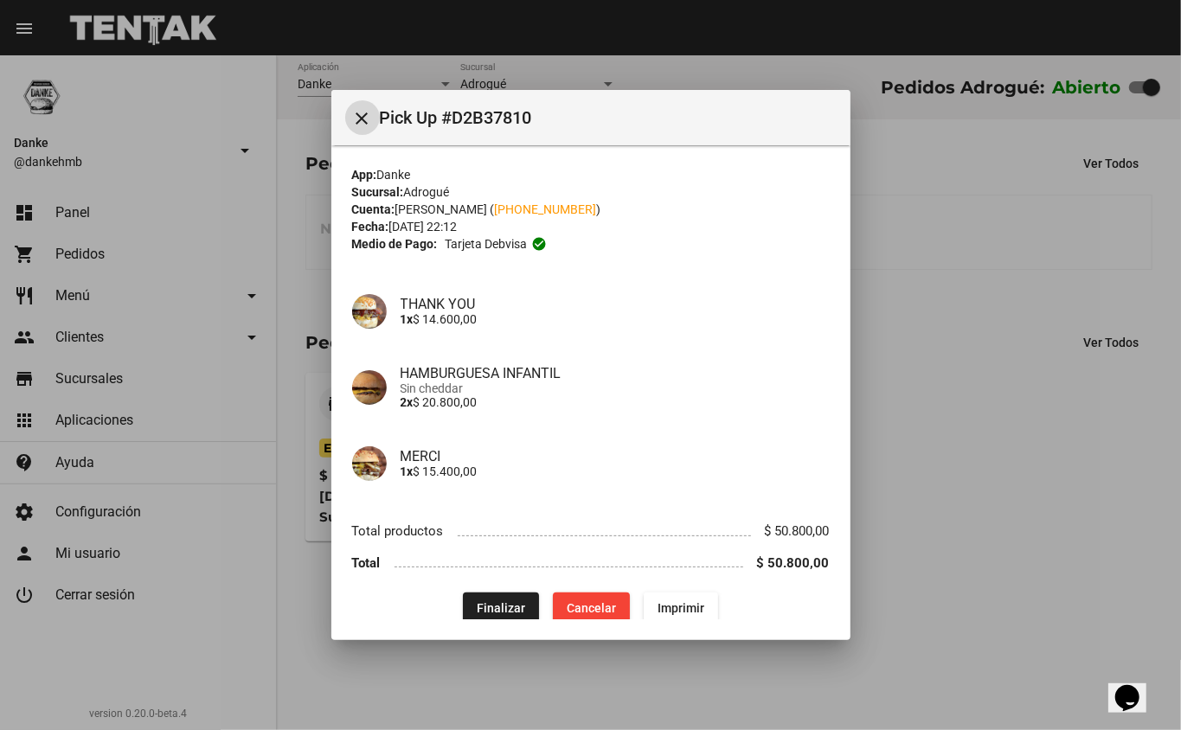
click at [493, 607] on span "Finalizar" at bounding box center [501, 608] width 48 height 14
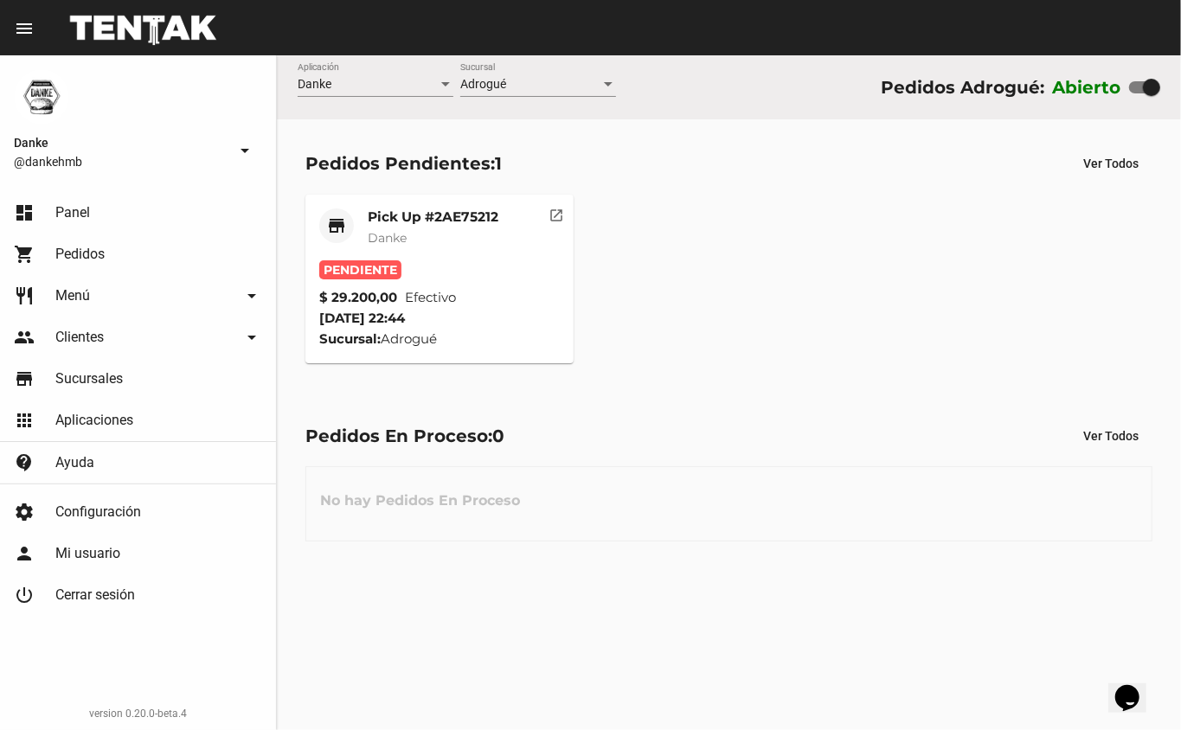
click at [493, 241] on mat-card-subtitle "Danke" at bounding box center [433, 237] width 131 height 17
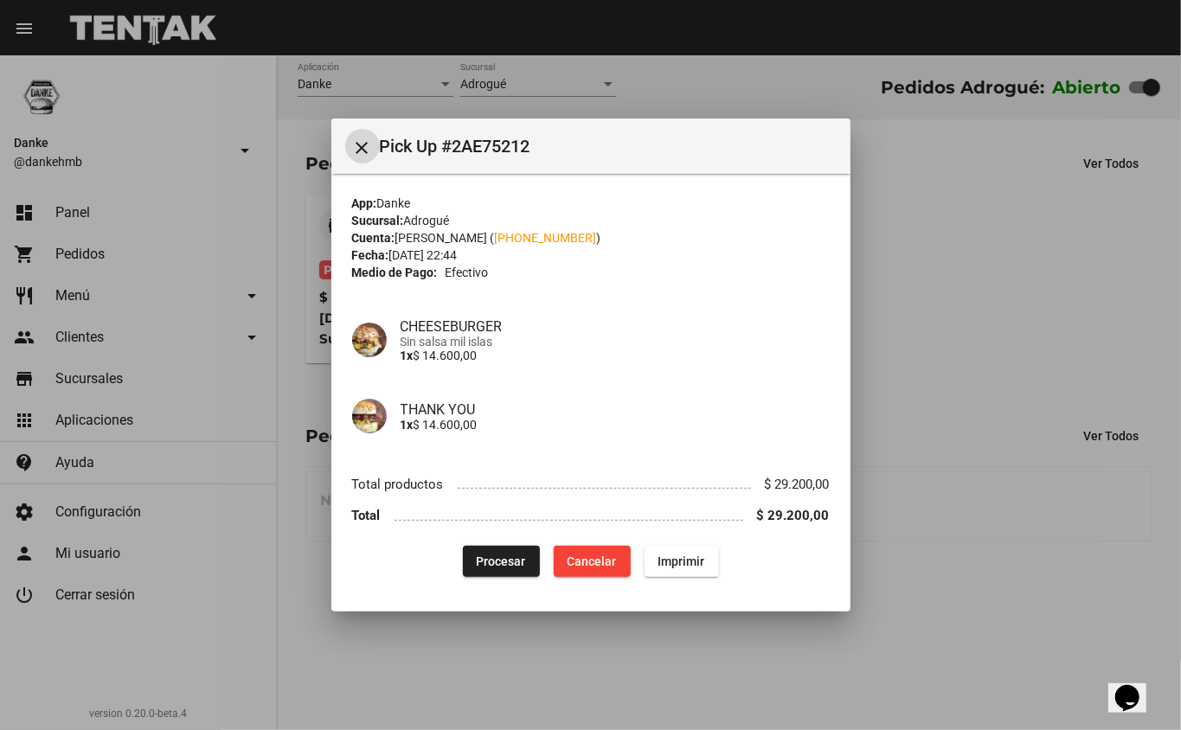
click at [504, 568] on span "Procesar" at bounding box center [501, 562] width 49 height 14
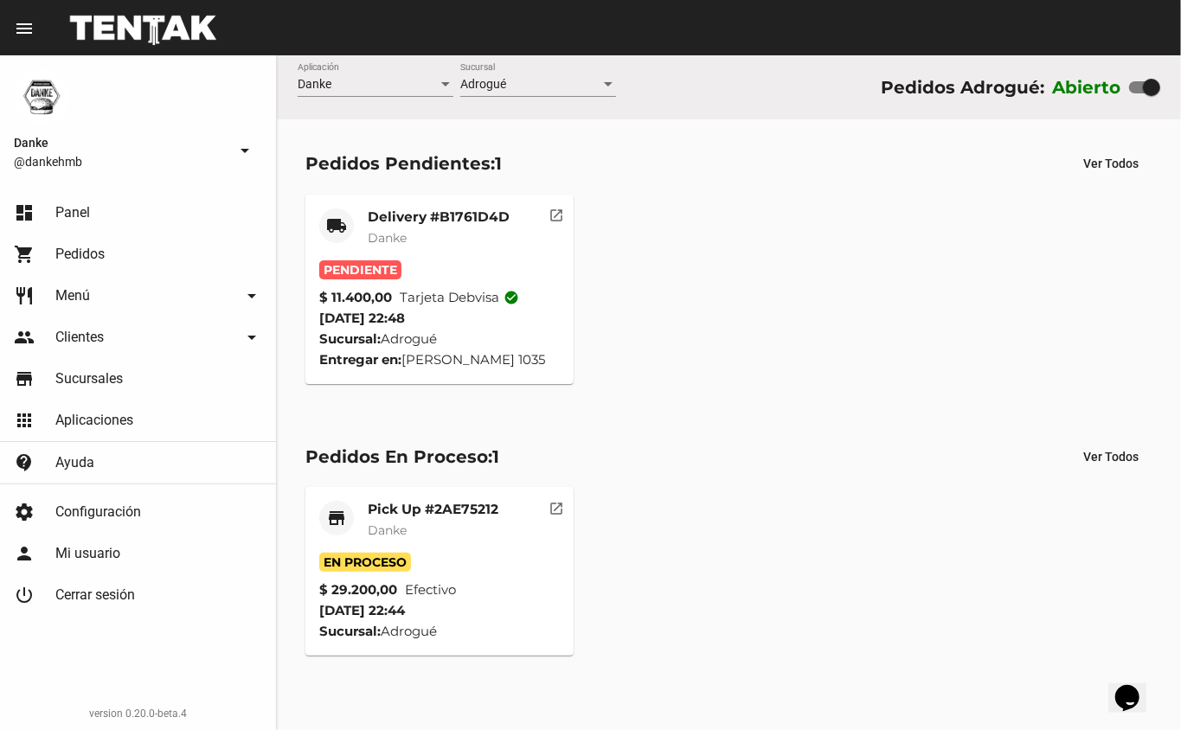
click at [473, 218] on mat-card-title "Delivery #B1761D4D" at bounding box center [439, 217] width 142 height 17
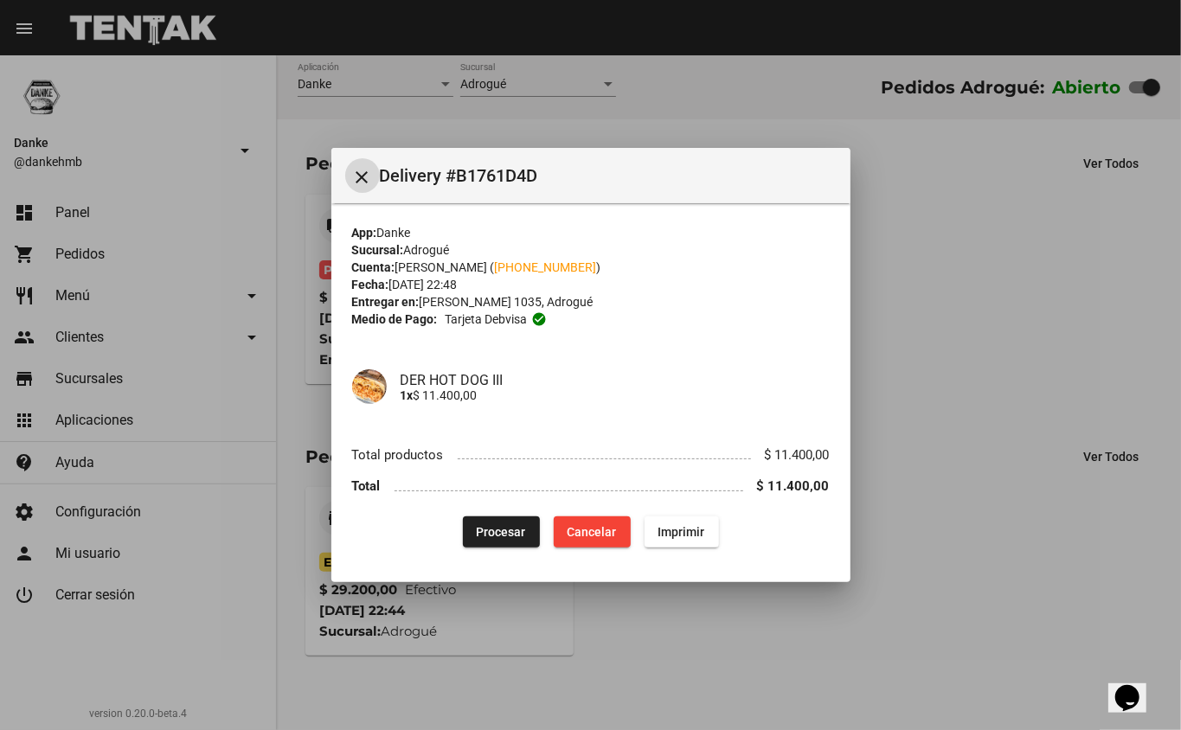
click at [511, 534] on span "Procesar" at bounding box center [501, 532] width 49 height 14
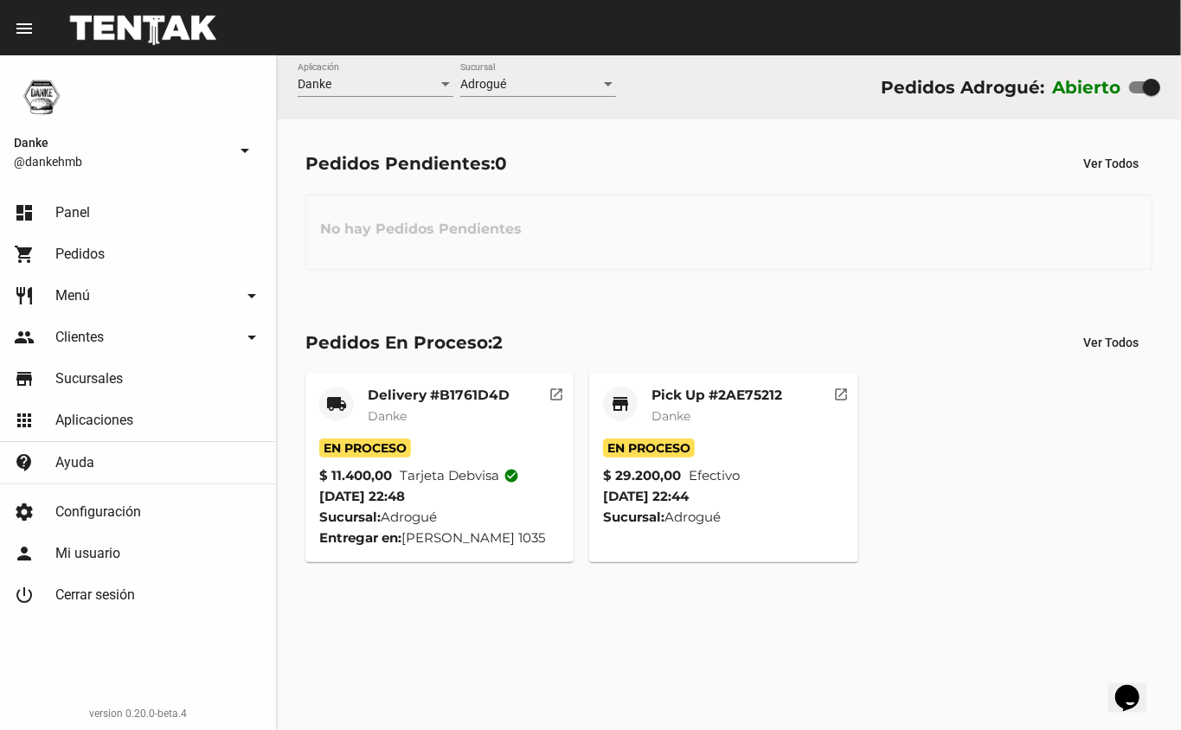
click at [727, 419] on mat-card-subtitle "Danke" at bounding box center [717, 416] width 131 height 17
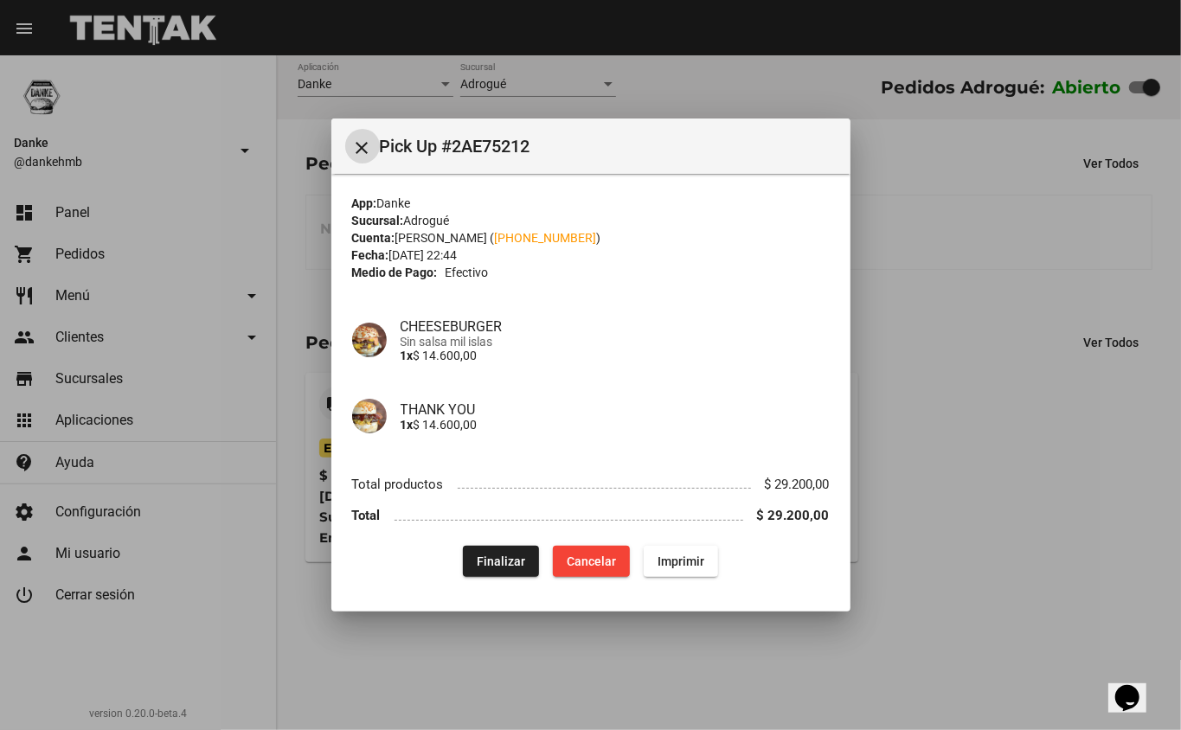
click at [509, 555] on span "Finalizar" at bounding box center [501, 562] width 48 height 14
